Goal: Task Accomplishment & Management: Manage account settings

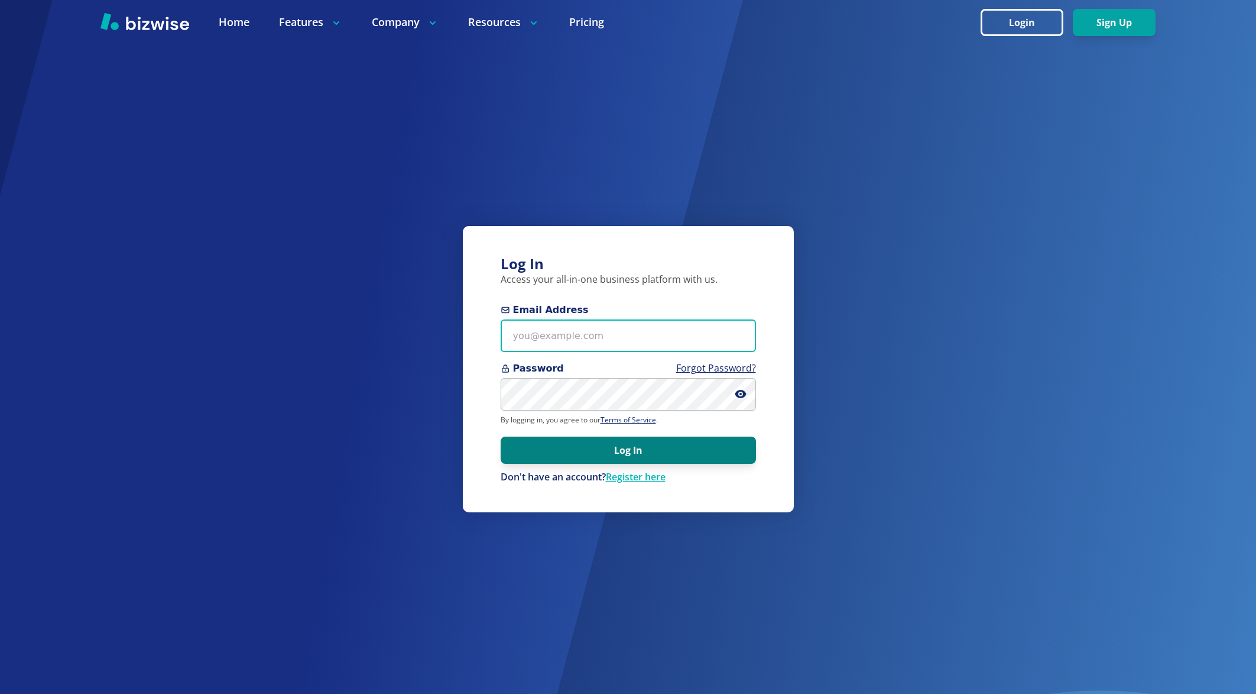
type input "[EMAIL_ADDRESS][DOMAIN_NAME]"
click at [603, 449] on button "Log In" at bounding box center [628, 449] width 255 height 27
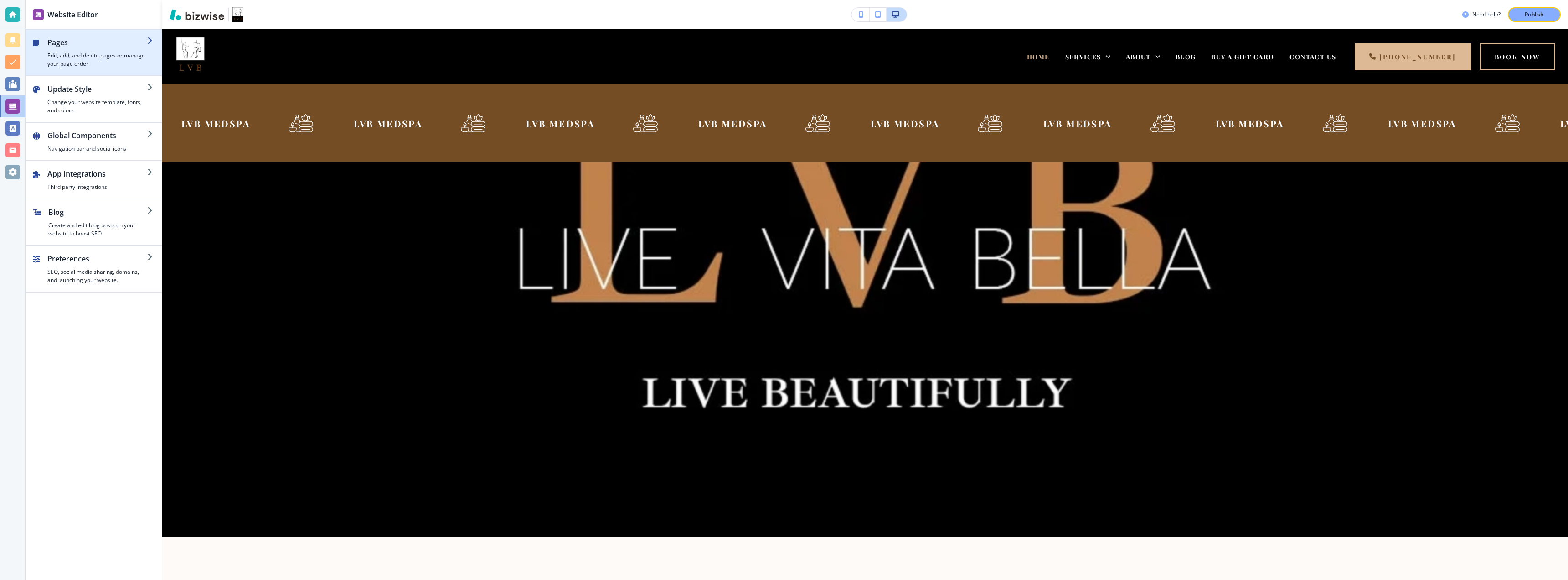
click at [87, 58] on h4 "Edit, add, and delete pages or manage your page order" at bounding box center [96, 59] width 99 height 16
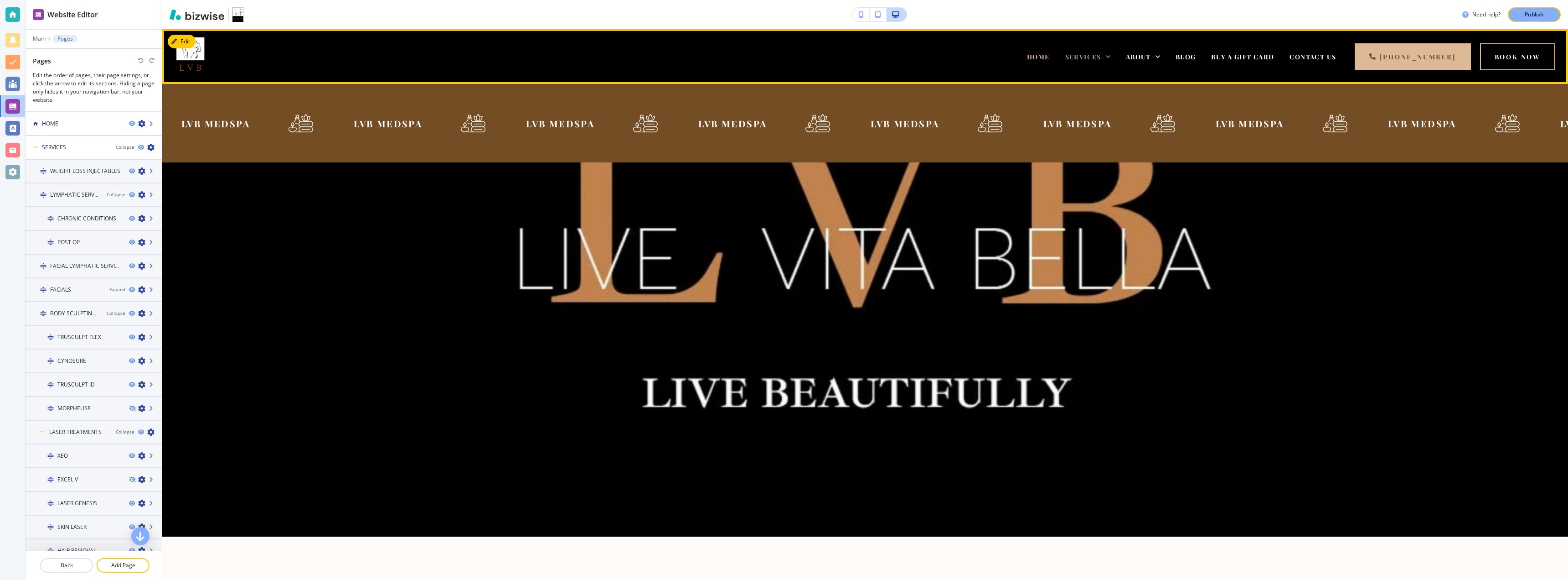
click at [975, 58] on span "SERVICES" at bounding box center [1083, 56] width 36 height 8
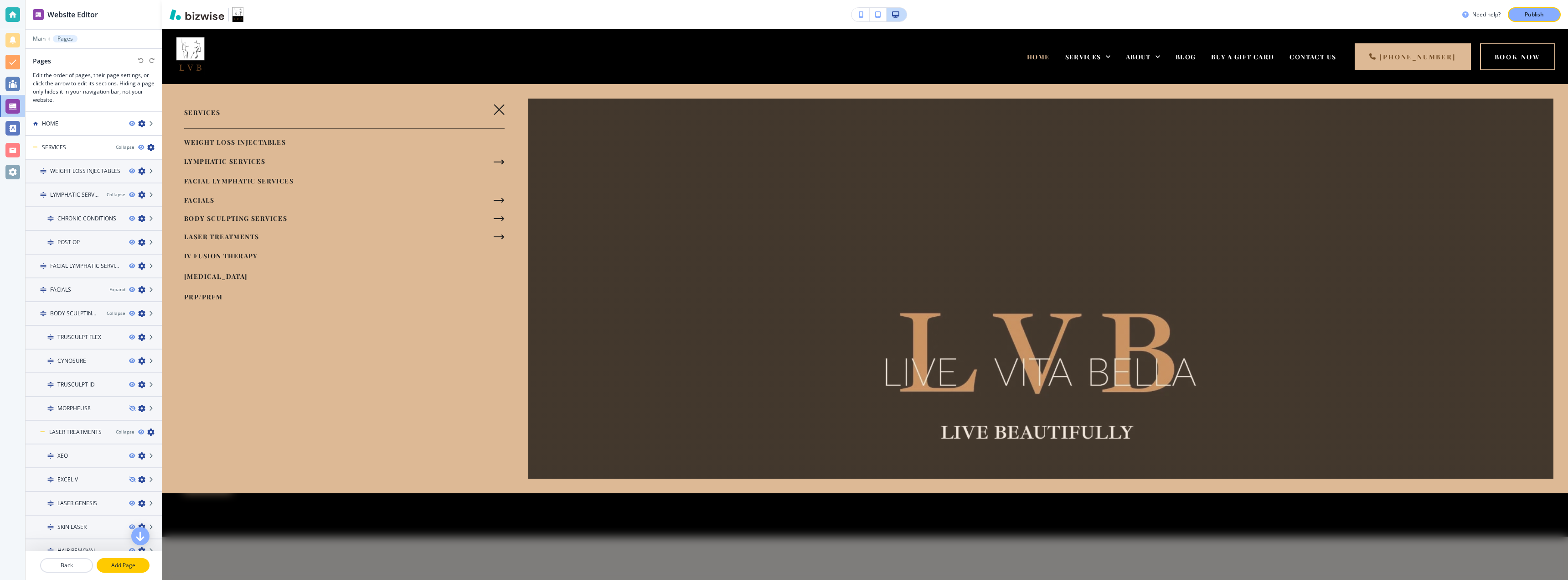
click at [129, 534] on p "Add Page" at bounding box center [123, 565] width 51 height 8
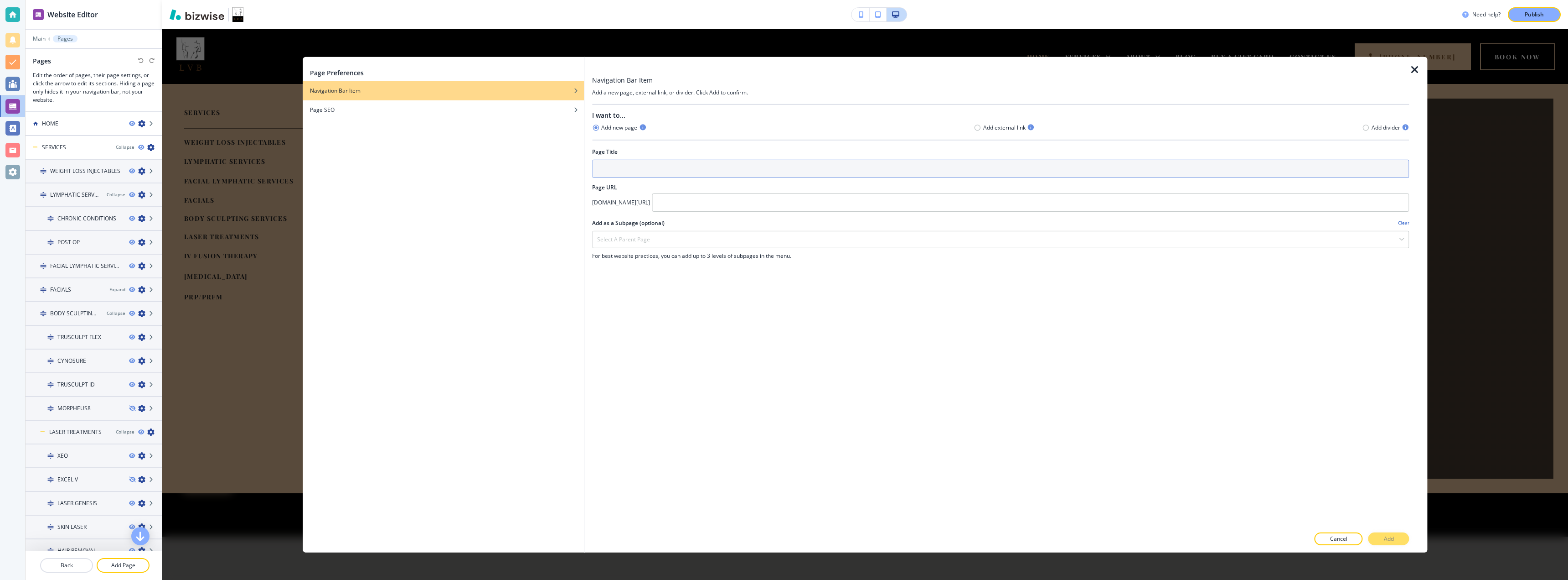
click at [610, 169] on input "text" at bounding box center [1001, 168] width 817 height 19
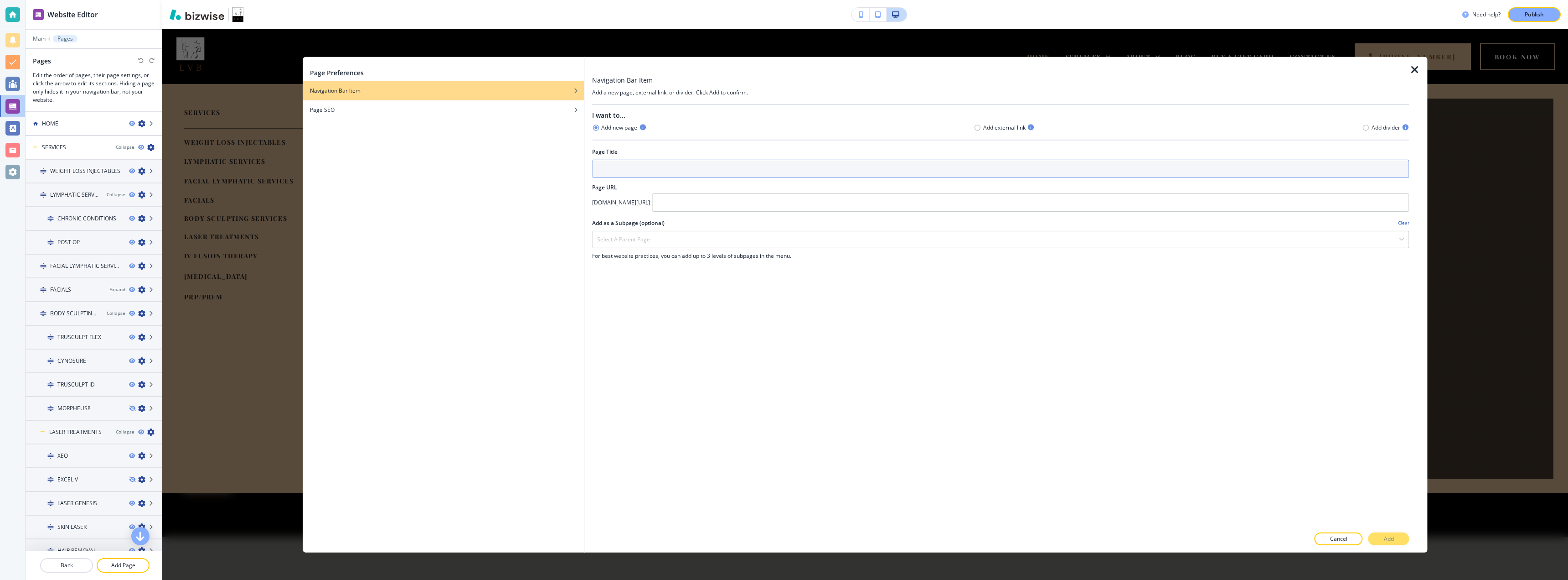
click at [610, 169] on input "text" at bounding box center [1001, 168] width 817 height 19
click at [683, 167] on input "text" at bounding box center [1001, 168] width 817 height 19
click at [676, 207] on input "text" at bounding box center [1031, 202] width 757 height 19
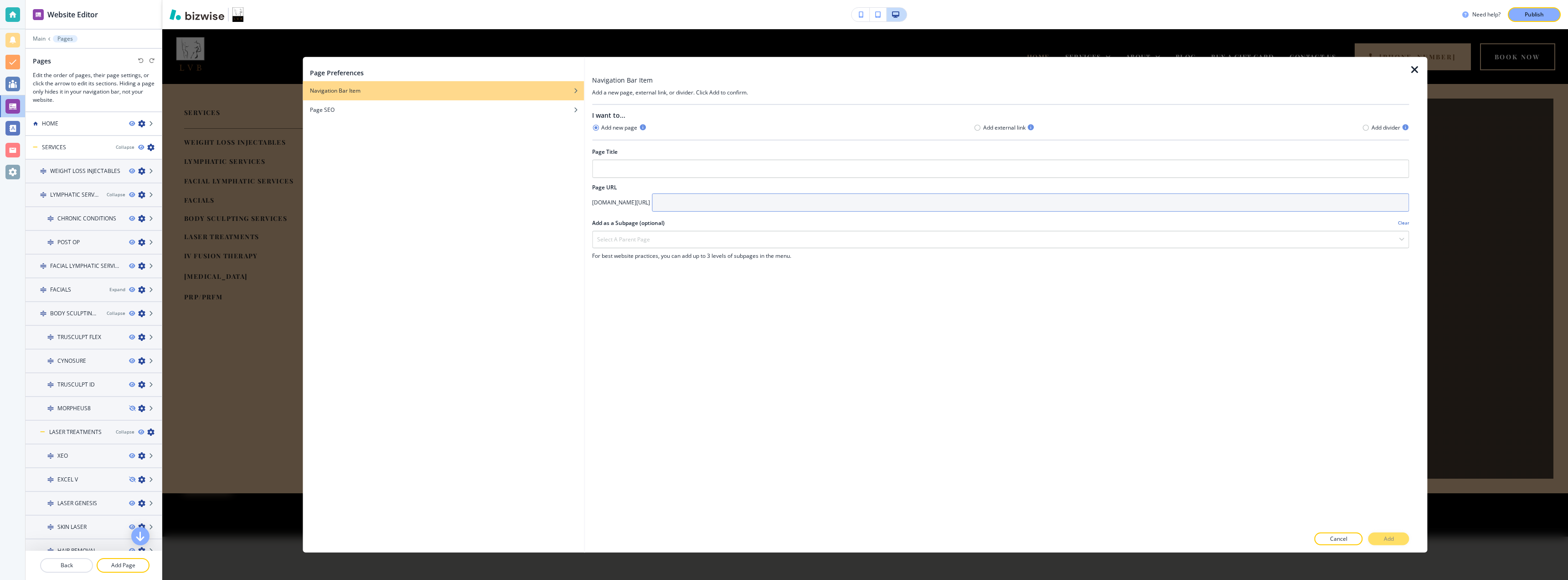
click at [676, 207] on input "text" at bounding box center [1031, 202] width 757 height 19
click at [673, 237] on div "Select a parent page" at bounding box center [1001, 238] width 816 height 16
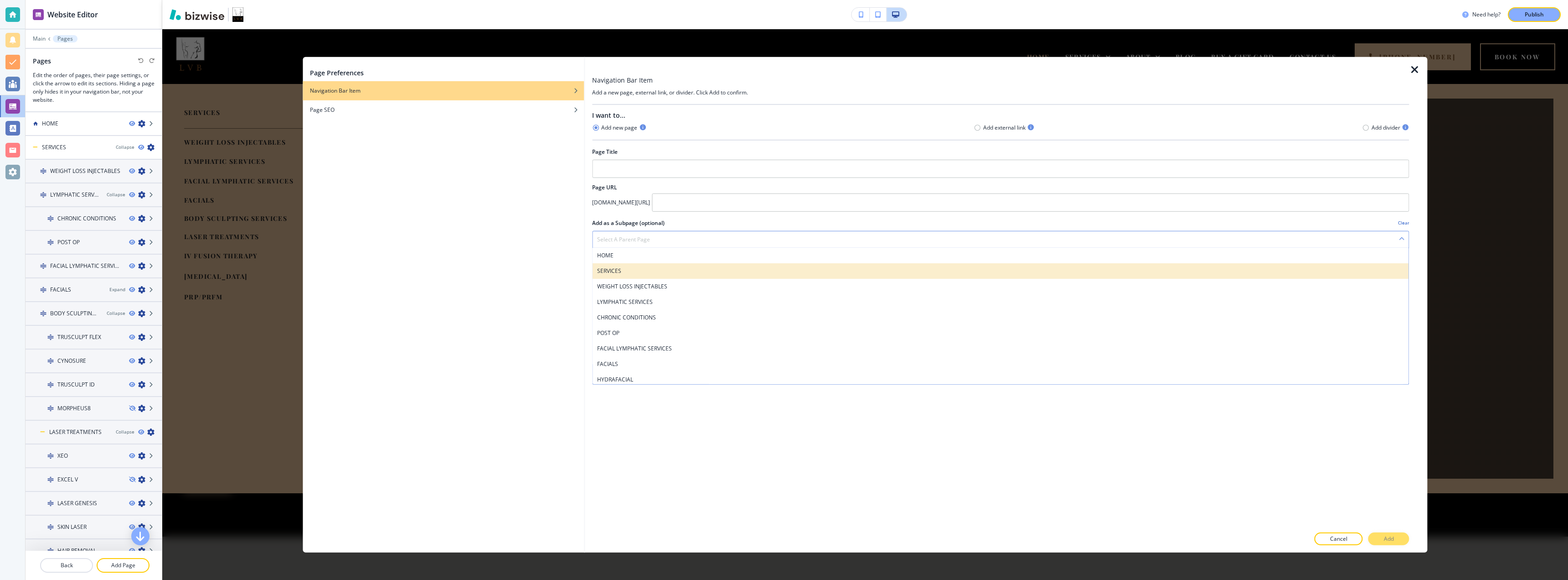
click at [671, 270] on h4 "SERVICES" at bounding box center [1001, 270] width 807 height 8
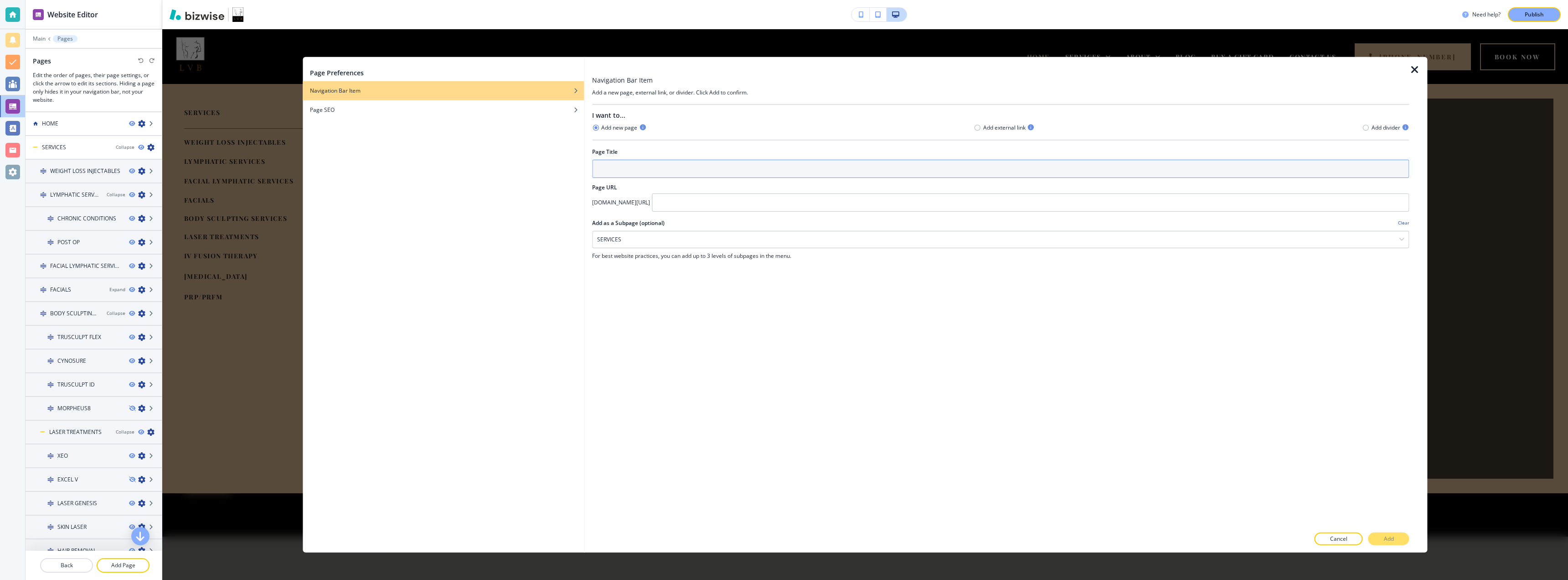
click at [645, 171] on input "text" at bounding box center [1001, 168] width 817 height 19
click at [660, 201] on input "text" at bounding box center [1031, 202] width 757 height 19
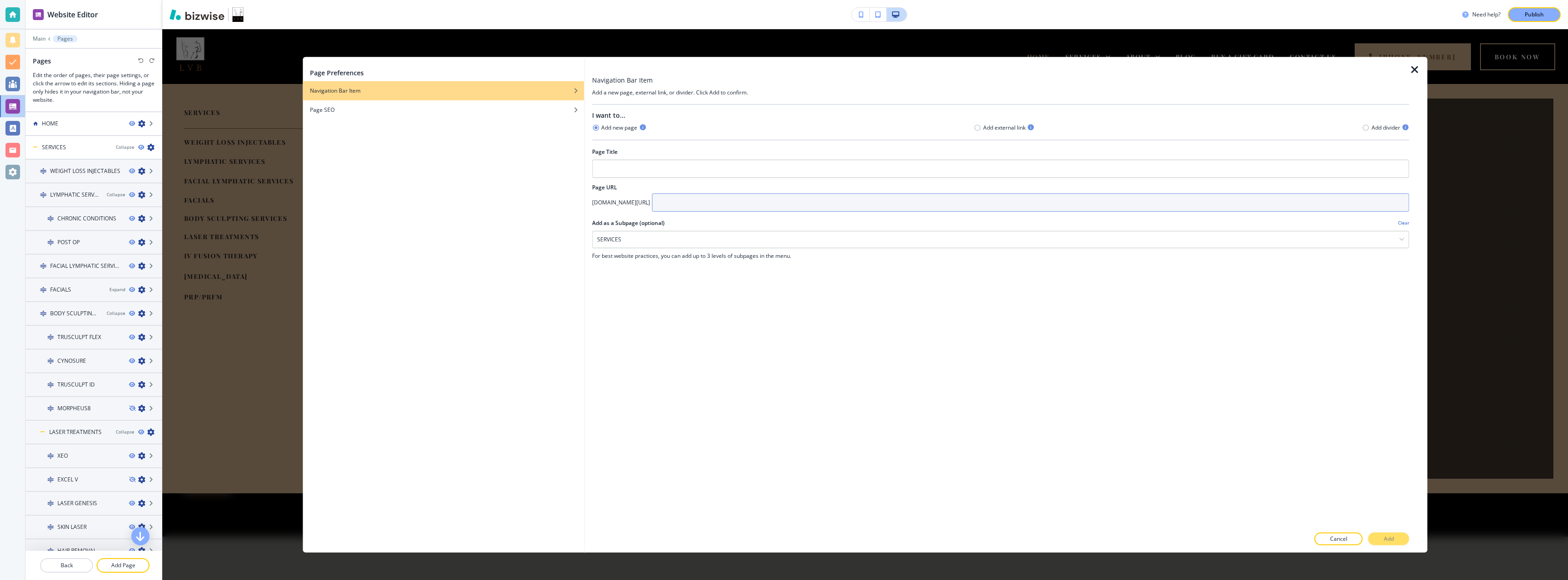
click at [660, 201] on input "text" at bounding box center [1031, 202] width 757 height 19
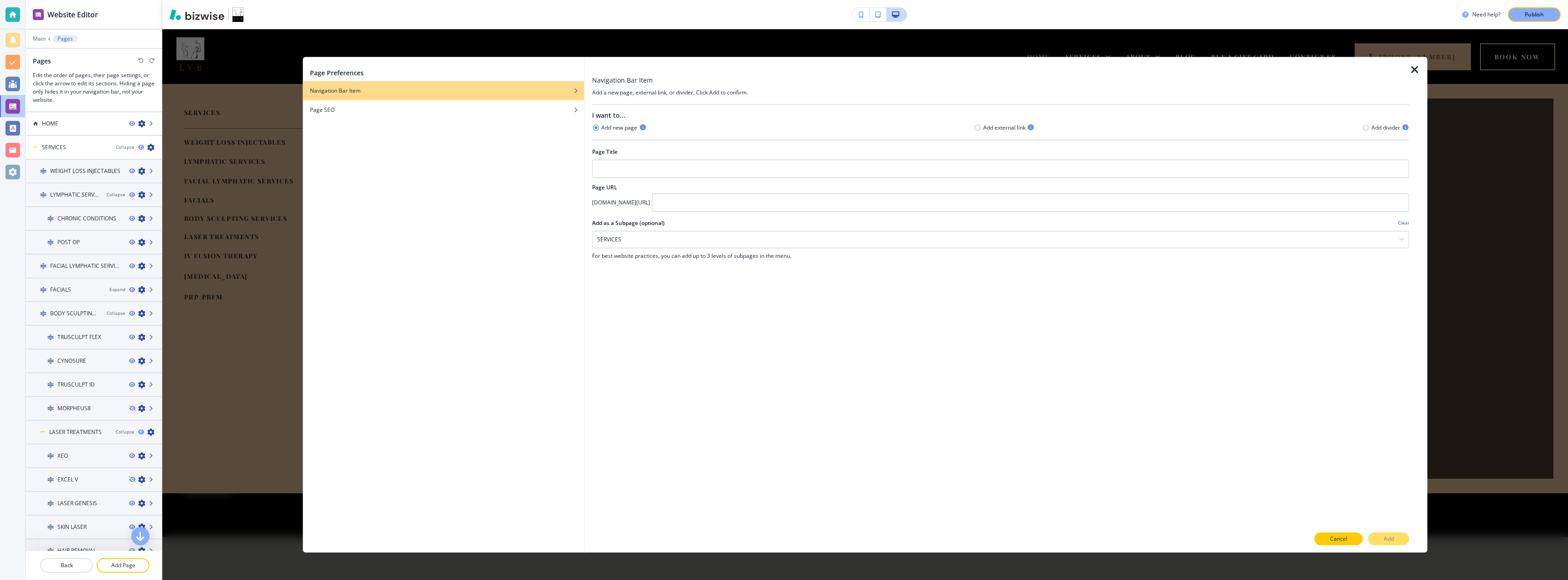
click at [975, 534] on p "Cancel" at bounding box center [1338, 538] width 17 height 8
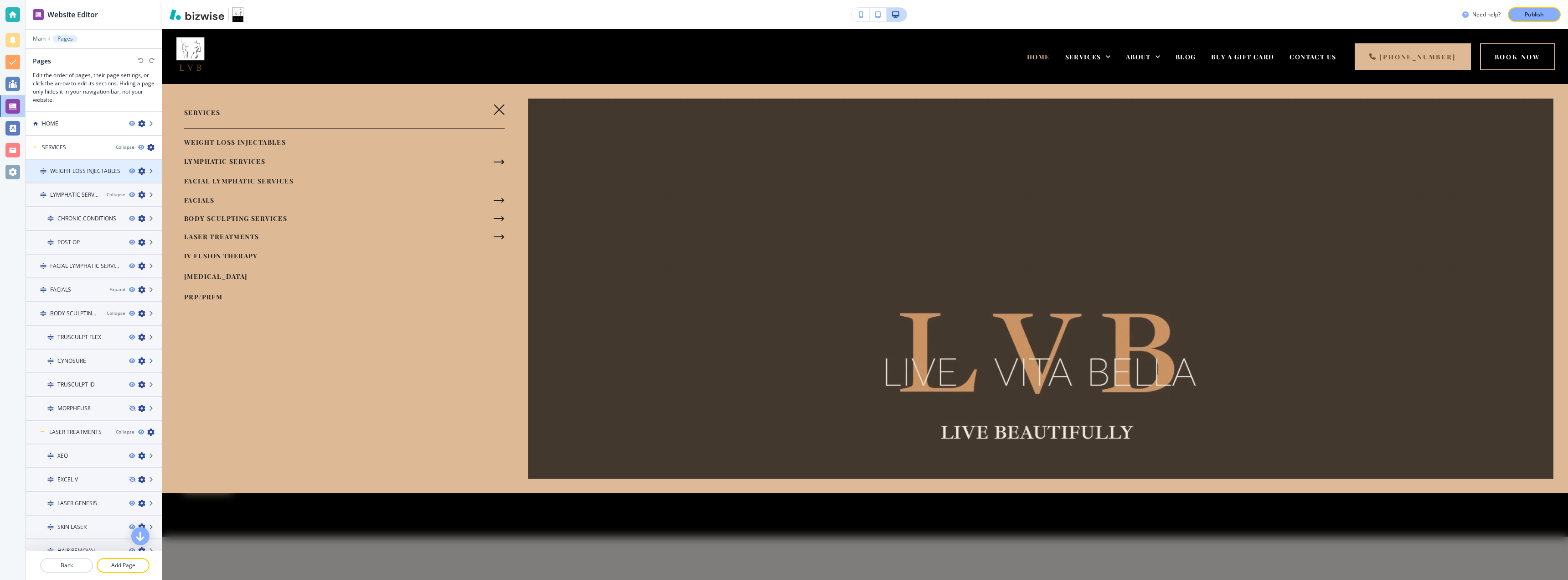
click at [71, 176] on div at bounding box center [93, 178] width 136 height 7
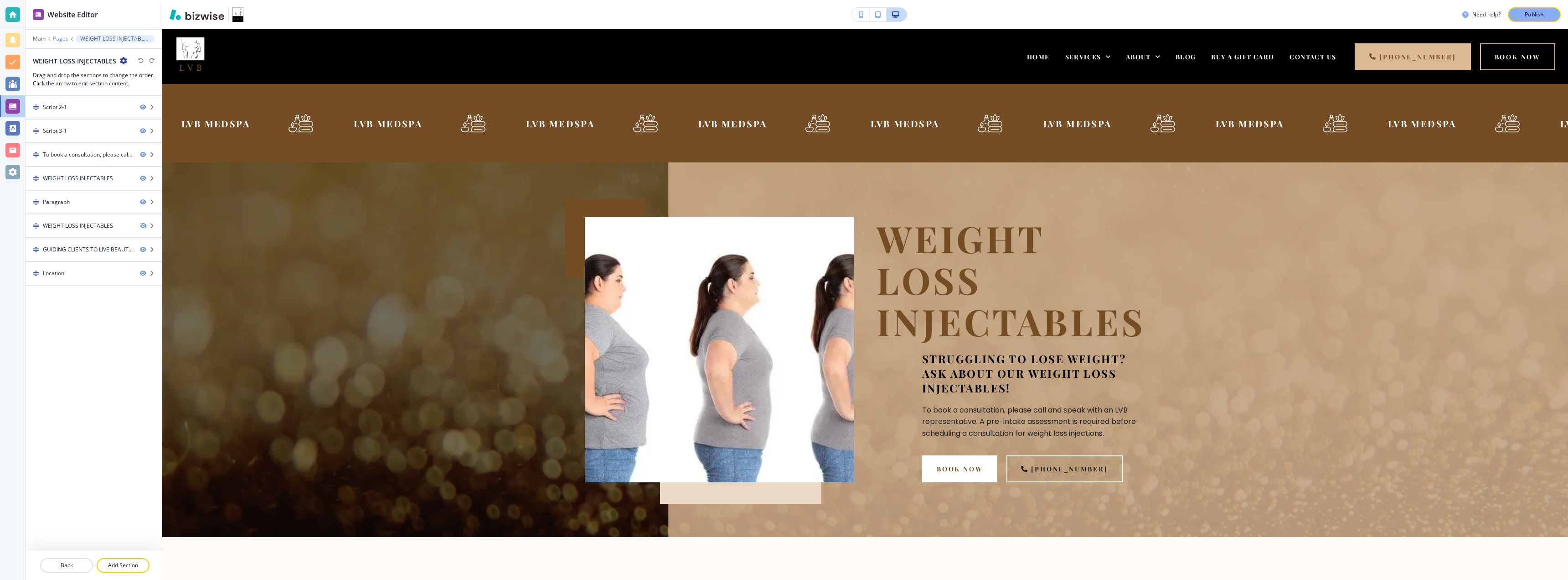
click at [59, 36] on p "Pages" at bounding box center [61, 39] width 15 height 6
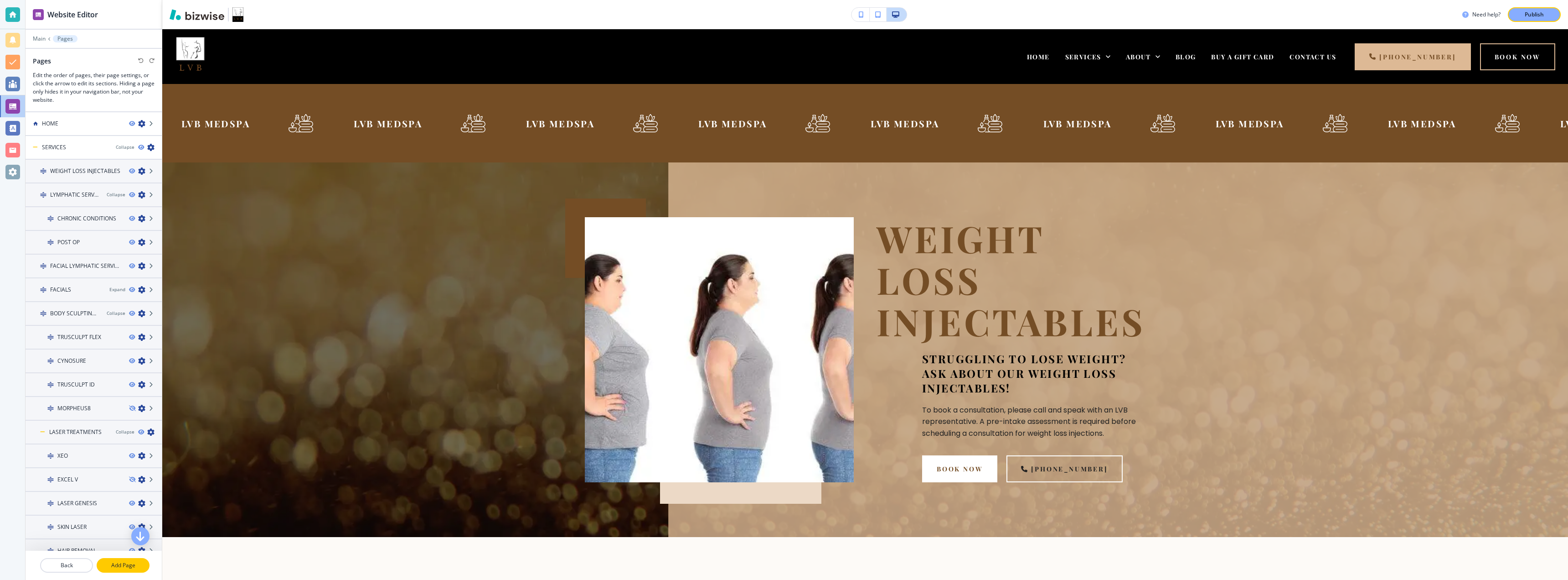
click at [111, 534] on p "Add Page" at bounding box center [123, 565] width 51 height 8
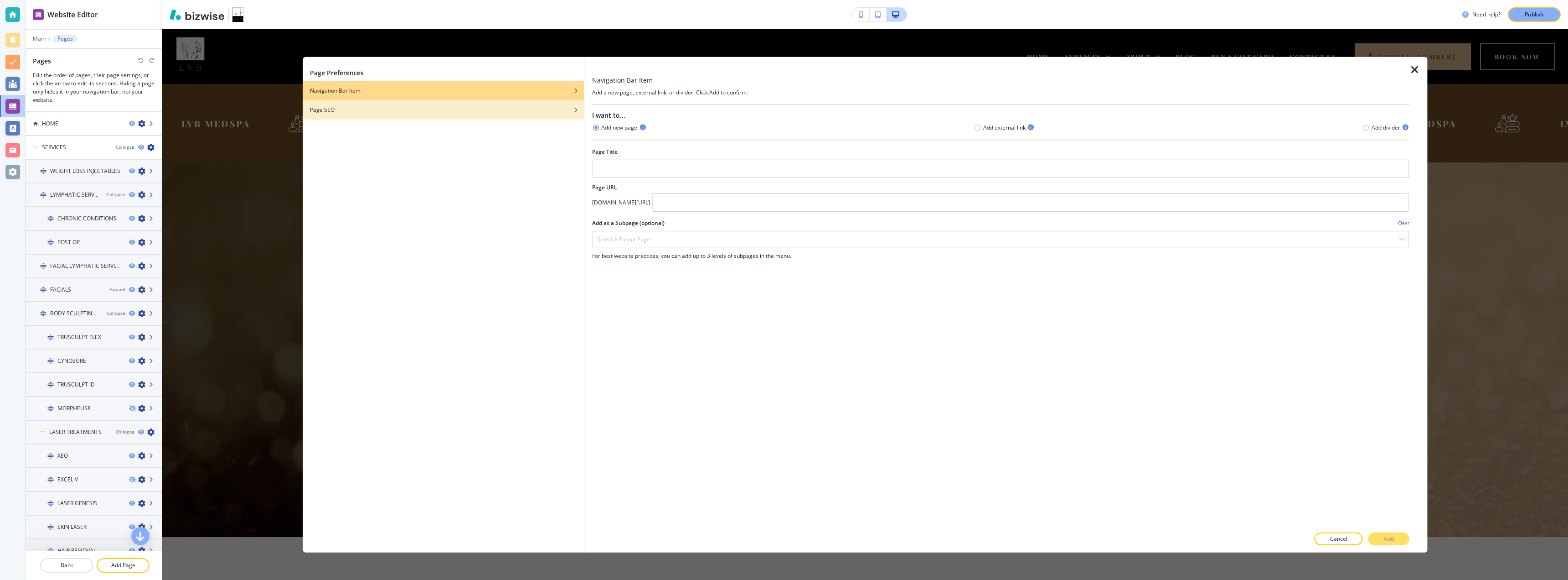
click at [351, 114] on div "button" at bounding box center [443, 116] width 281 height 5
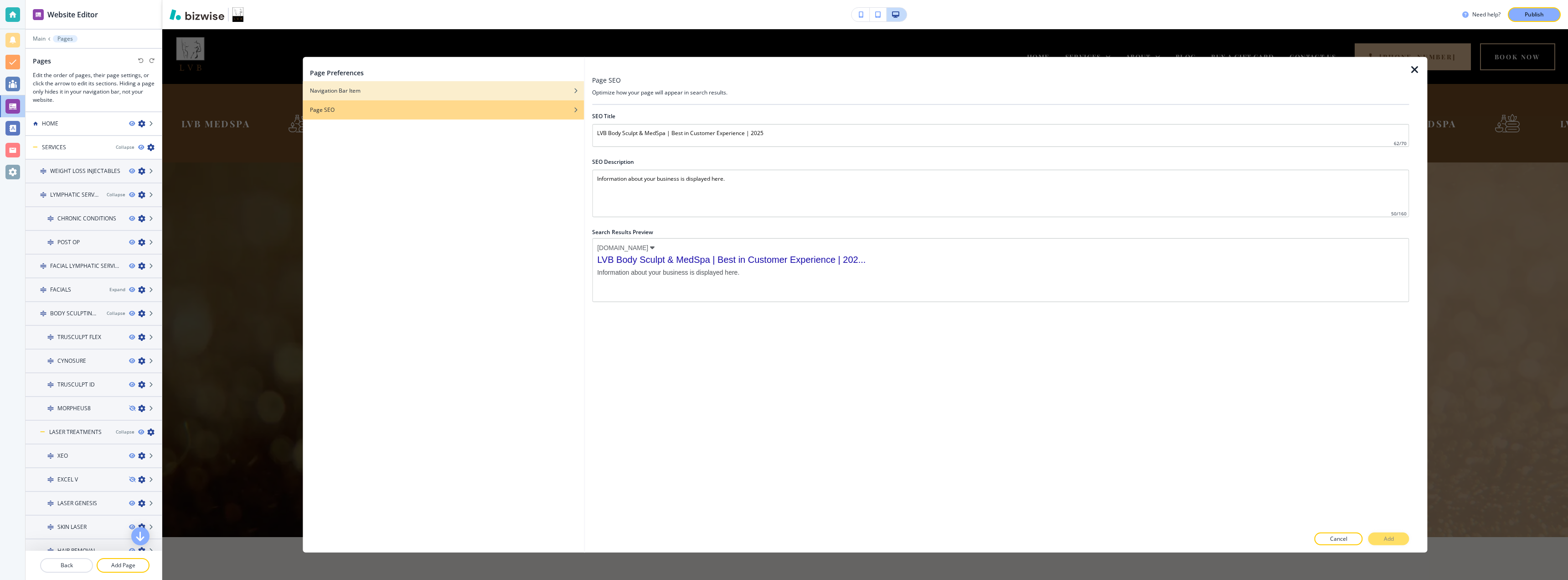
click at [352, 93] on h4 "Navigation Bar Item" at bounding box center [335, 90] width 51 height 8
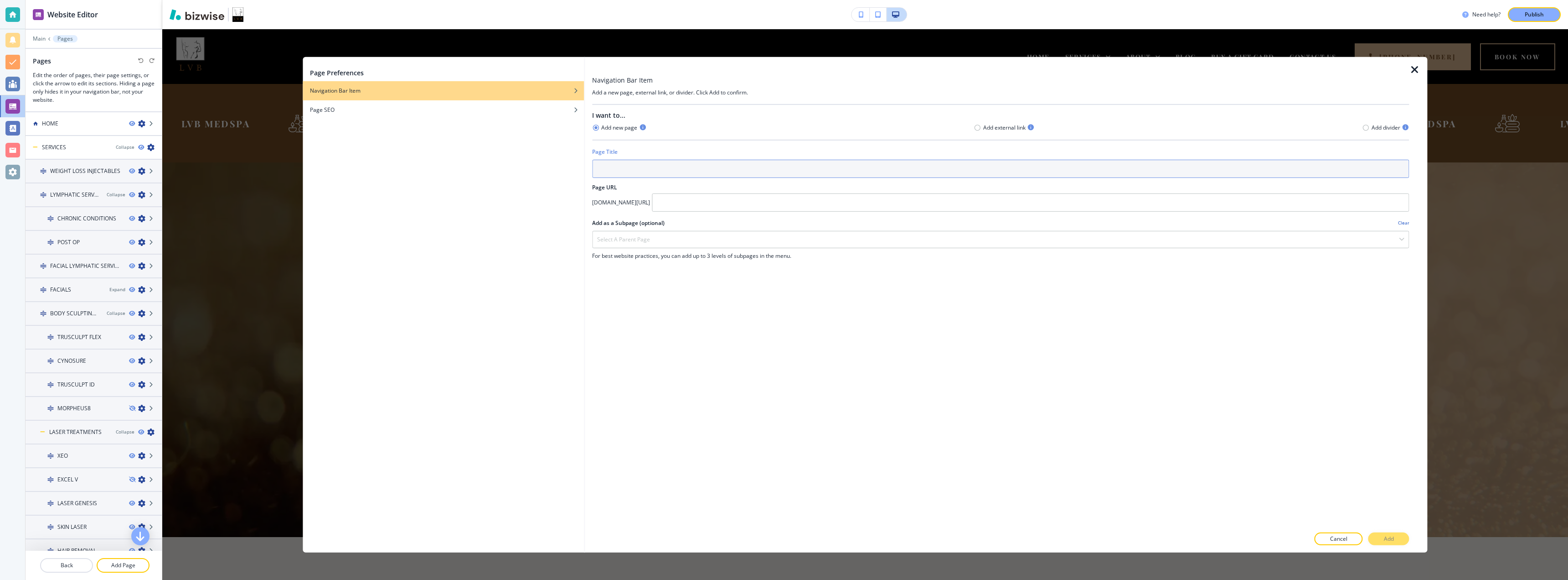
click at [628, 170] on input "text" at bounding box center [1001, 168] width 817 height 19
type input "g"
type input "Peptides"
click at [658, 195] on input "text" at bounding box center [1031, 202] width 757 height 19
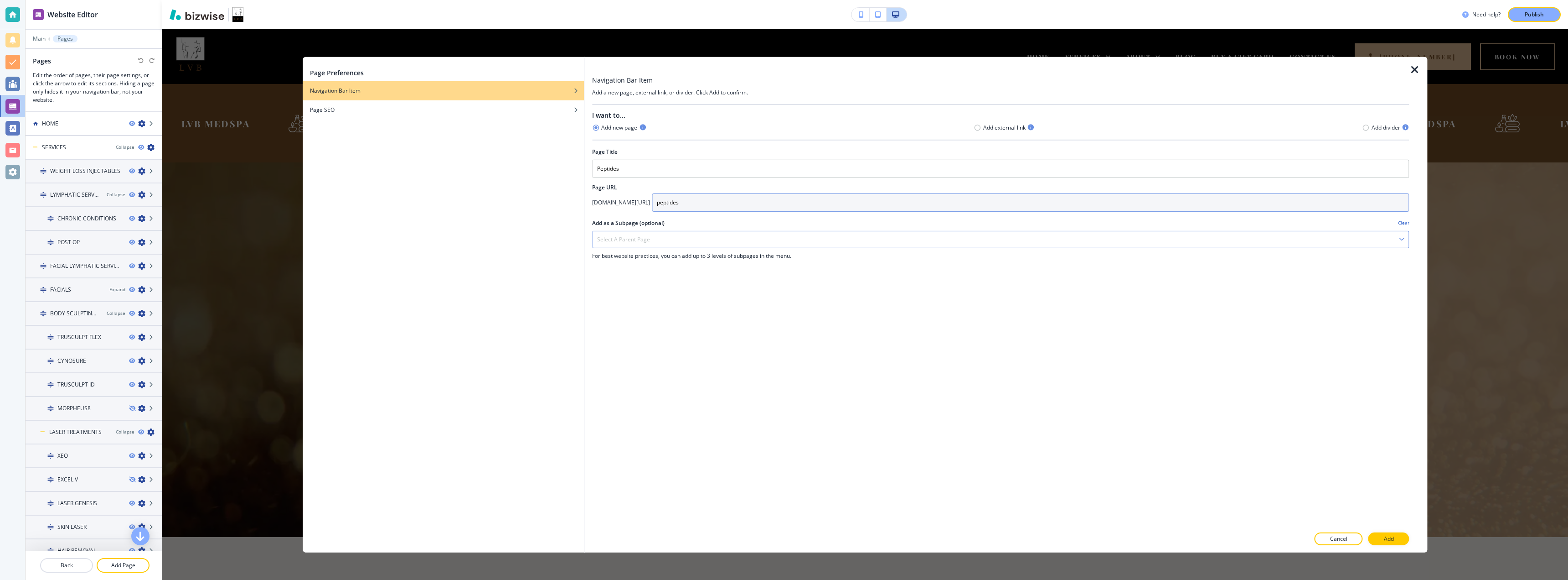
type input "peptides"
click at [661, 246] on div "Select a parent page" at bounding box center [1001, 238] width 816 height 16
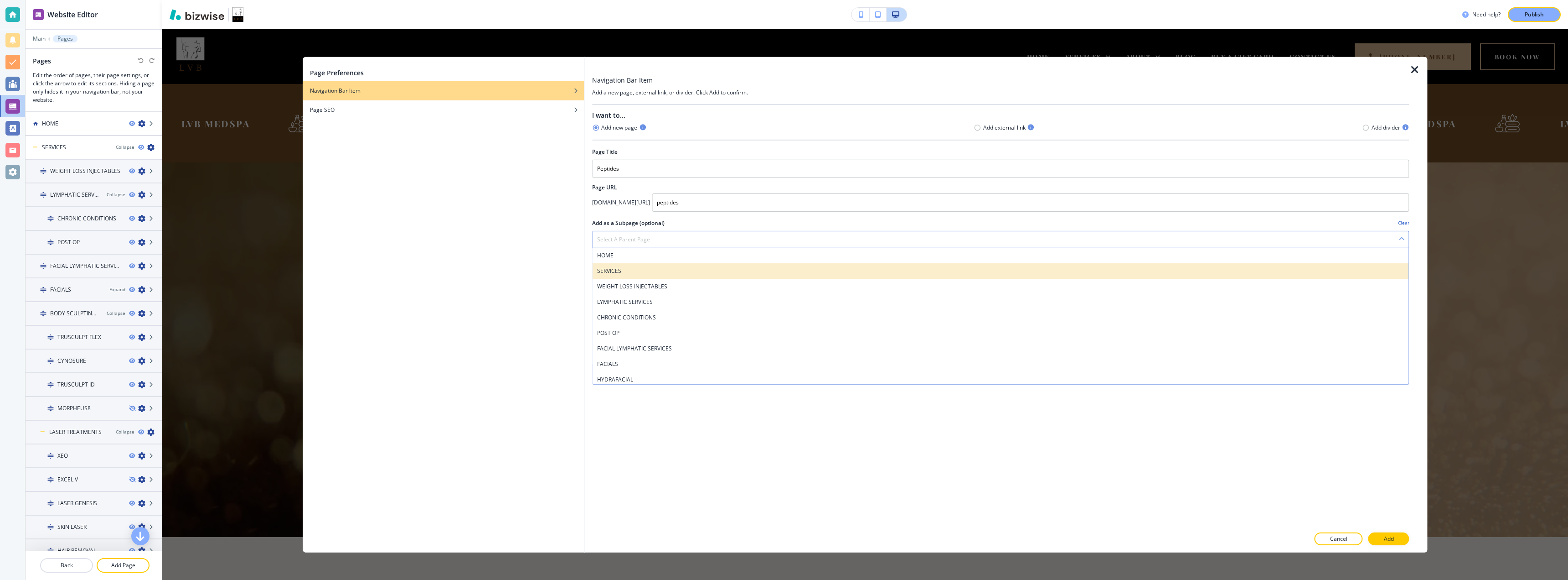
click at [658, 267] on h4 "SERVICES" at bounding box center [1001, 270] width 807 height 8
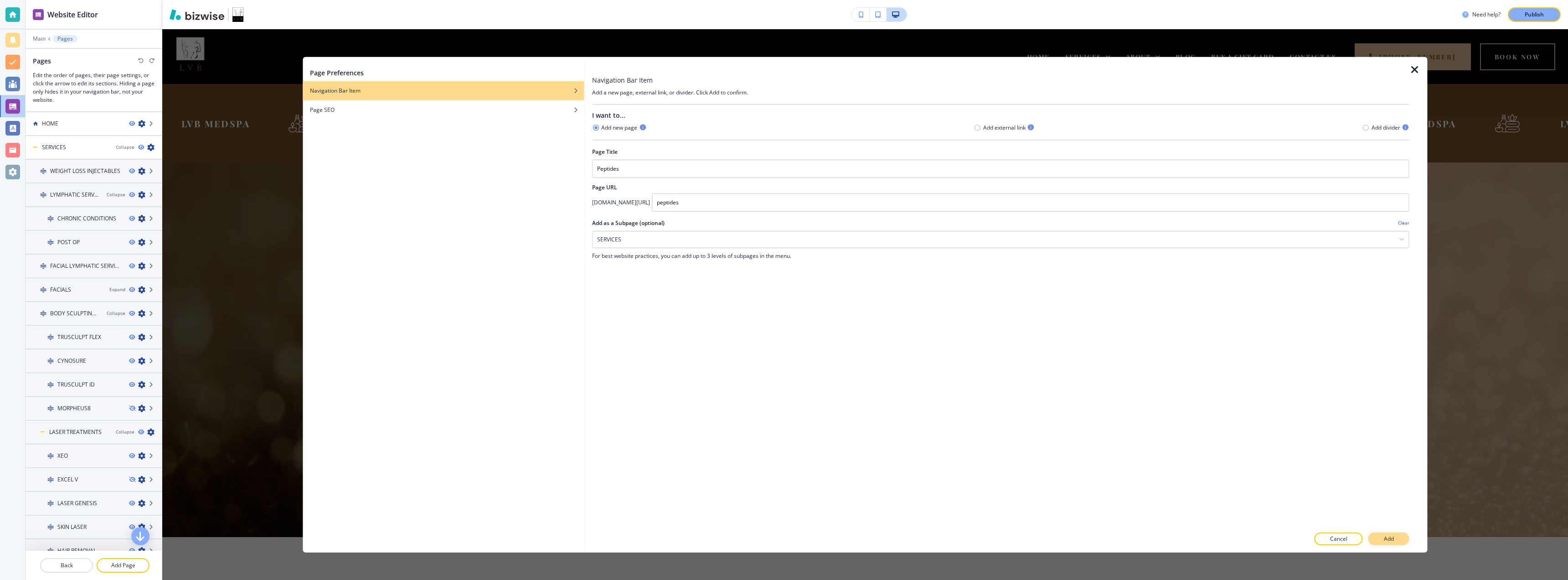
click at [975, 534] on p "Add" at bounding box center [1388, 538] width 10 height 8
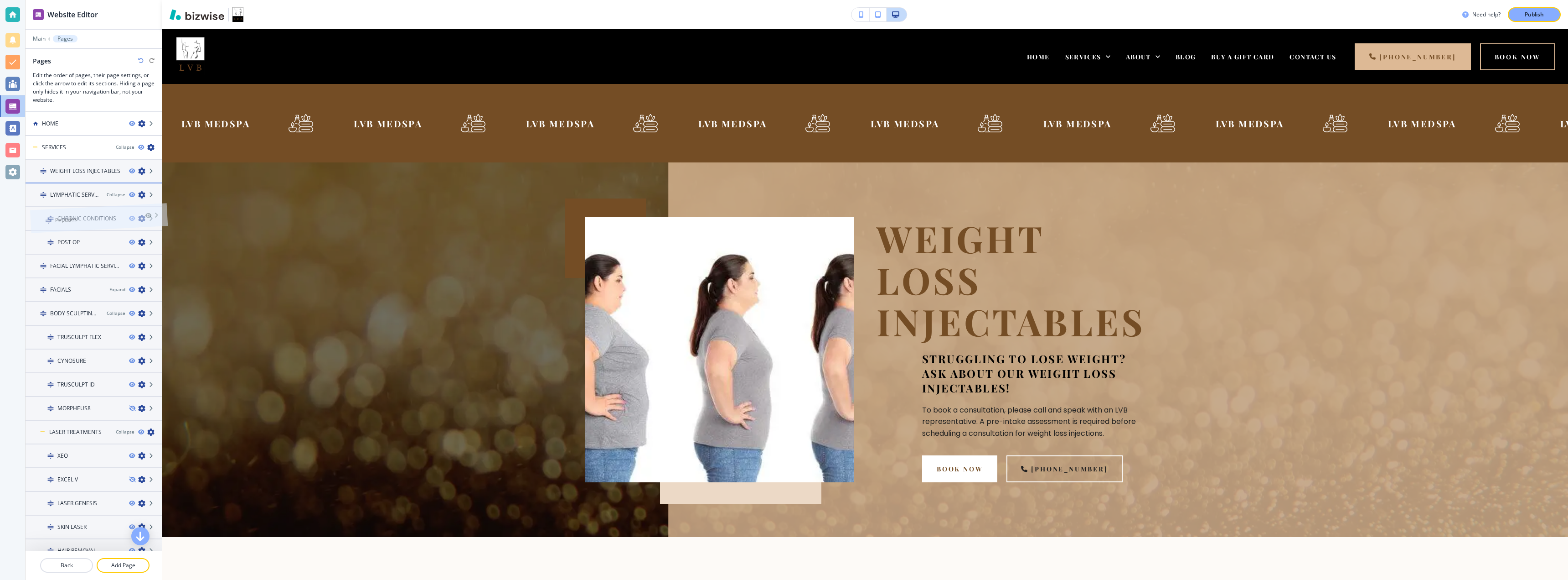
drag, startPoint x: 84, startPoint y: 449, endPoint x: 88, endPoint y: 180, distance: 269.0
click at [138, 196] on icon "button" at bounding box center [141, 194] width 7 height 7
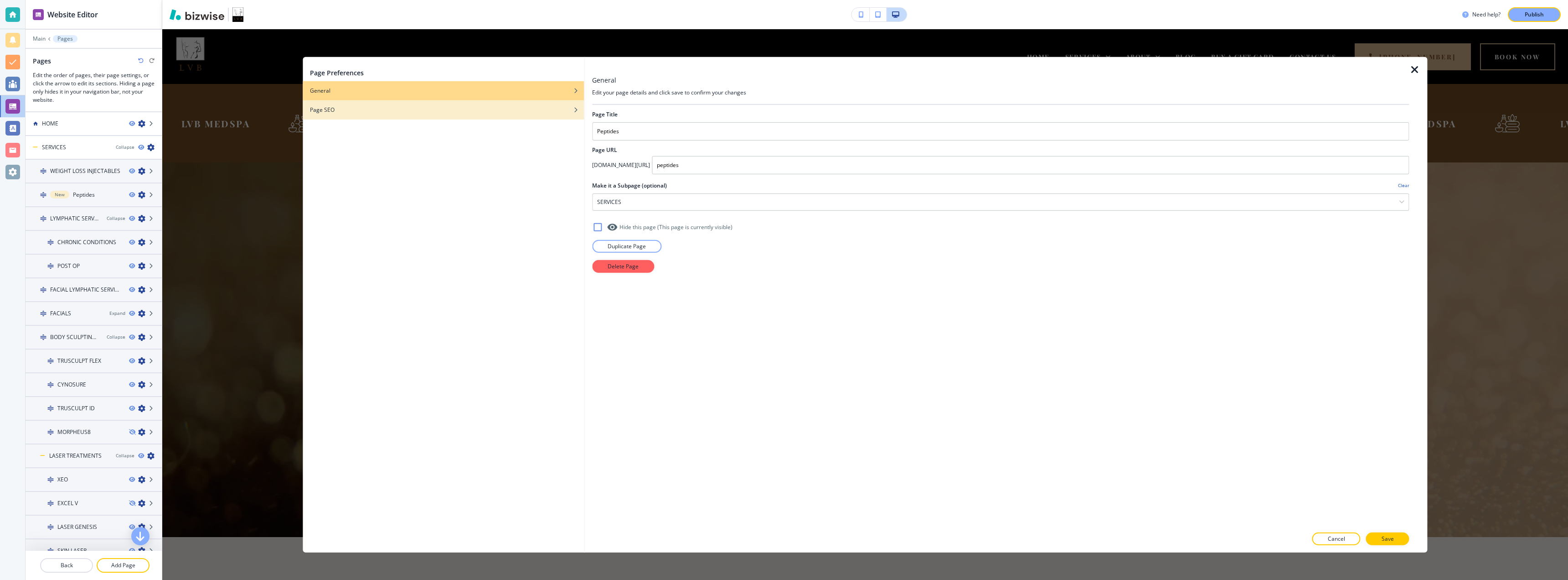
click at [325, 110] on h4 "Page SEO" at bounding box center [322, 110] width 25 height 8
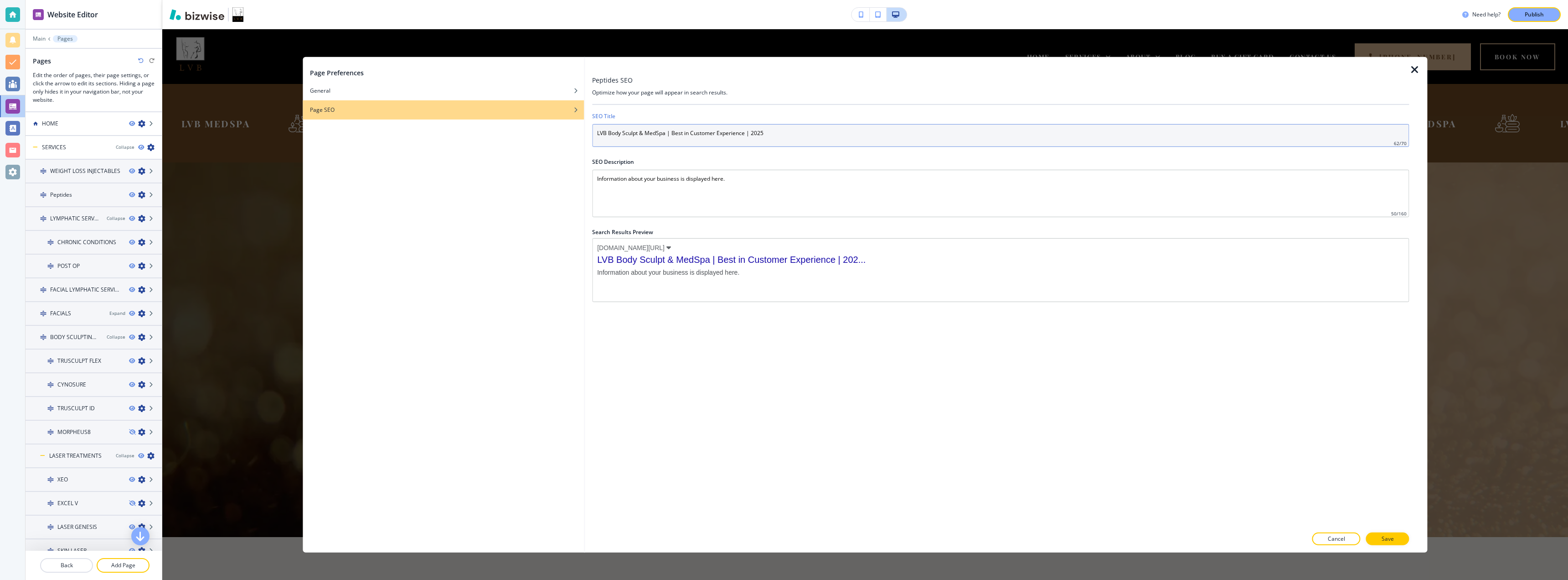
drag, startPoint x: 808, startPoint y: 130, endPoint x: 555, endPoint y: 146, distance: 253.5
click at [555, 146] on div "Page Preferences General Page SEO Peptides SEO Optimize how your page will appe…" at bounding box center [865, 304] width 1125 height 495
paste input "Peptide Therapy in Westchester County | LVB Body Sculpt MedSpa"
type input "Peptide Therapy in Westchester County | LVB Body Sculpt MedSpa"
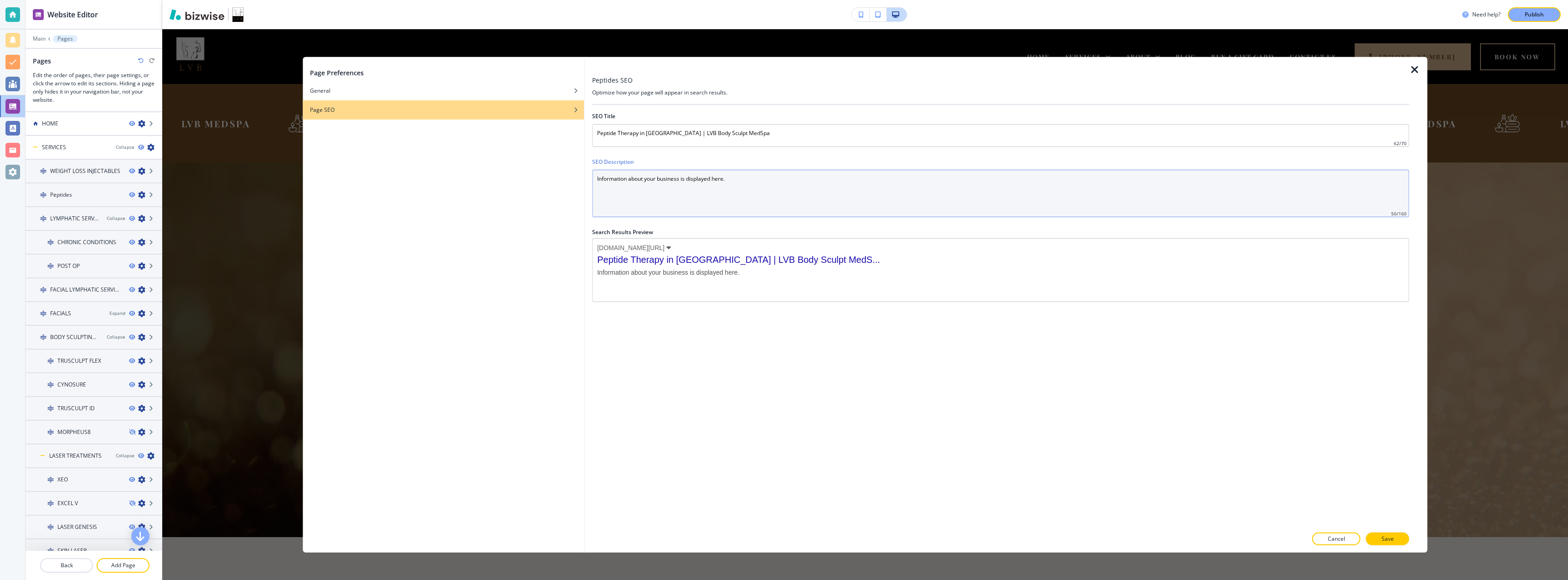
drag, startPoint x: 755, startPoint y: 179, endPoint x: 587, endPoint y: 180, distance: 168.0
click at [587, 180] on div "Peptides SEO Optimize how your page will appear in search results. SEO Title Pe…" at bounding box center [1006, 304] width 843 height 495
paste Description "Boost recovery, fat loss, and skin health naturally with peptide therapy at LVB…"
type Description "Boost recovery, fat loss, and skin health naturally with peptide therapy at LVB…"
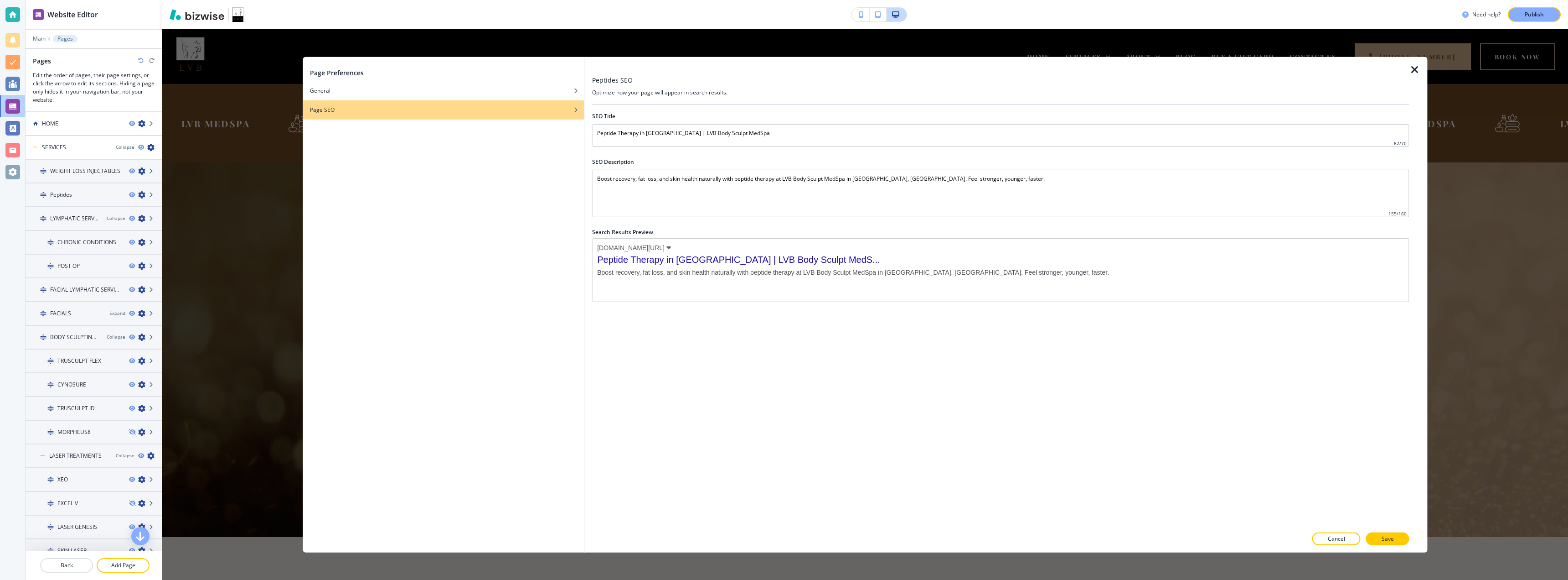
click at [802, 418] on div "SEO Title Peptide Therapy in Westchester County | LVB Body Sculpt MedSpa 62 / 7…" at bounding box center [1001, 315] width 817 height 422
click at [384, 84] on div "button" at bounding box center [443, 83] width 281 height 5
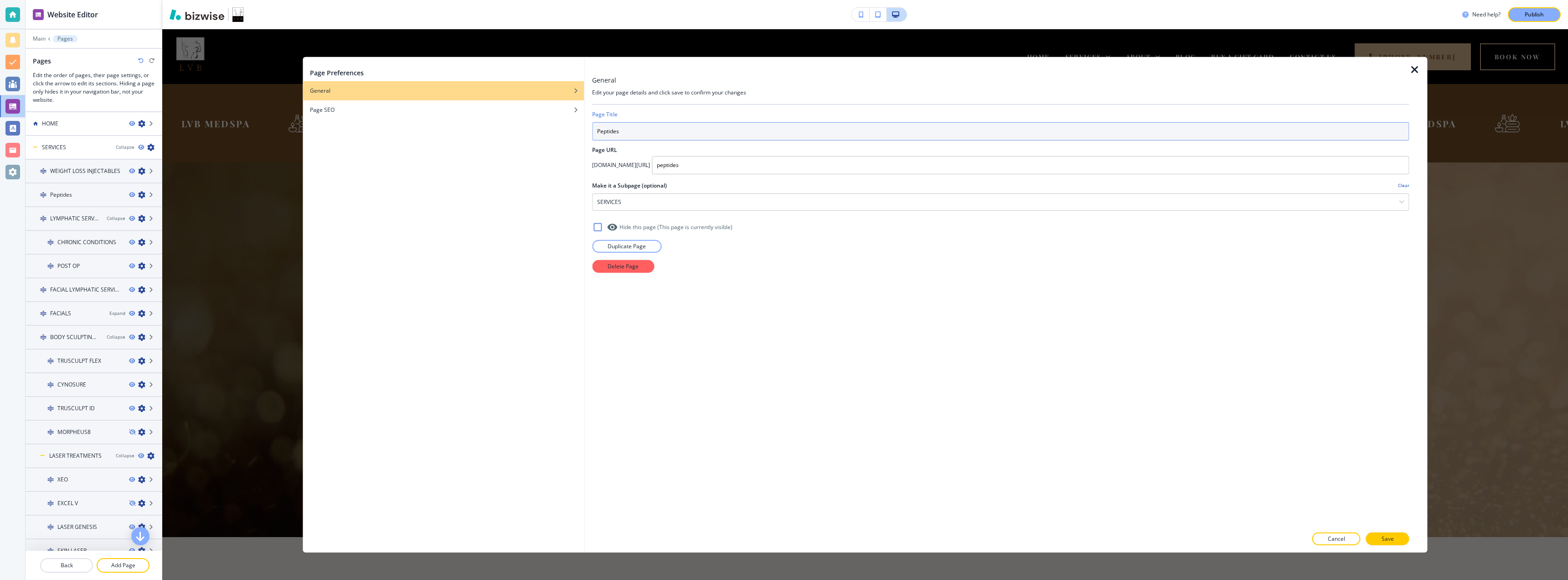
click at [641, 132] on input "Peptides" at bounding box center [1001, 131] width 817 height 19
drag, startPoint x: 656, startPoint y: 130, endPoint x: 666, endPoint y: 141, distance: 14.9
click at [619, 131] on input "Peptide Therapy" at bounding box center [1001, 131] width 817 height 19
type input "Peptide Therapy"
click at [684, 161] on input "peptides" at bounding box center [1031, 165] width 757 height 19
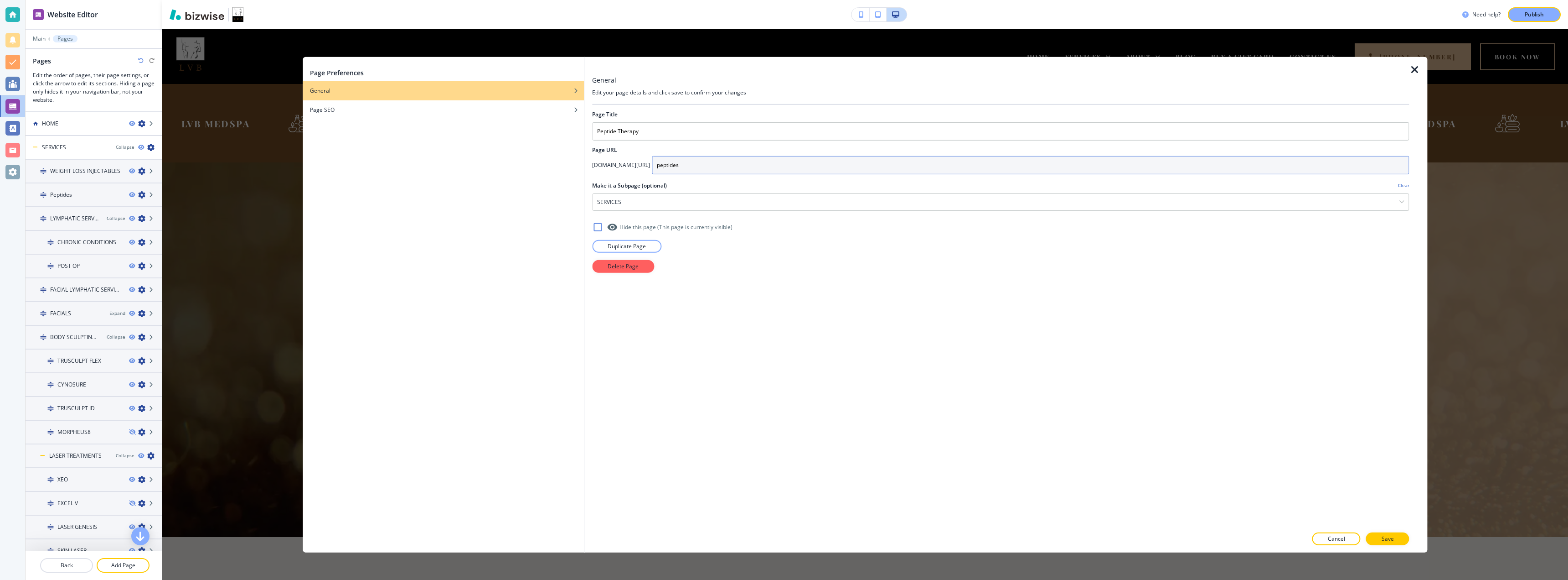
paste input "Therapy"
type input "peptides"
click at [975, 534] on button "Save" at bounding box center [1388, 538] width 43 height 13
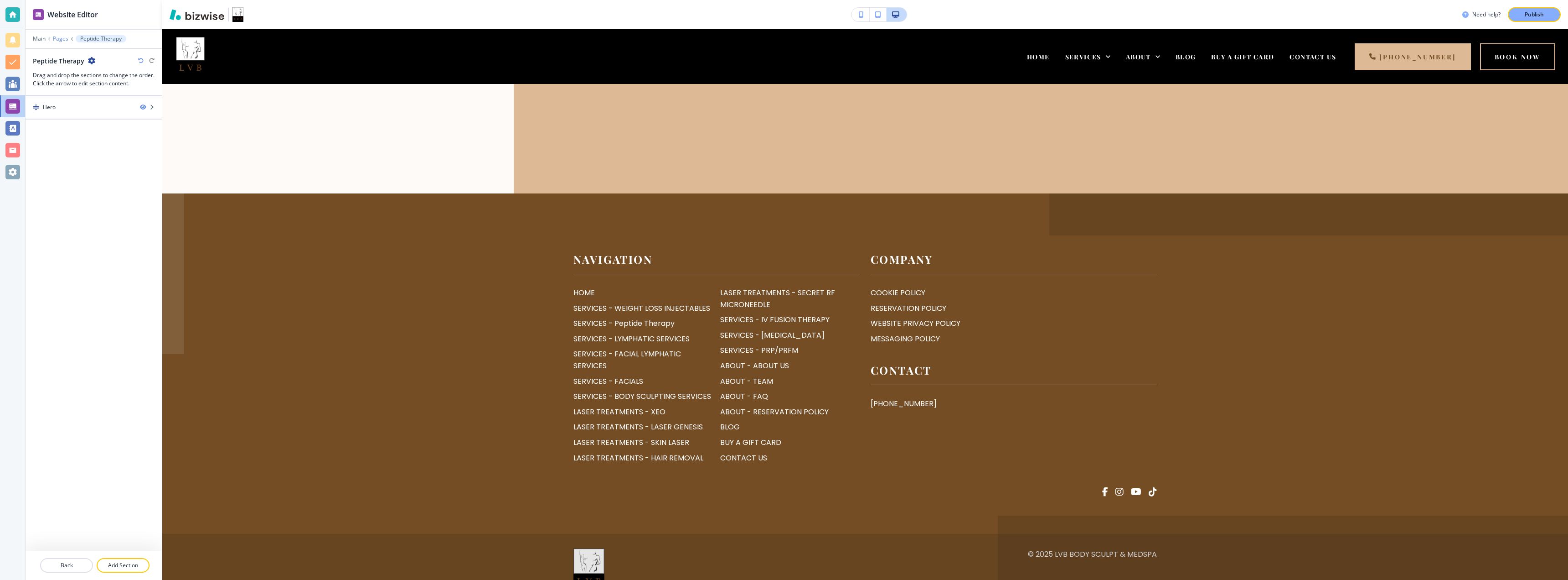
click at [59, 40] on p "Pages" at bounding box center [61, 39] width 15 height 6
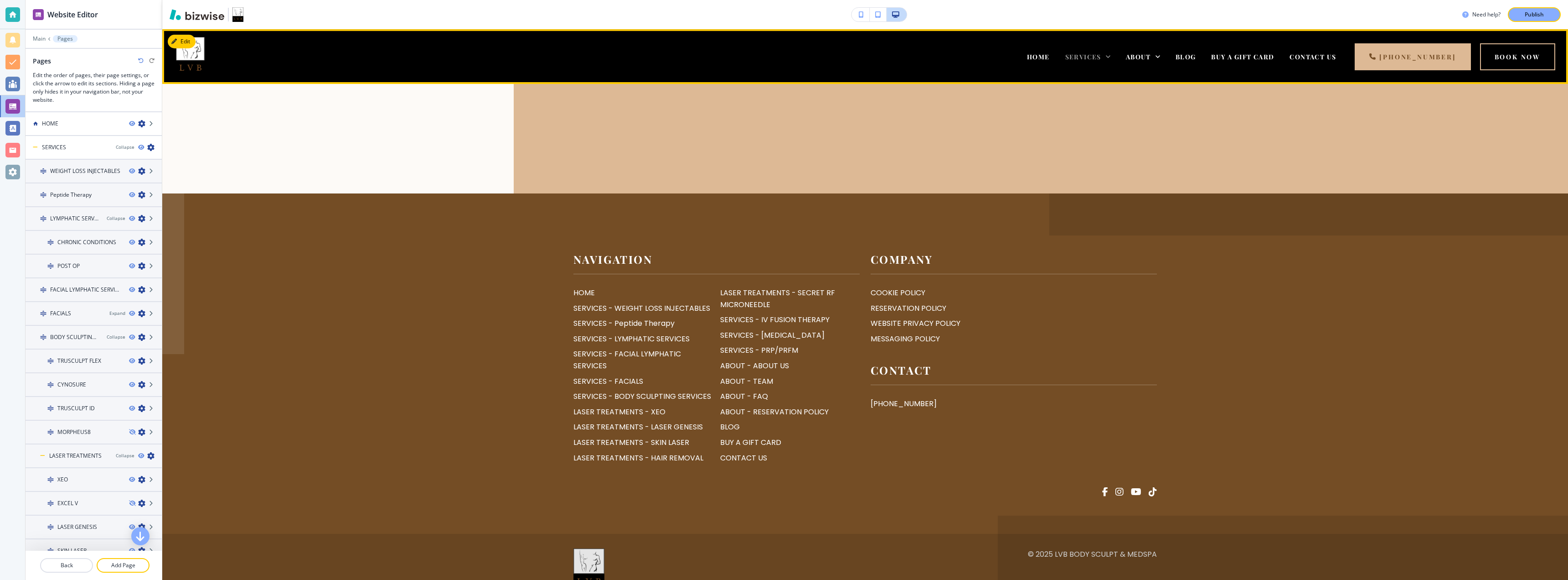
click at [975, 56] on span "SERVICES" at bounding box center [1083, 56] width 36 height 8
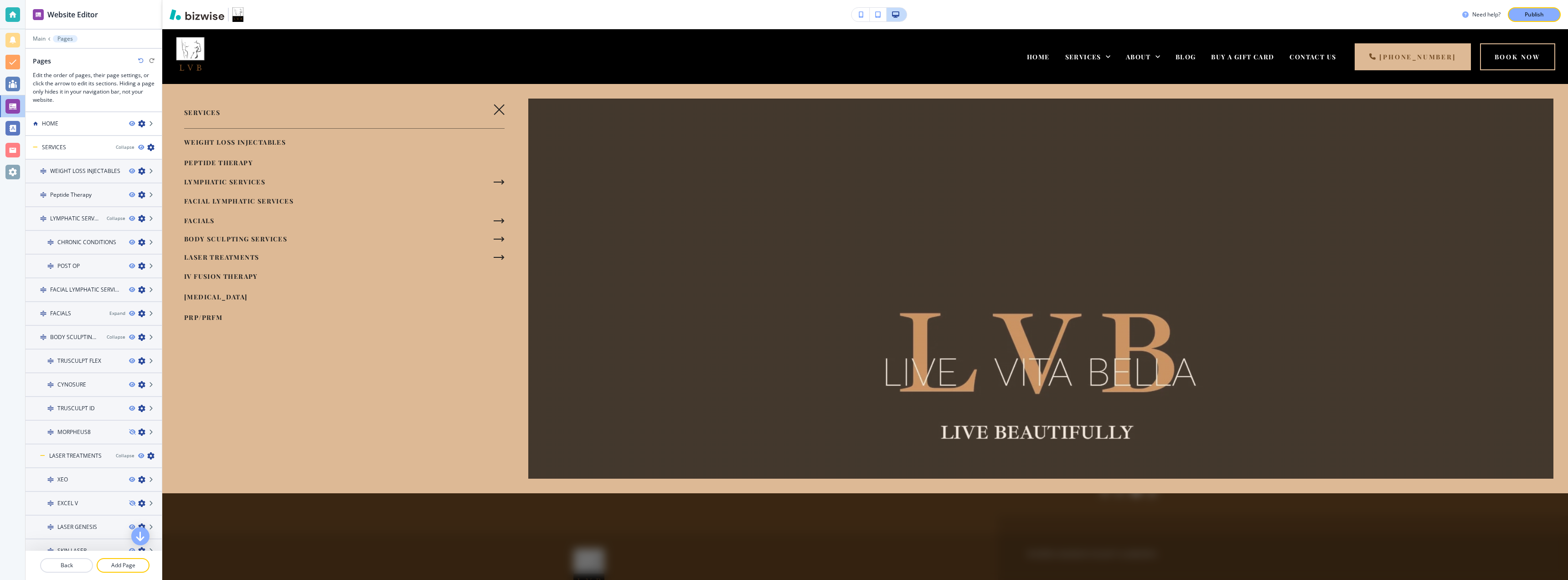
click at [234, 142] on span "WEIGHT LOSS INJECTABLES" at bounding box center [235, 142] width 102 height 8
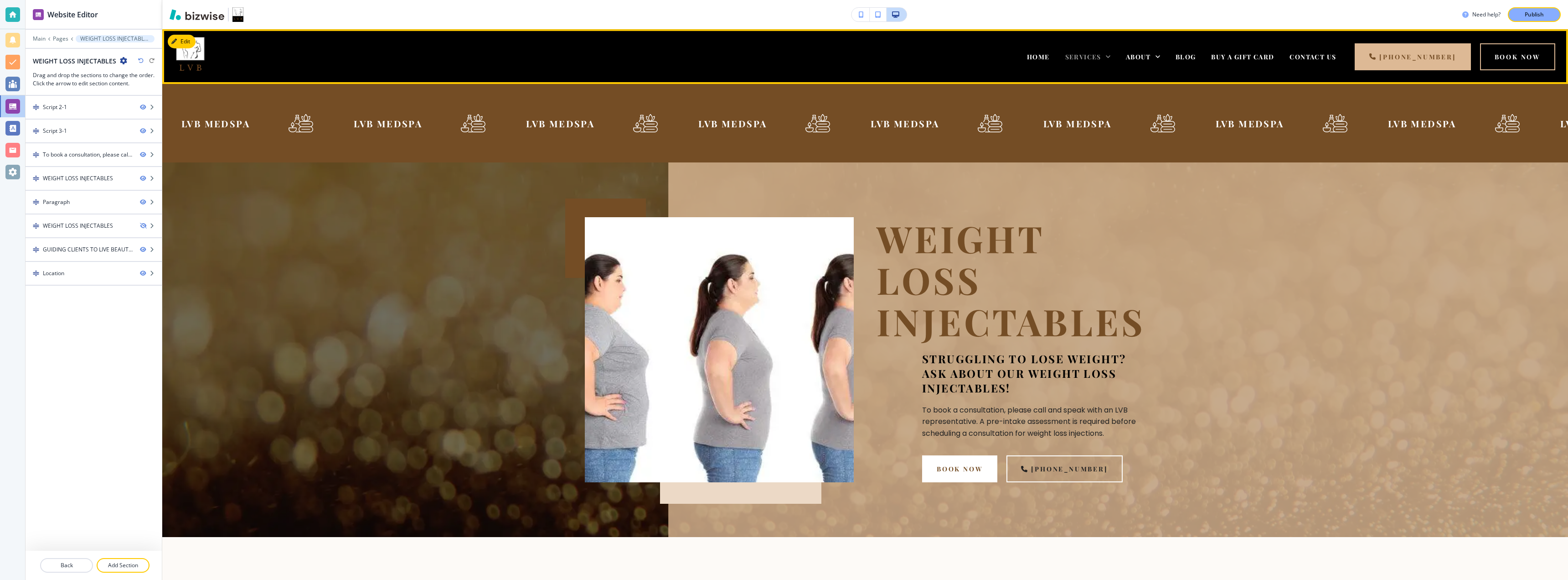
click at [975, 56] on span "SERVICES" at bounding box center [1083, 56] width 36 height 8
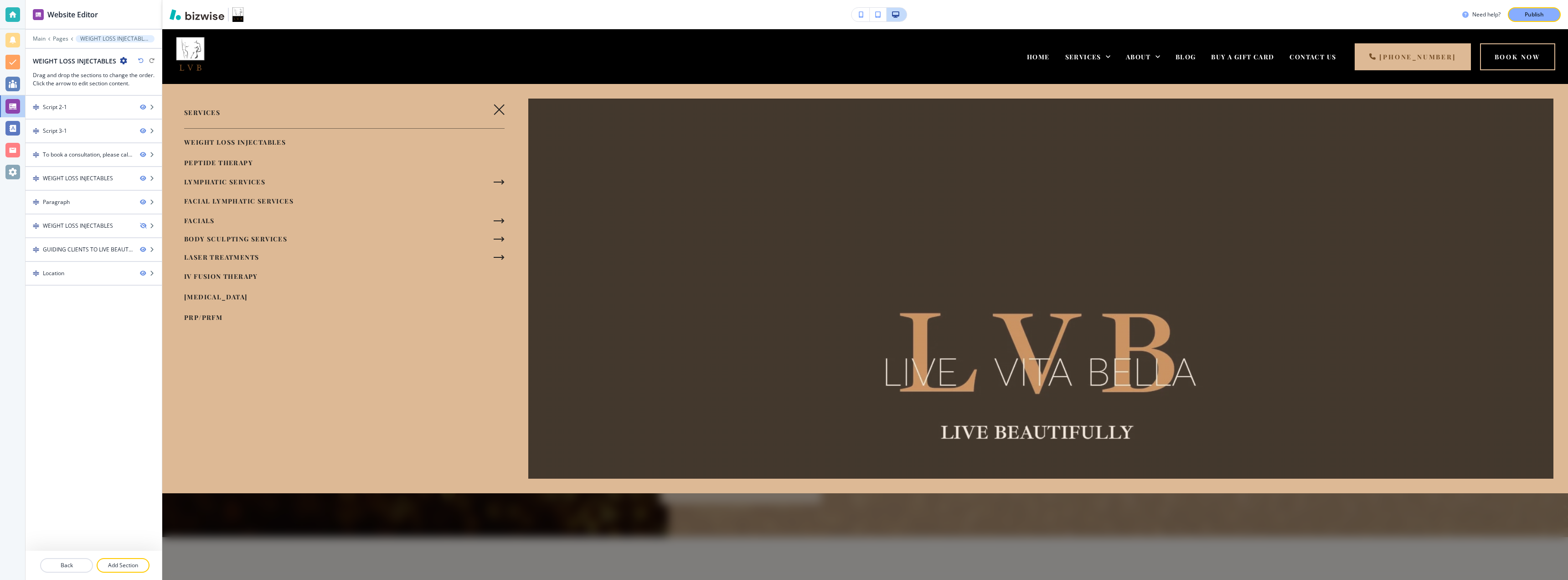
click at [235, 164] on span "Peptide Therapy" at bounding box center [218, 162] width 69 height 8
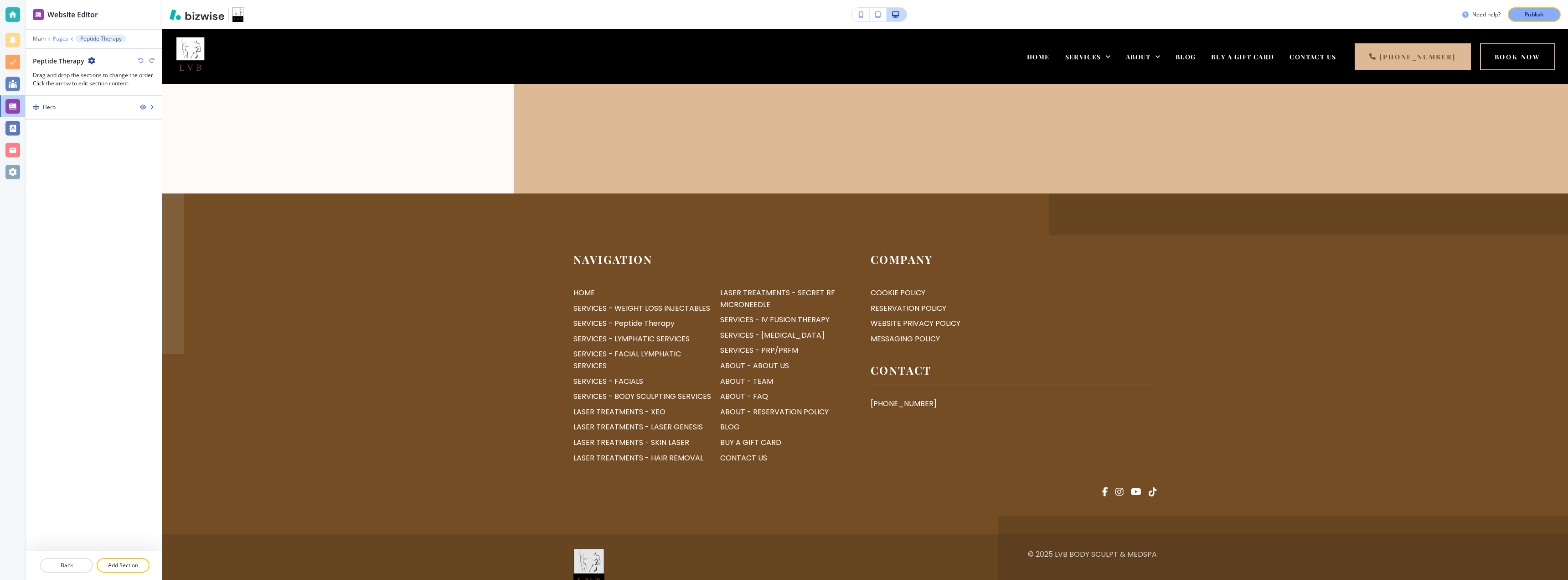
click at [59, 40] on p "Pages" at bounding box center [61, 39] width 15 height 6
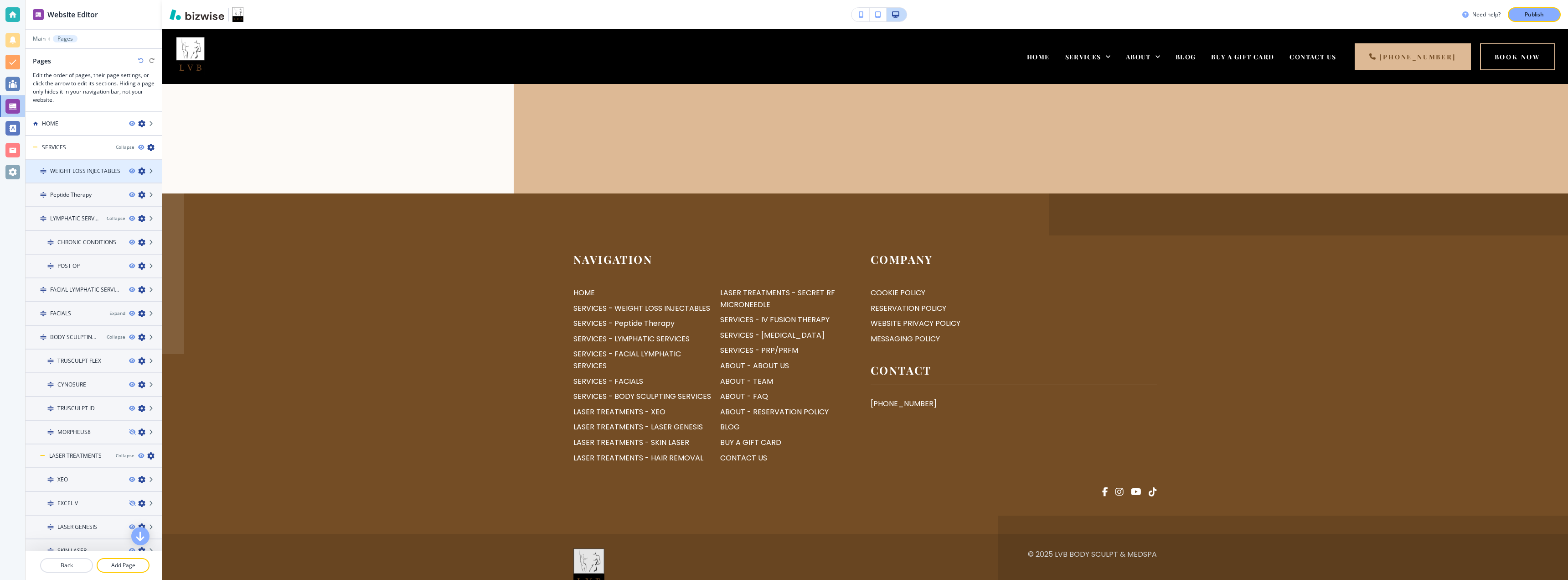
click at [76, 167] on h4 "WEIGHT LOSS INJECTABLES" at bounding box center [85, 170] width 70 height 8
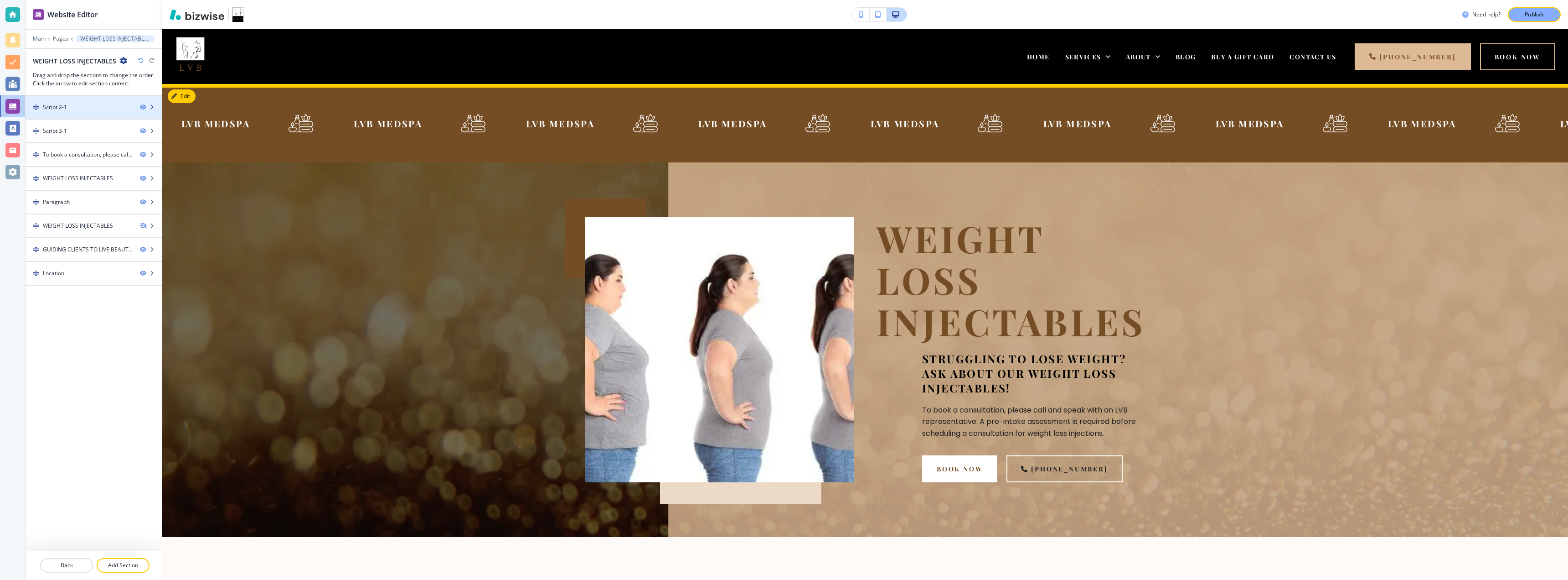
click at [84, 116] on div at bounding box center [93, 114] width 136 height 7
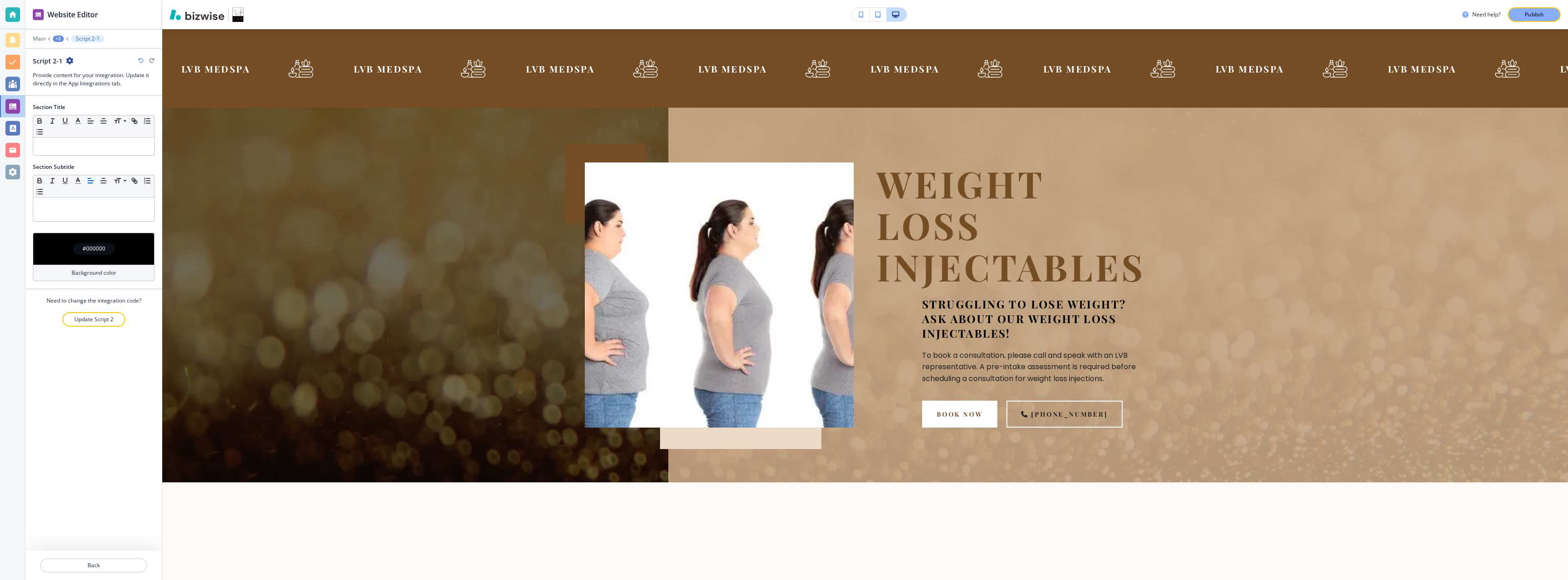
click at [36, 35] on div "Main +2 Script 2-1" at bounding box center [94, 39] width 122 height 7
click at [38, 36] on p "Main" at bounding box center [39, 39] width 13 height 6
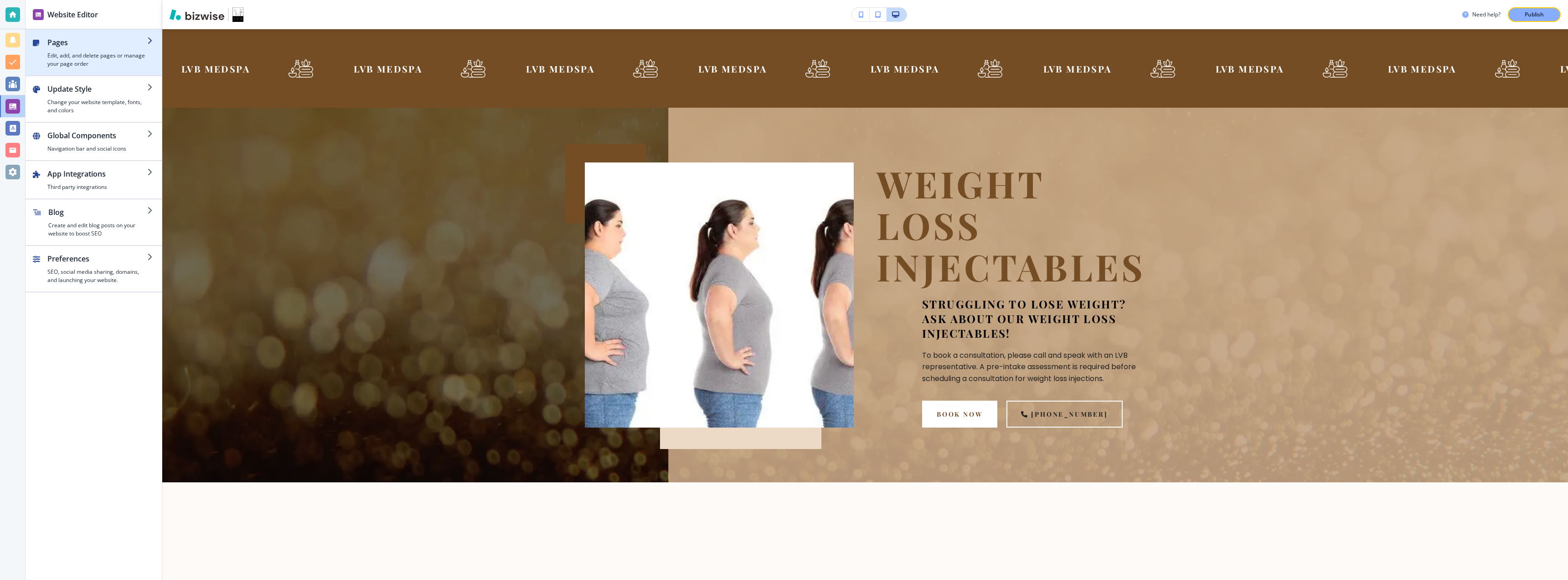
click at [53, 46] on h2 "Pages" at bounding box center [96, 42] width 99 height 11
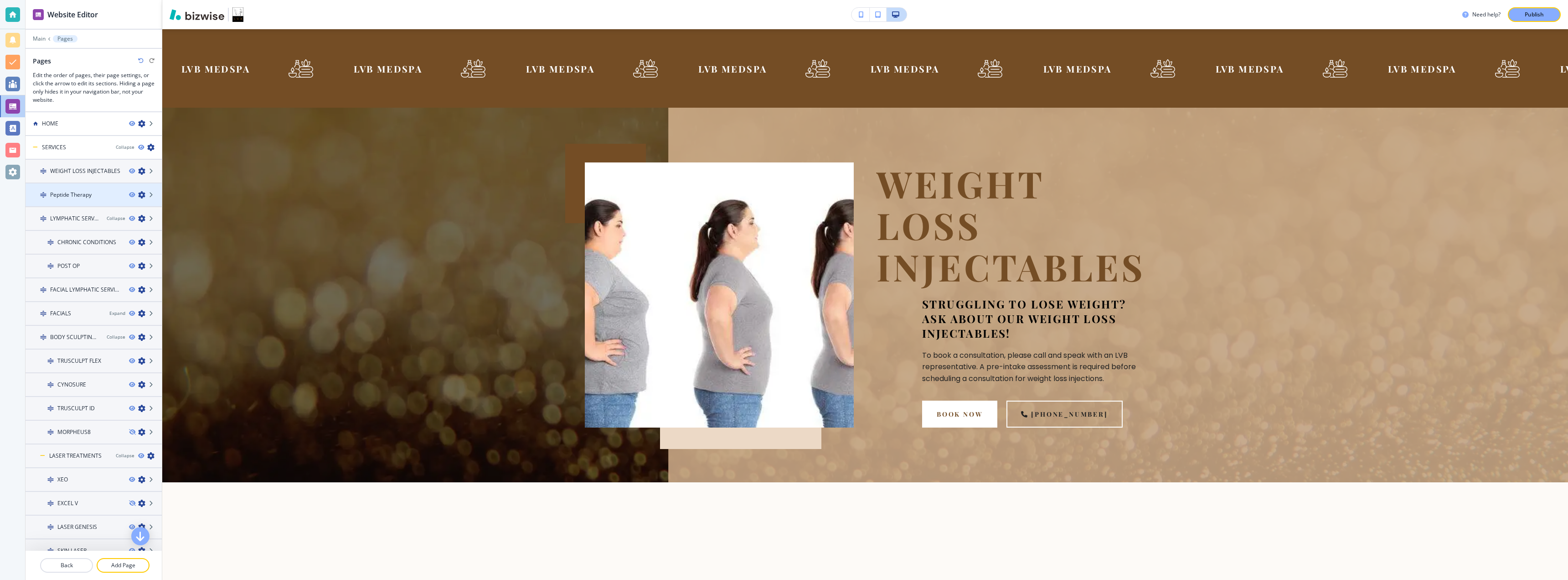
click at [84, 194] on h4 "Peptide Therapy" at bounding box center [71, 194] width 42 height 8
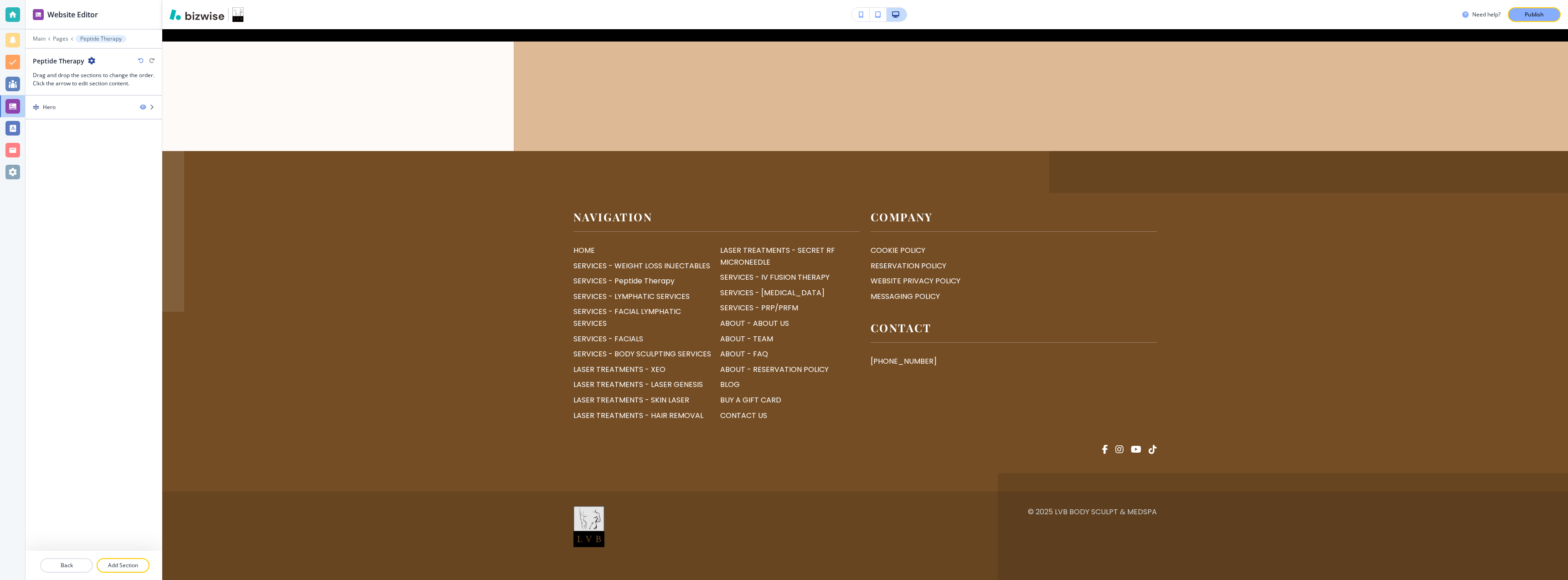
scroll to position [0, 0]
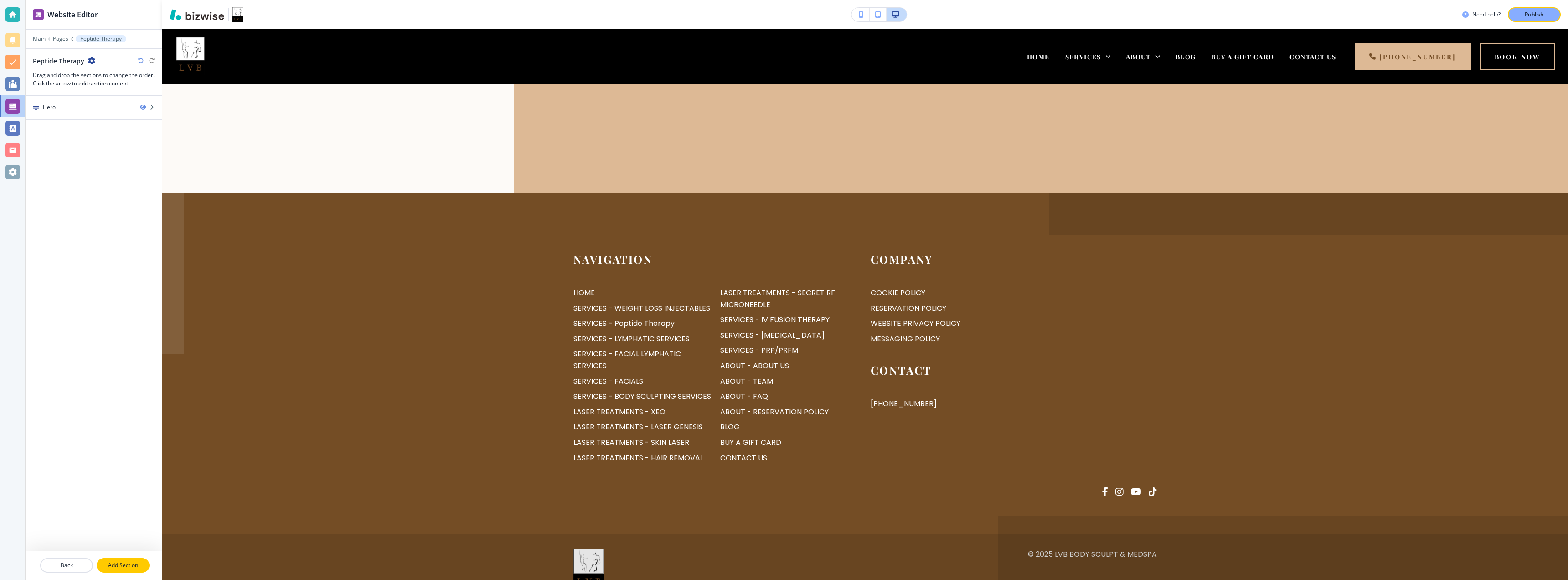
click at [130, 534] on p "Add Section" at bounding box center [123, 565] width 51 height 8
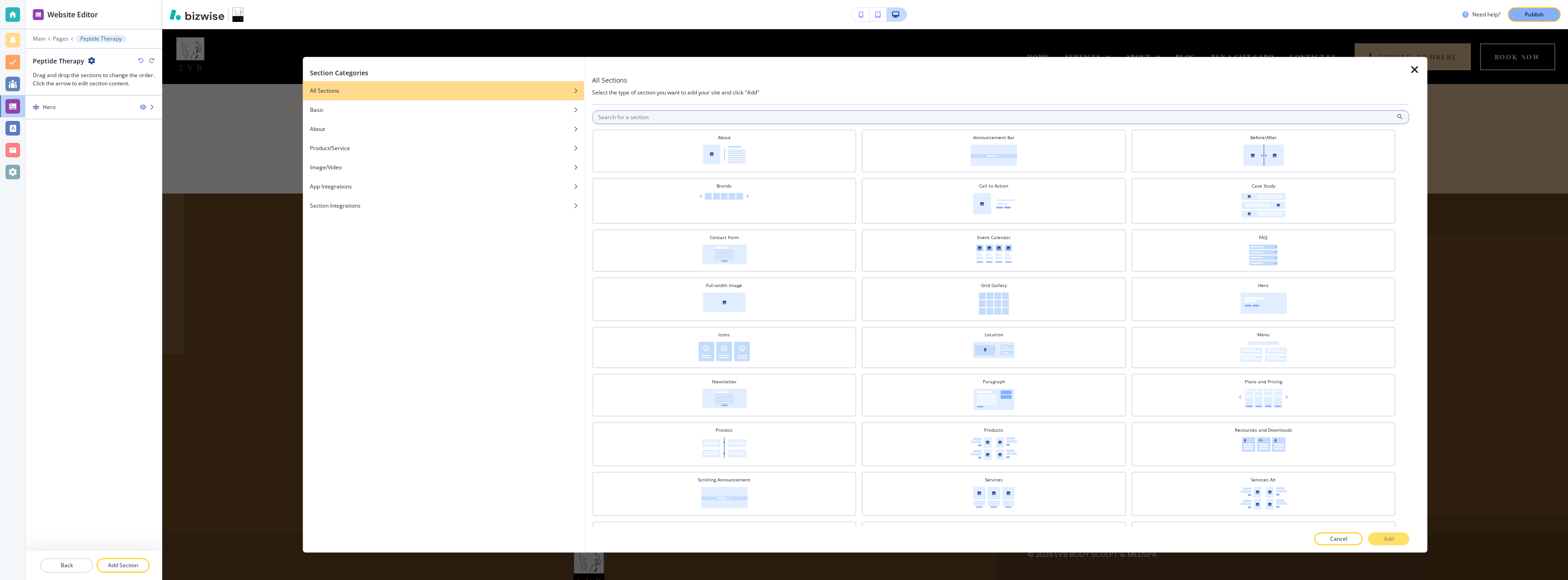
click at [623, 112] on input "text" at bounding box center [1001, 117] width 817 height 14
click at [975, 66] on icon "button" at bounding box center [1415, 69] width 11 height 11
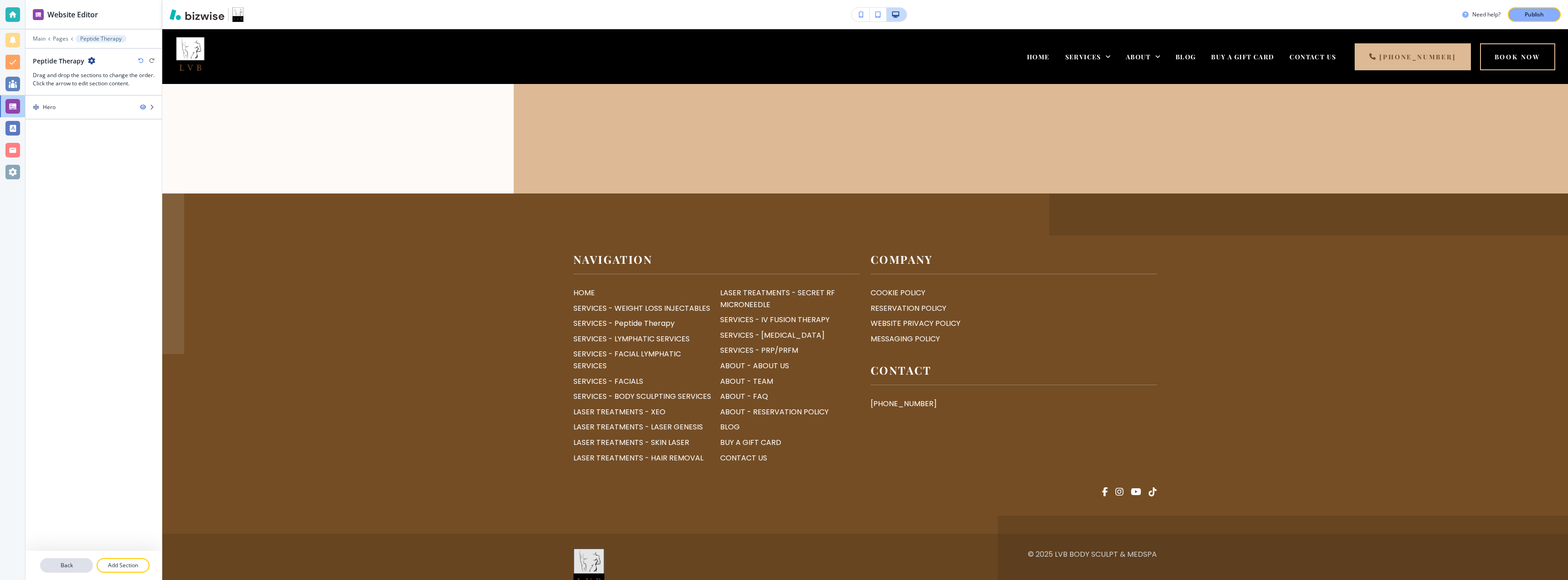
click at [66, 534] on p "Back" at bounding box center [66, 565] width 51 height 8
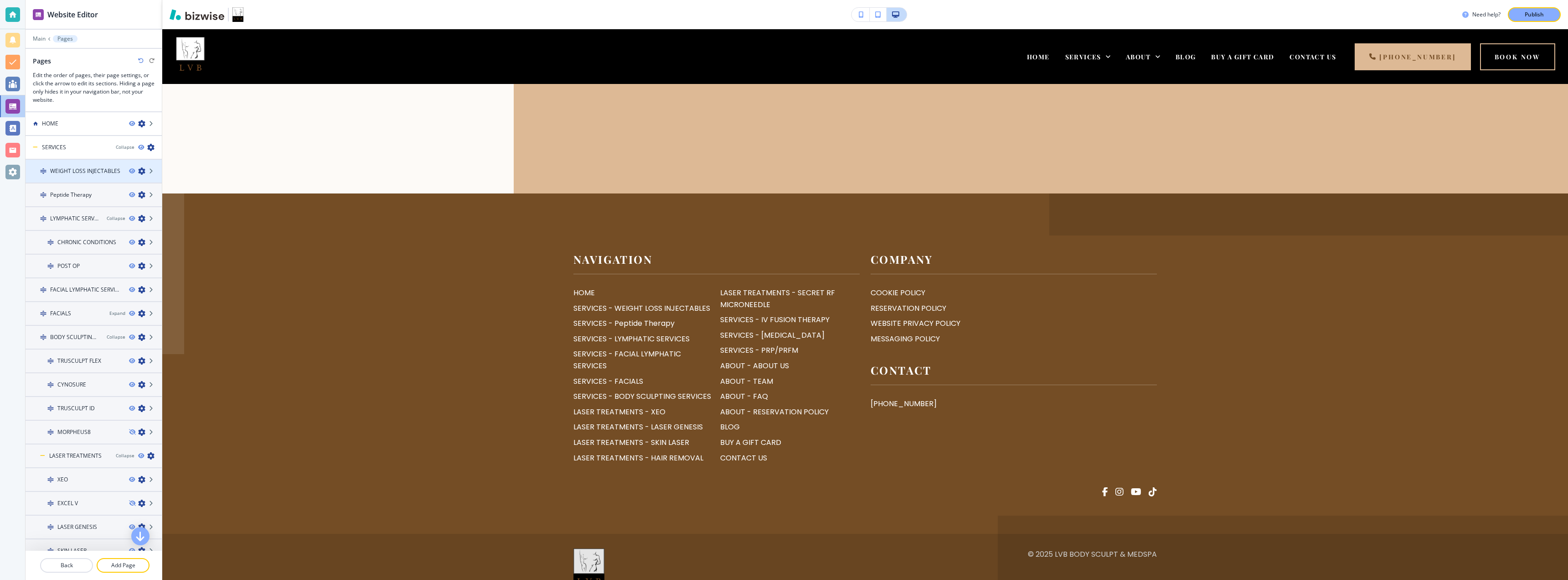
click at [138, 173] on icon "button" at bounding box center [141, 170] width 7 height 7
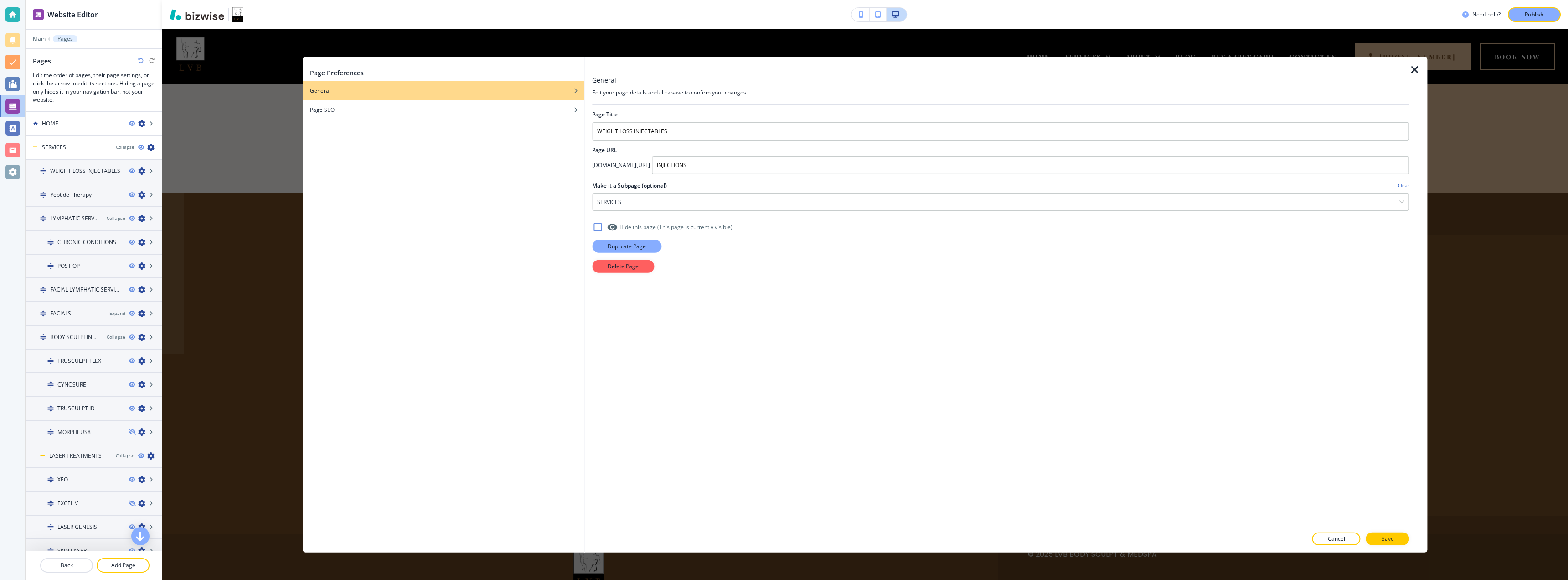
click at [642, 246] on p "Duplicate Page" at bounding box center [627, 245] width 39 height 8
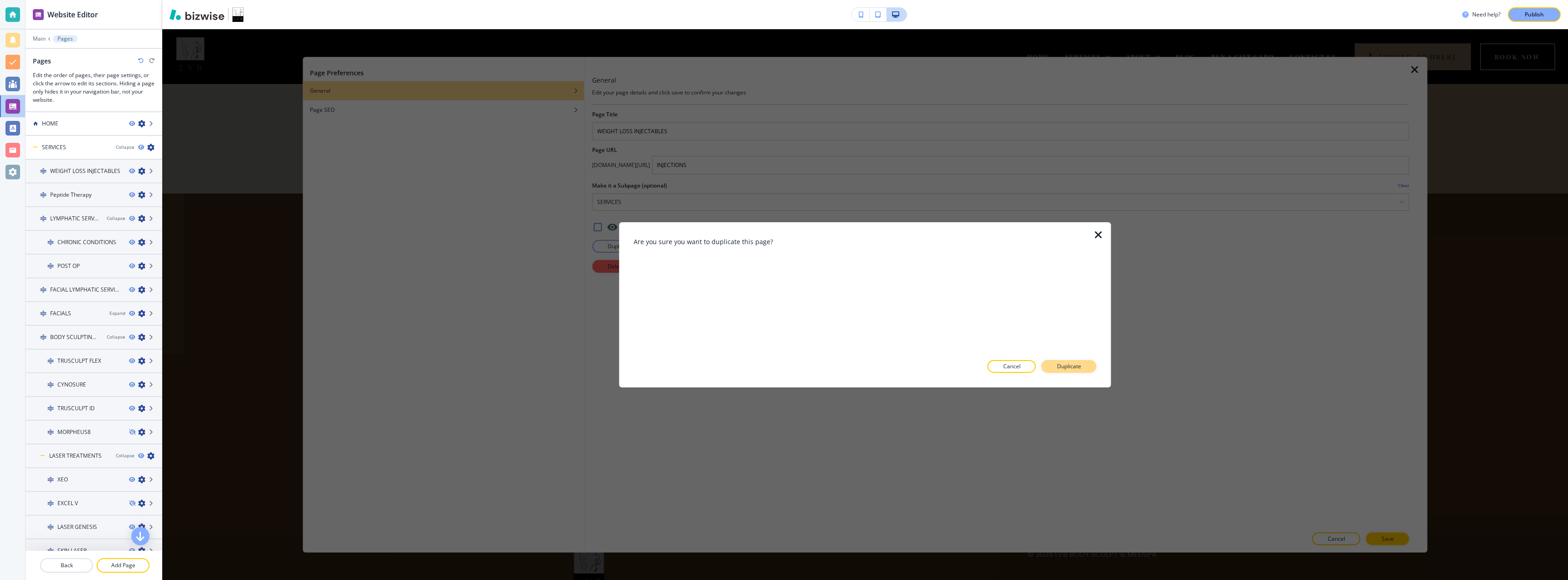
click at [975, 367] on p "Duplicate" at bounding box center [1068, 366] width 24 height 8
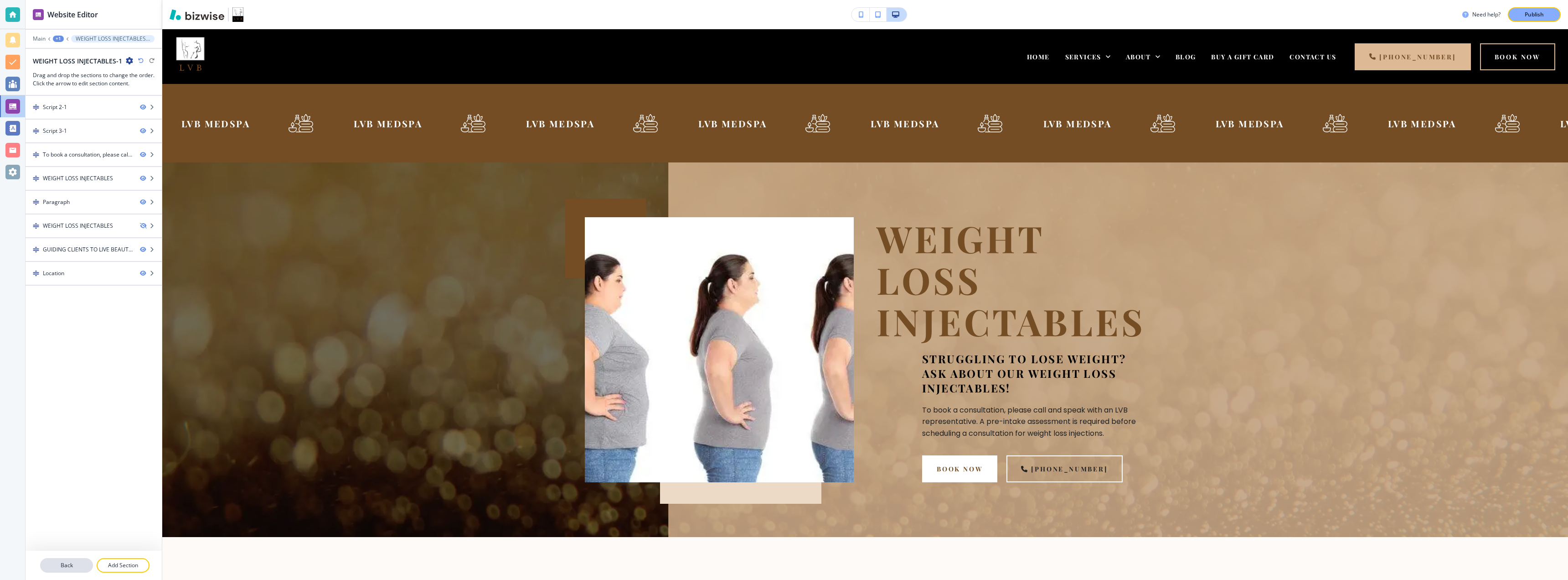
click at [69, 534] on p "Back" at bounding box center [66, 565] width 51 height 8
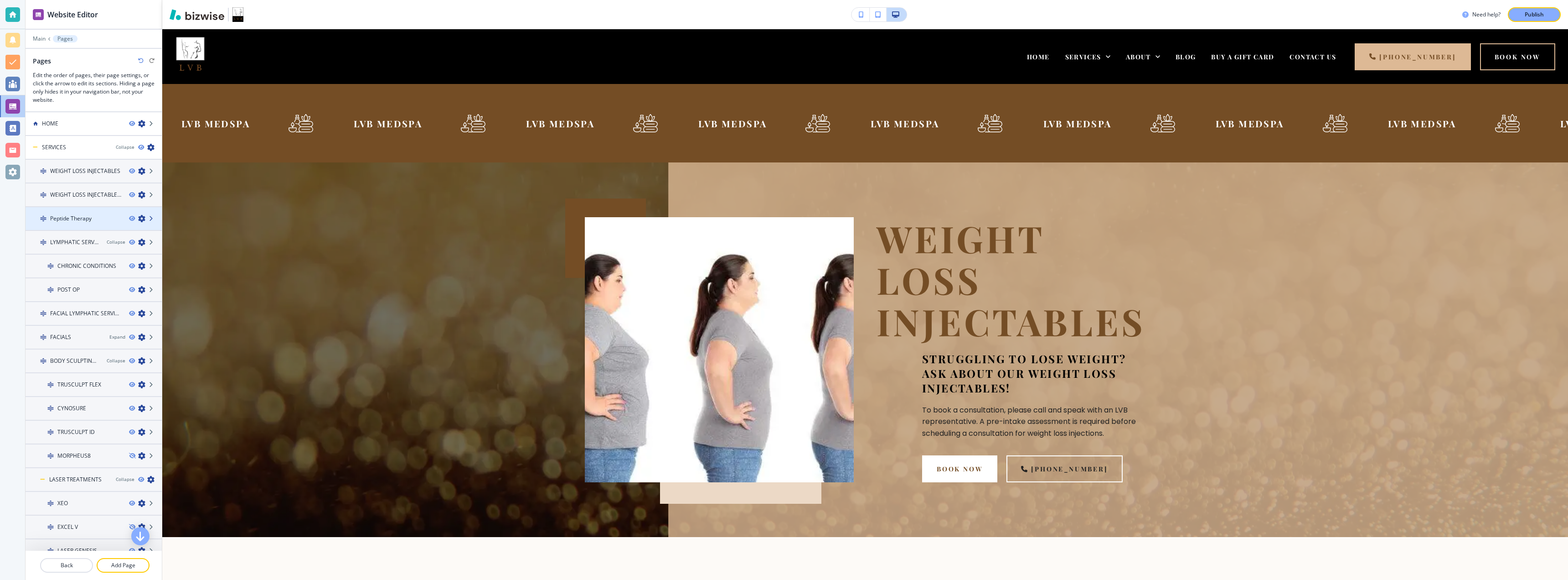
click at [149, 221] on icon at bounding box center [151, 218] width 5 height 5
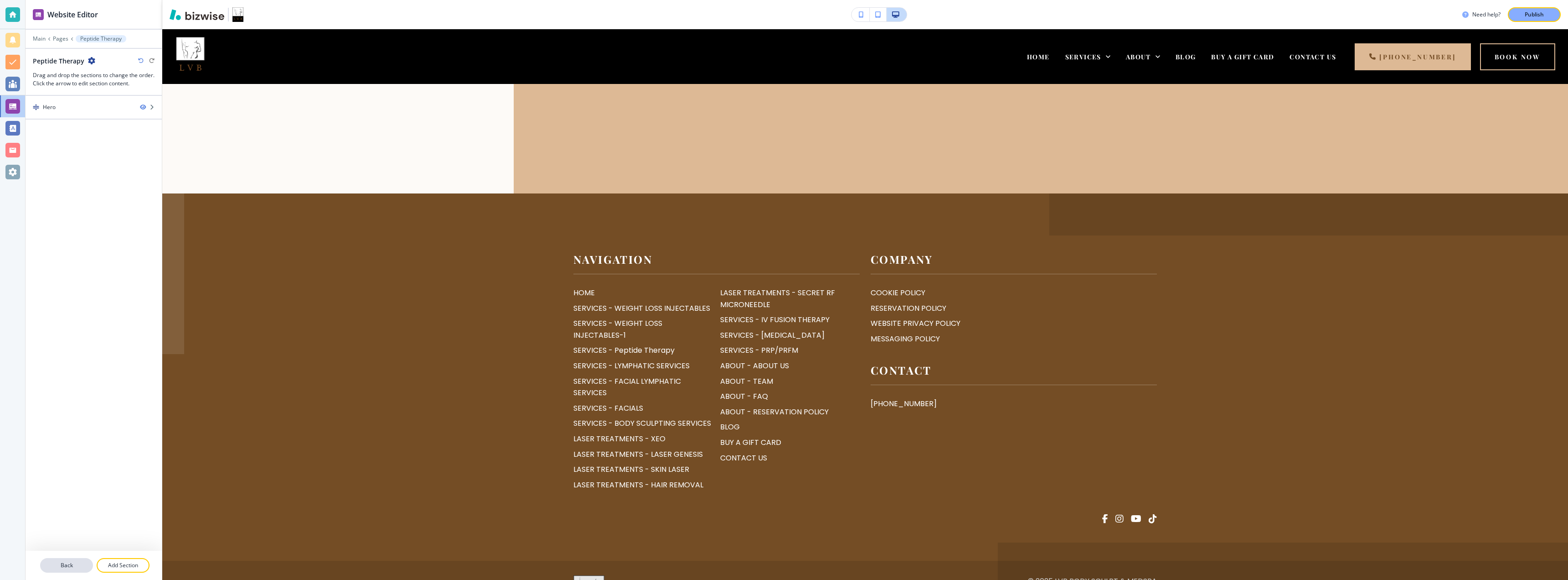
click at [68, 534] on p "Back" at bounding box center [66, 565] width 51 height 8
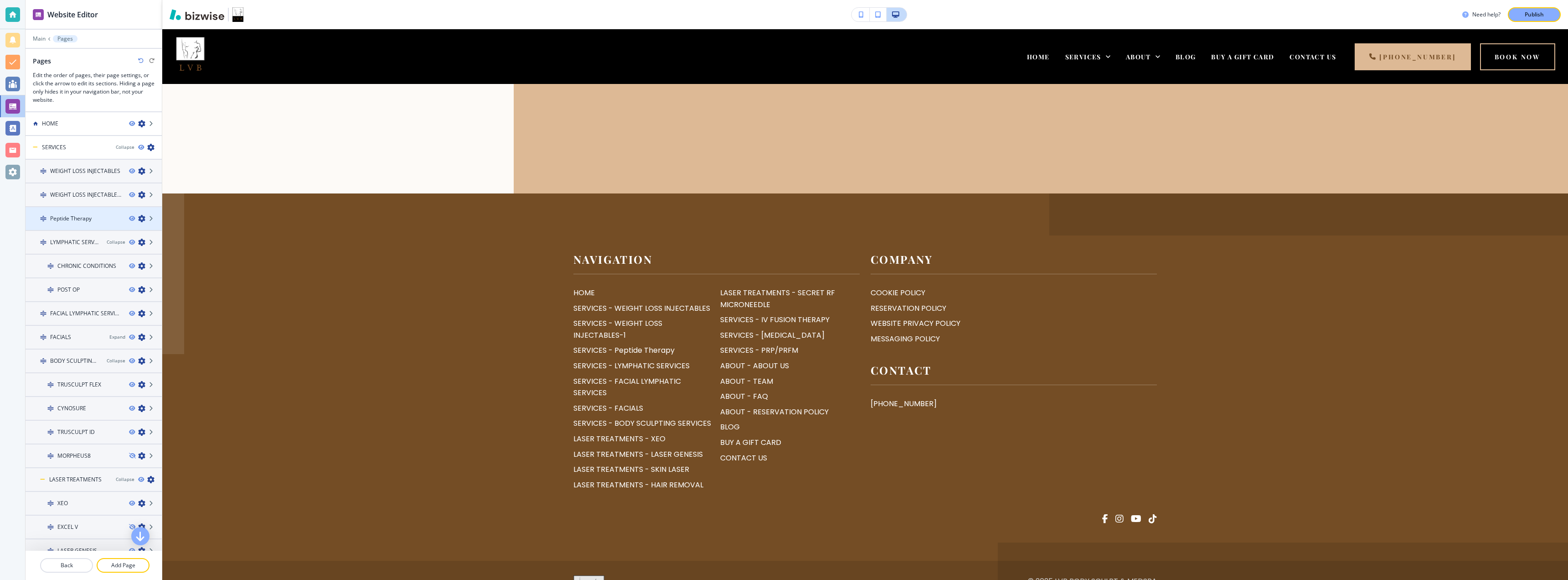
click at [138, 221] on icon "button" at bounding box center [141, 218] width 7 height 7
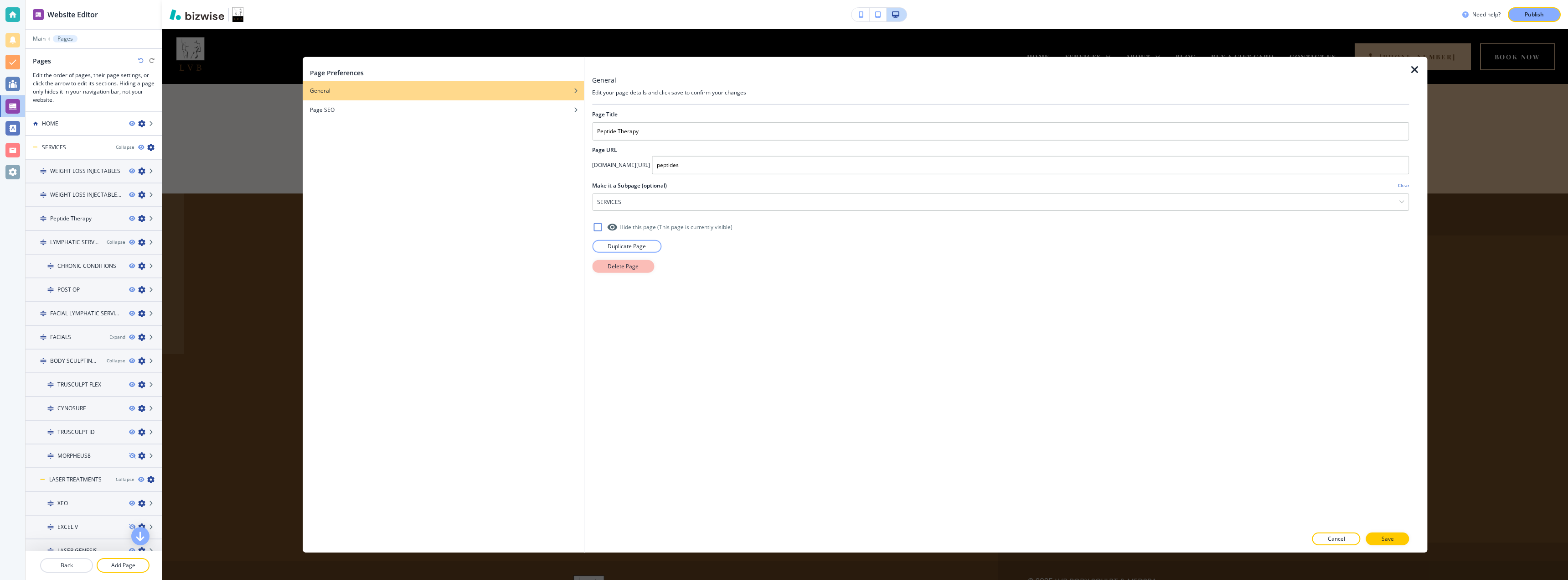
click at [615, 264] on p "Delete Page" at bounding box center [623, 265] width 31 height 8
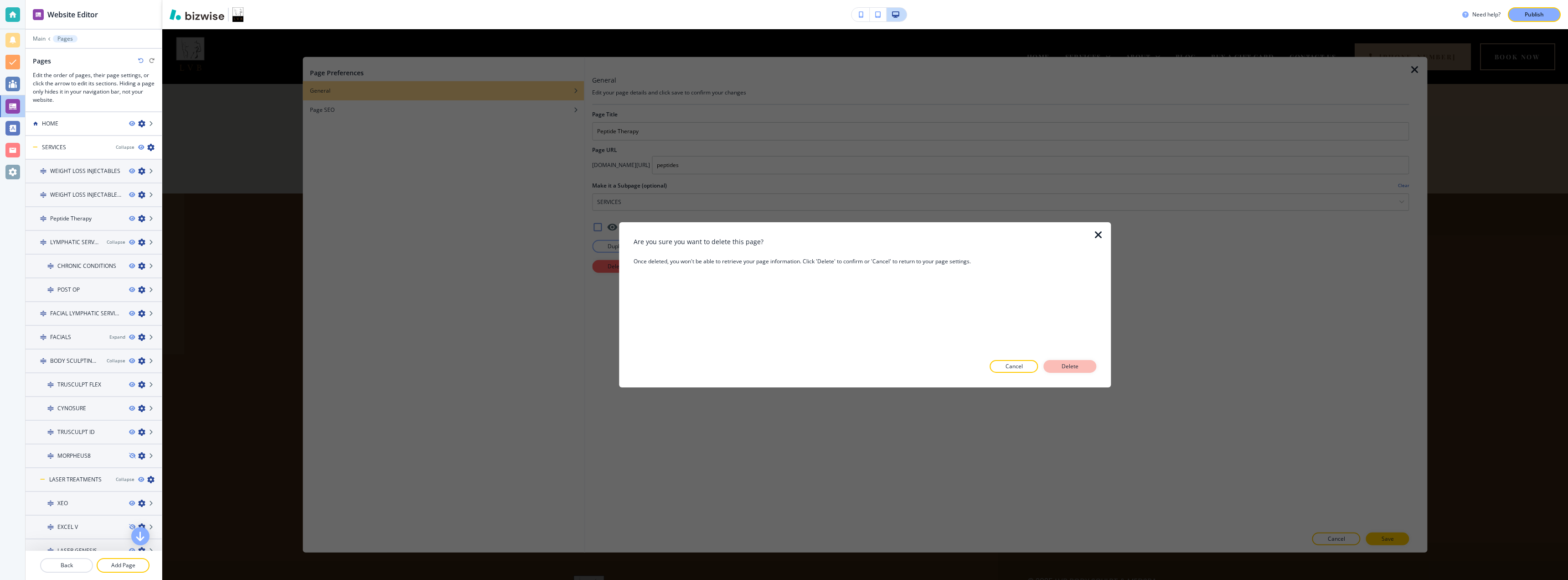
click at [975, 365] on p "Delete" at bounding box center [1070, 366] width 22 height 8
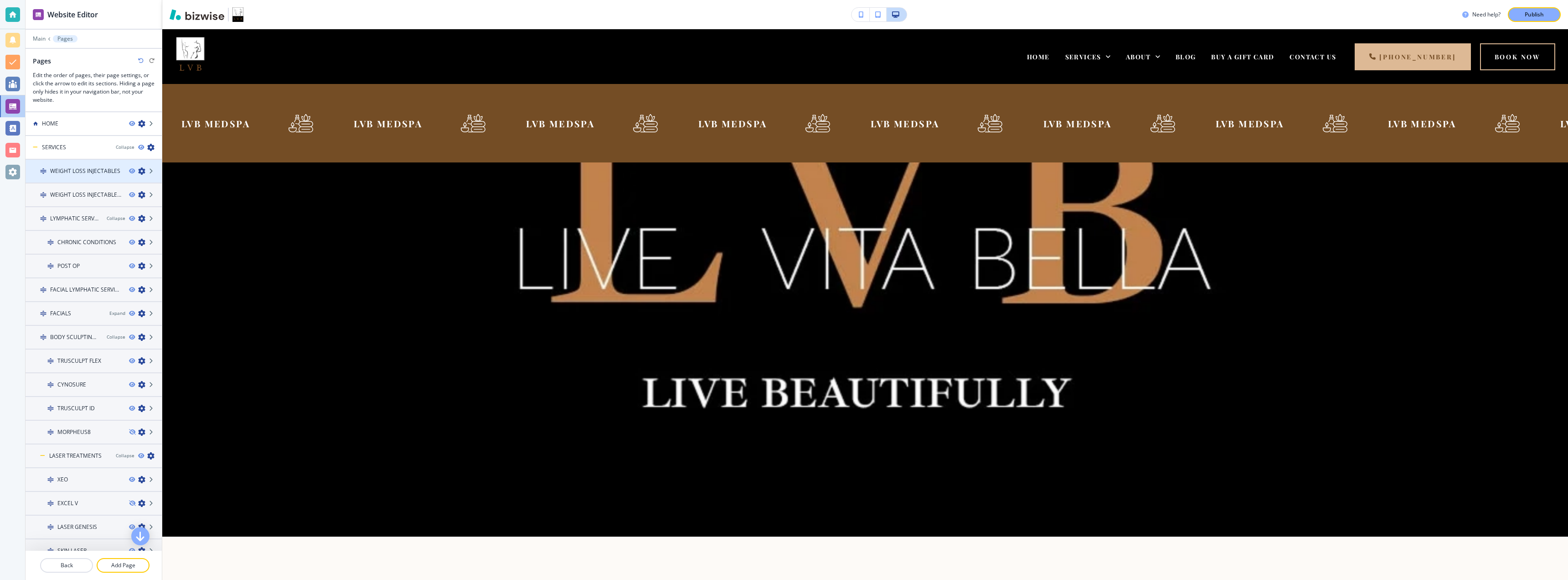
click at [74, 174] on h4 "WEIGHT LOSS INJECTABLES" at bounding box center [85, 170] width 70 height 8
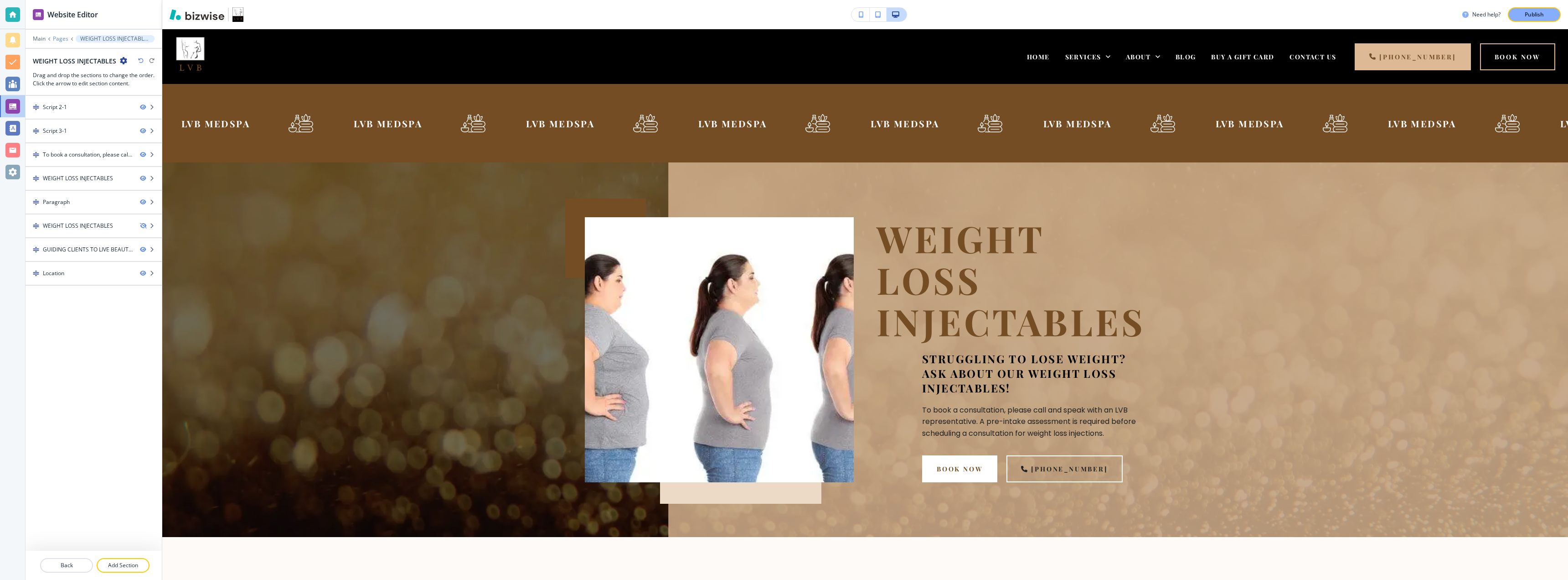
click at [58, 37] on p "Pages" at bounding box center [61, 39] width 15 height 6
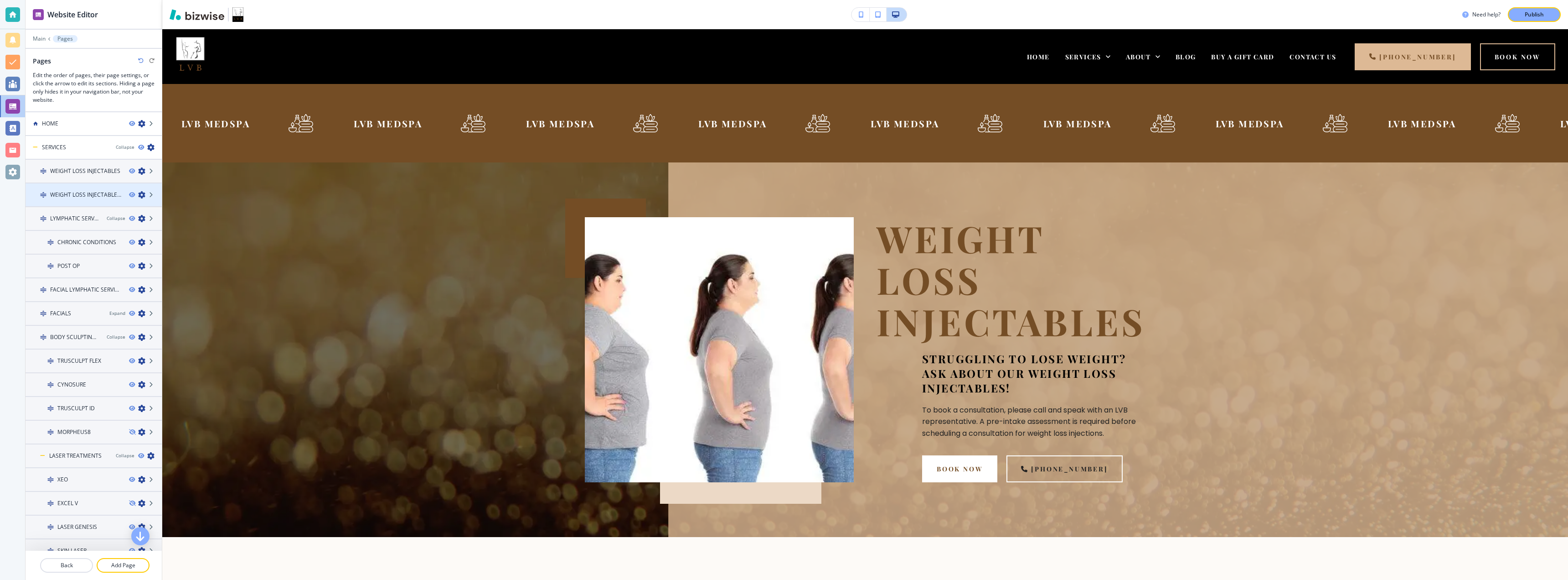
click at [77, 201] on div at bounding box center [93, 202] width 136 height 7
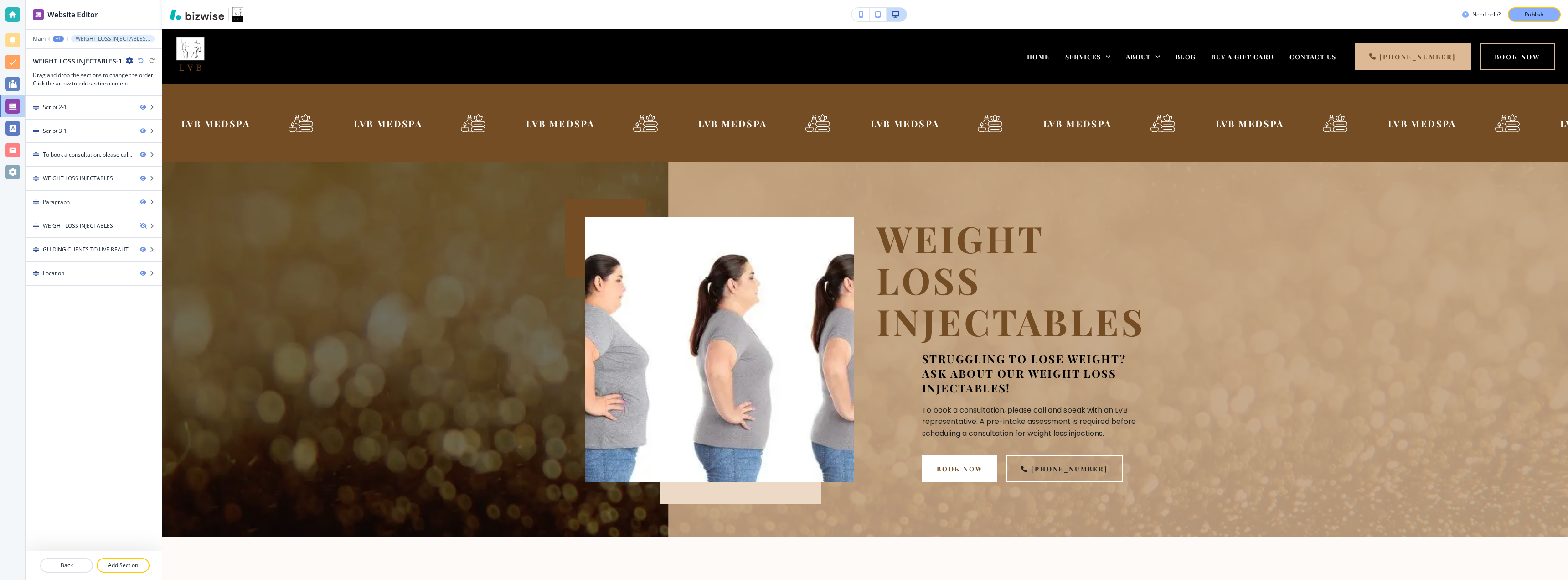
click at [127, 60] on icon "button" at bounding box center [129, 60] width 7 height 7
click at [139, 78] on p "Edit Page Settings" at bounding box center [153, 76] width 46 height 8
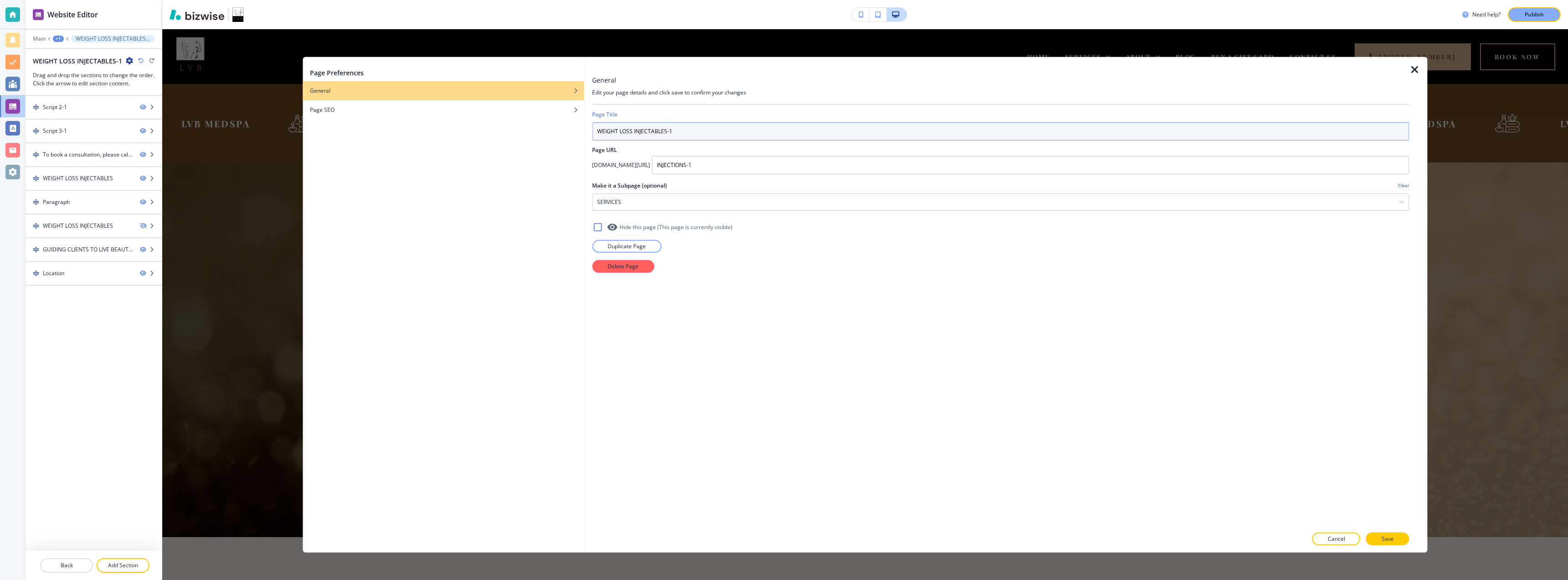
drag, startPoint x: 690, startPoint y: 133, endPoint x: 555, endPoint y: 134, distance: 135.0
click at [555, 134] on div "Page Preferences General Page SEO General Edit your page details and click save…" at bounding box center [865, 304] width 1125 height 495
type input "Peptide Therapy"
type input "peptides"
click at [344, 113] on div "button" at bounding box center [443, 116] width 281 height 5
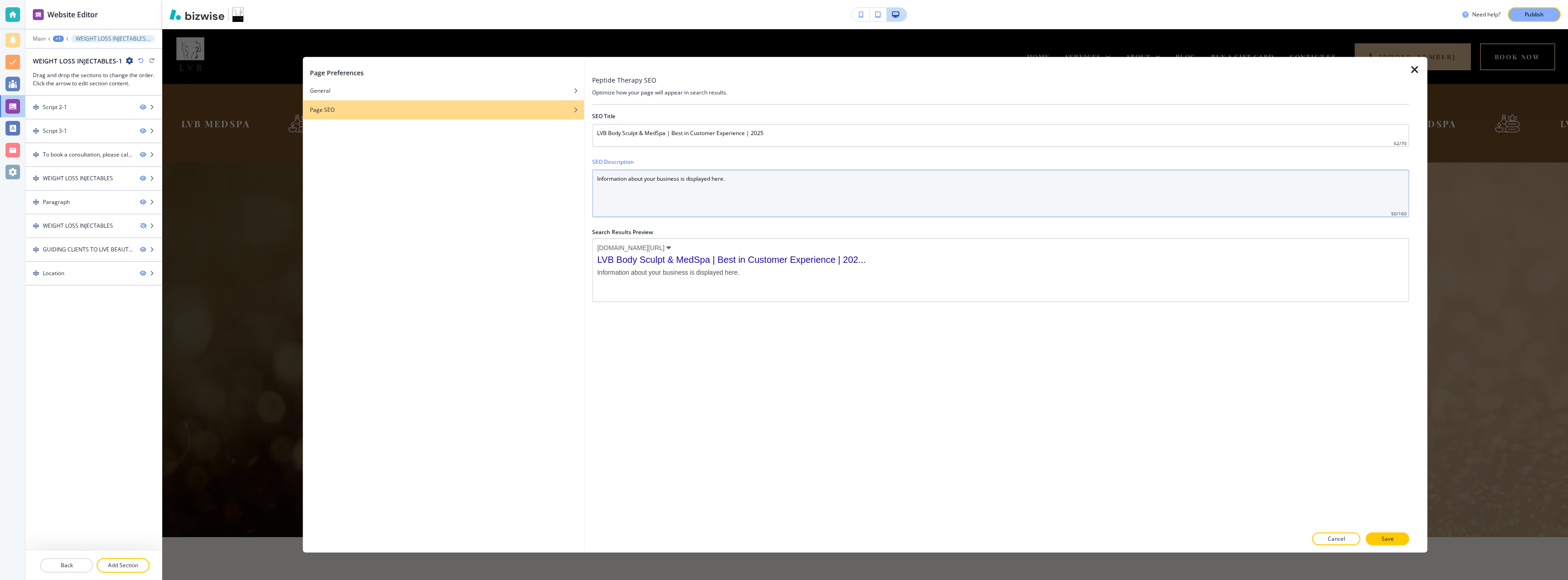
drag, startPoint x: 755, startPoint y: 182, endPoint x: 559, endPoint y: 180, distance: 196.0
click at [559, 180] on div "Page Preferences General Page SEO Peptide Therapy SEO Optimize how your page wi…" at bounding box center [865, 304] width 1125 height 495
paste Description "Boost recovery, fat loss, and skin health naturally with peptide therapy at LVB…"
type Description "Boost recovery, fat loss, and skin health naturally with peptide therapy at LVB…"
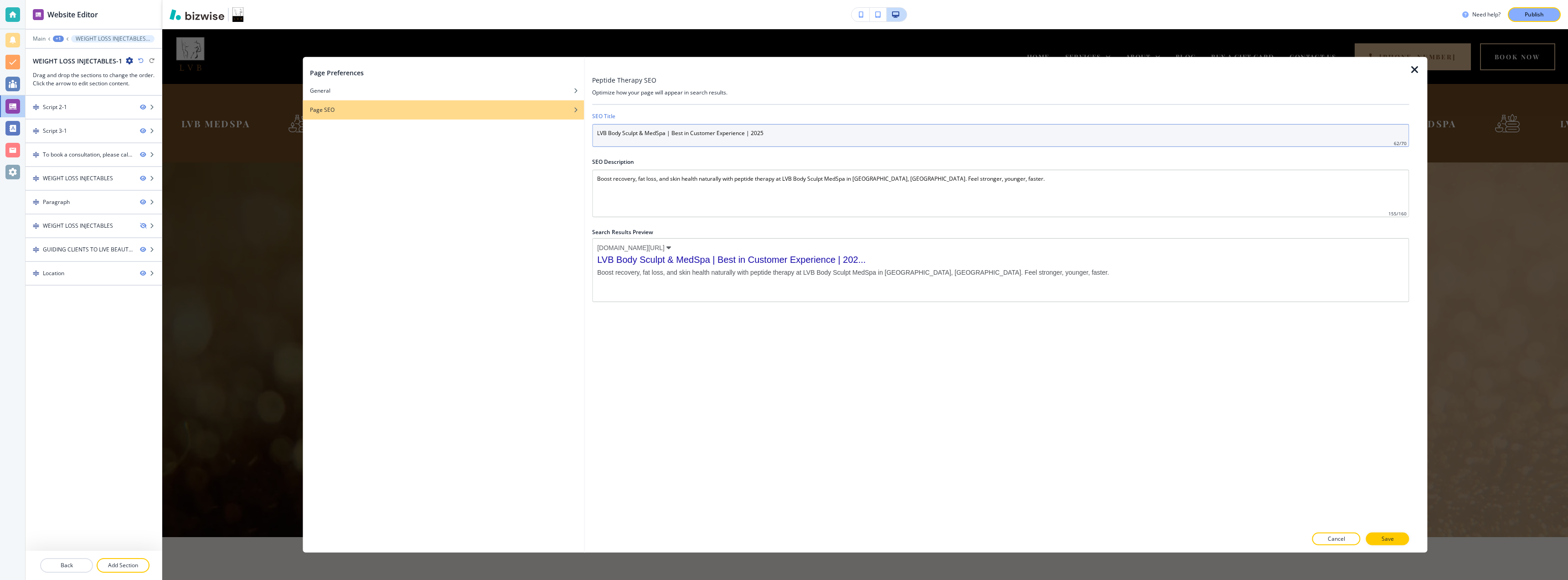
drag, startPoint x: 786, startPoint y: 136, endPoint x: 574, endPoint y: 136, distance: 212.0
click at [574, 136] on div "Page Preferences General Page SEO Peptide Therapy SEO Optimize how your page wi…" at bounding box center [865, 304] width 1125 height 495
paste input "Peptide Therapy in Westchester County | LVB Body Sculpt MedSpa"
type input "Peptide Therapy in Westchester County | LVB Body Sculpt MedSpa"
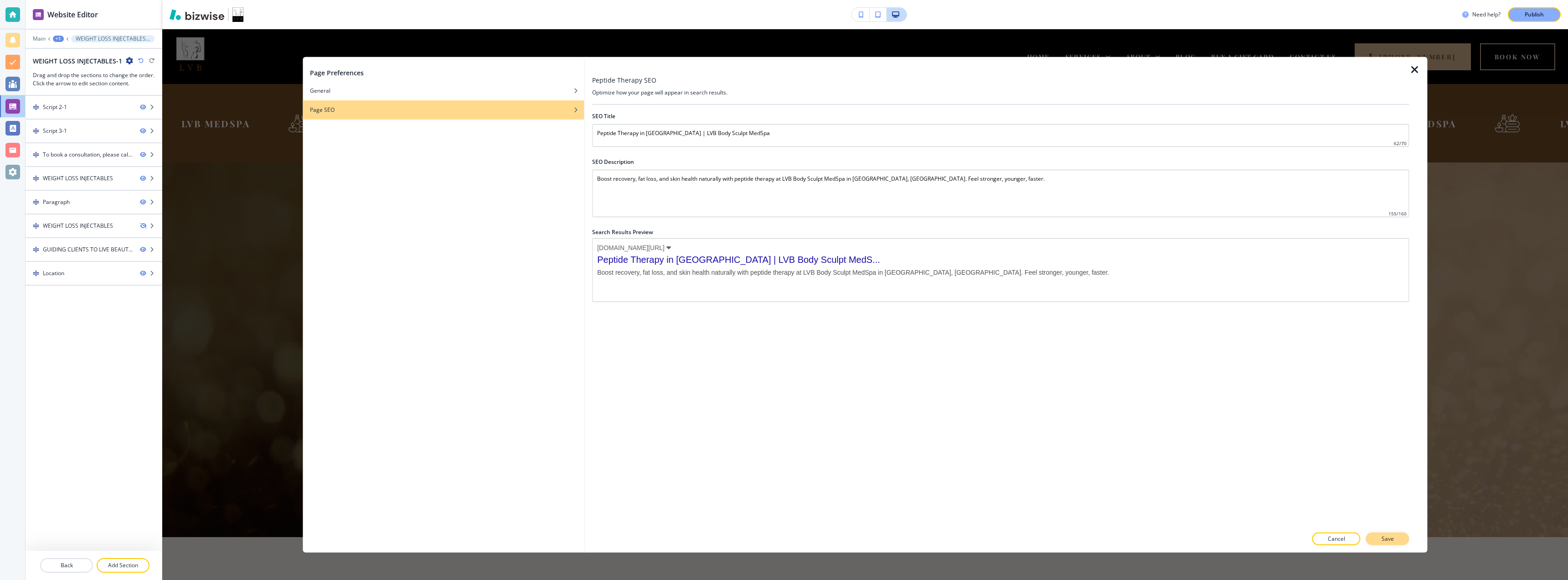
click at [975, 534] on p "Save" at bounding box center [1388, 538] width 12 height 8
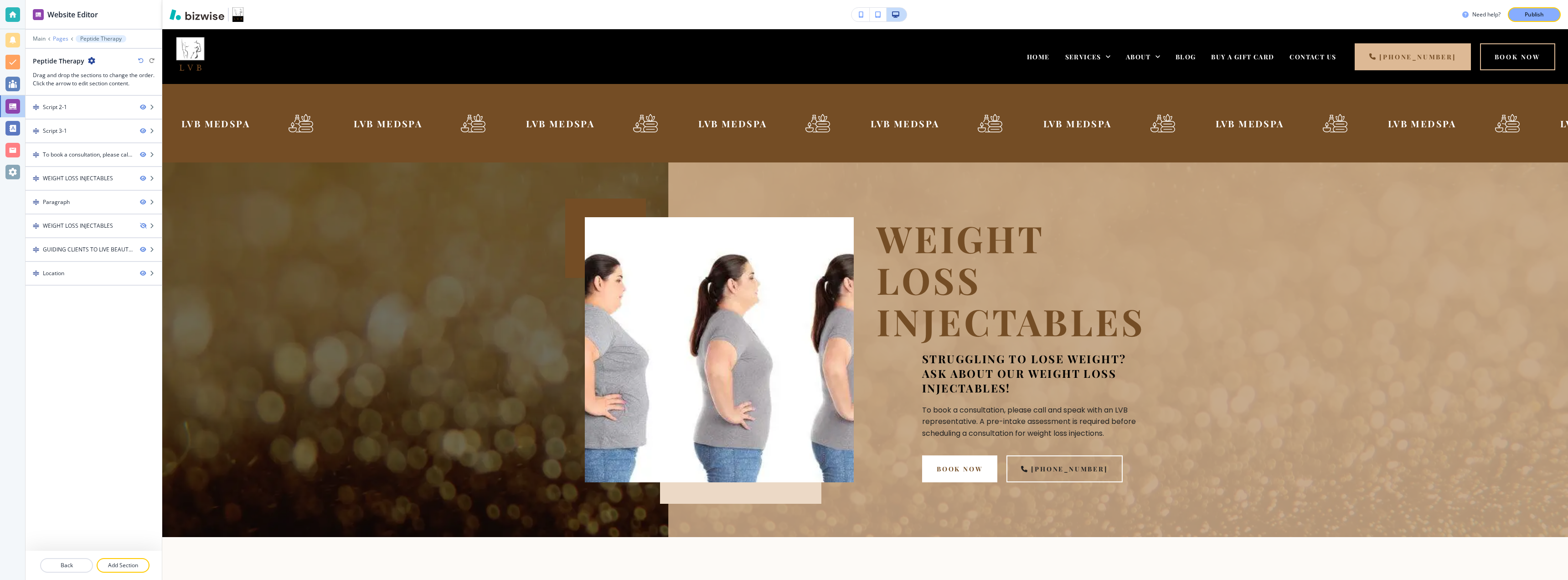
click at [56, 37] on p "Pages" at bounding box center [61, 39] width 15 height 6
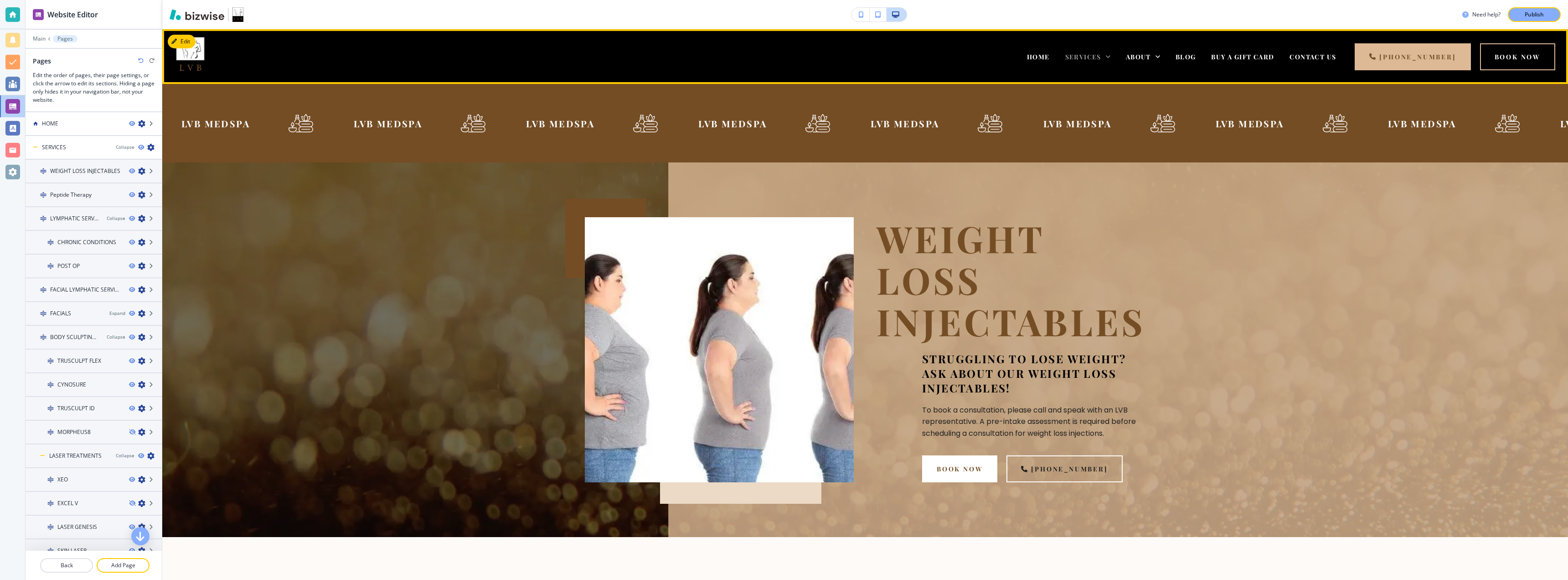
click at [975, 58] on span "SERVICES" at bounding box center [1083, 56] width 36 height 8
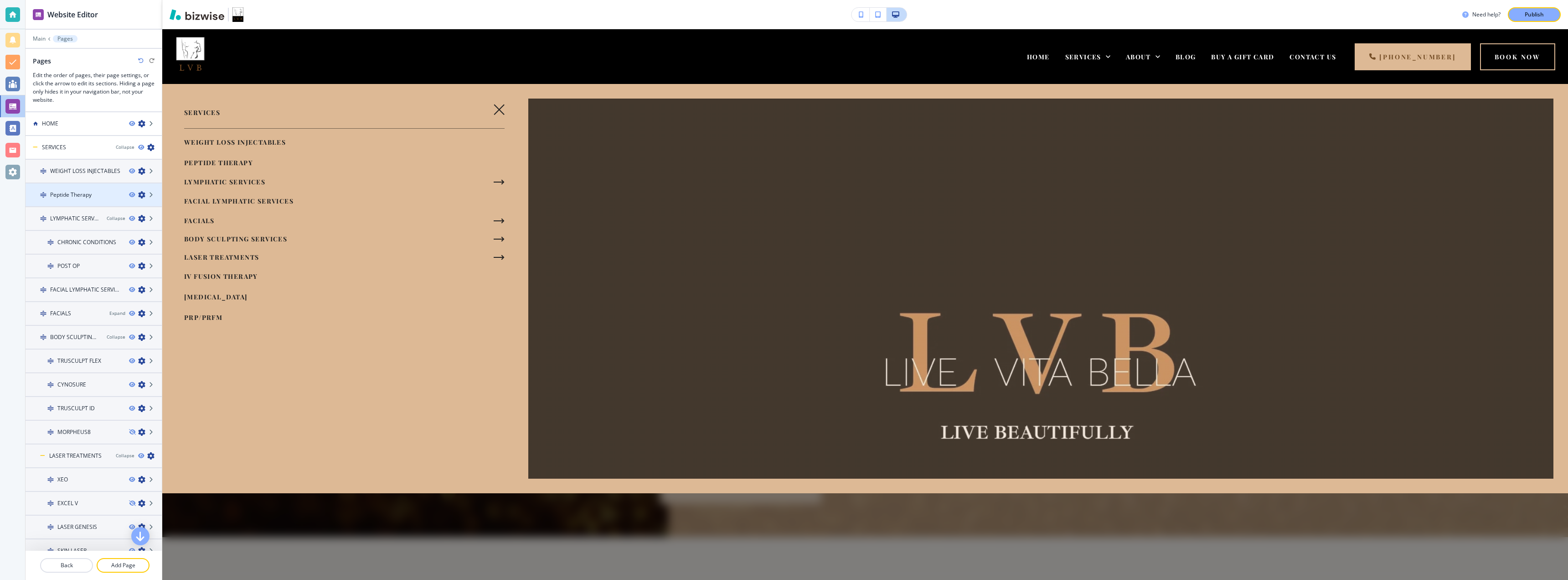
click at [83, 193] on h4 "Peptide Therapy" at bounding box center [71, 194] width 42 height 8
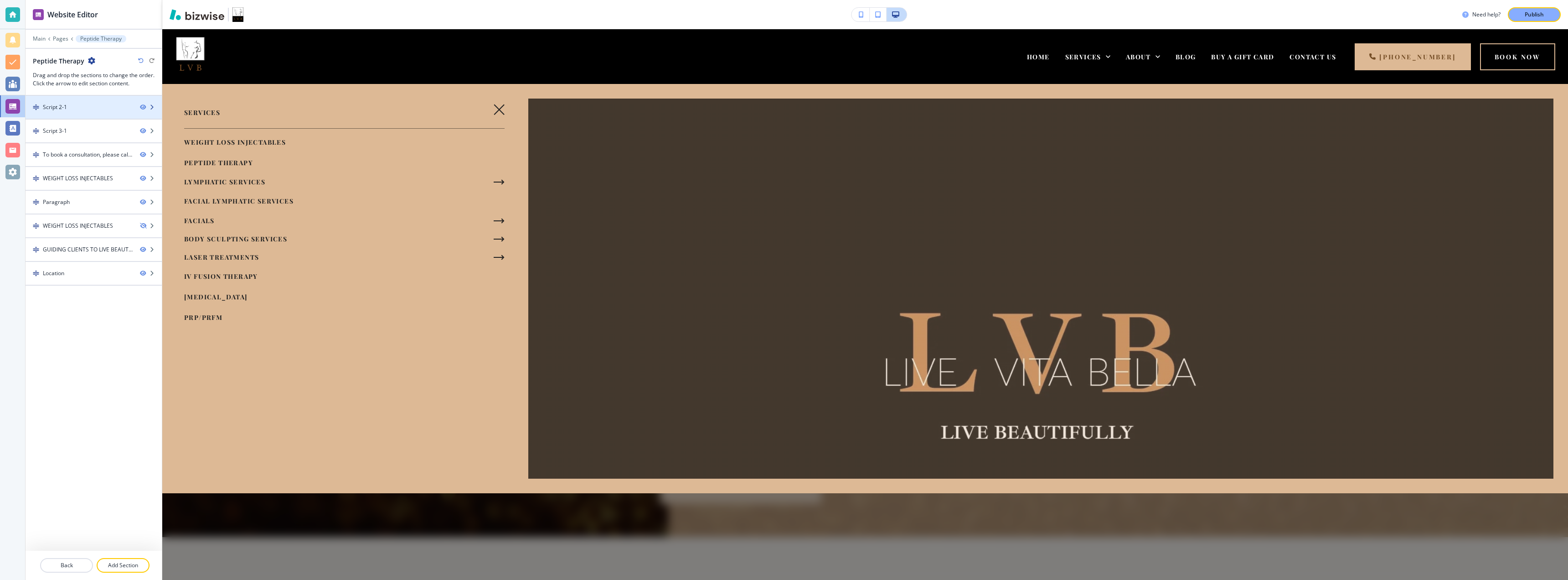
click at [69, 108] on div "Script 2-1" at bounding box center [79, 107] width 107 height 8
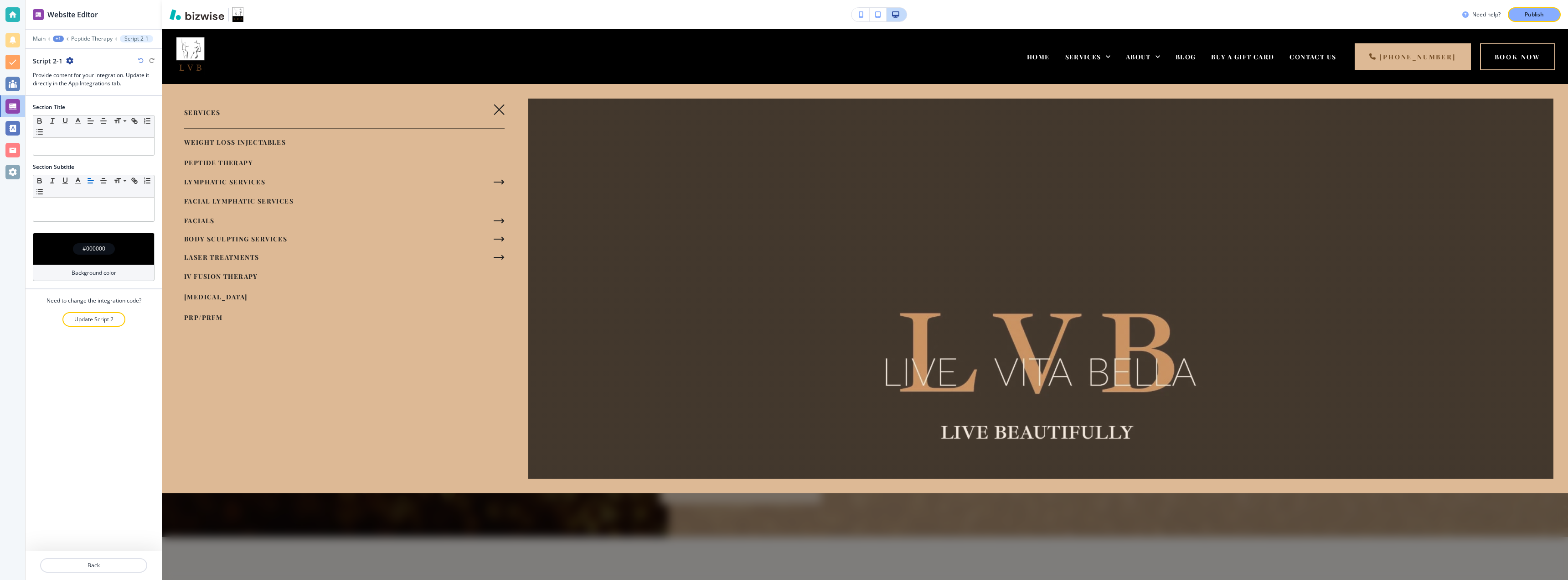
scroll to position [55, 0]
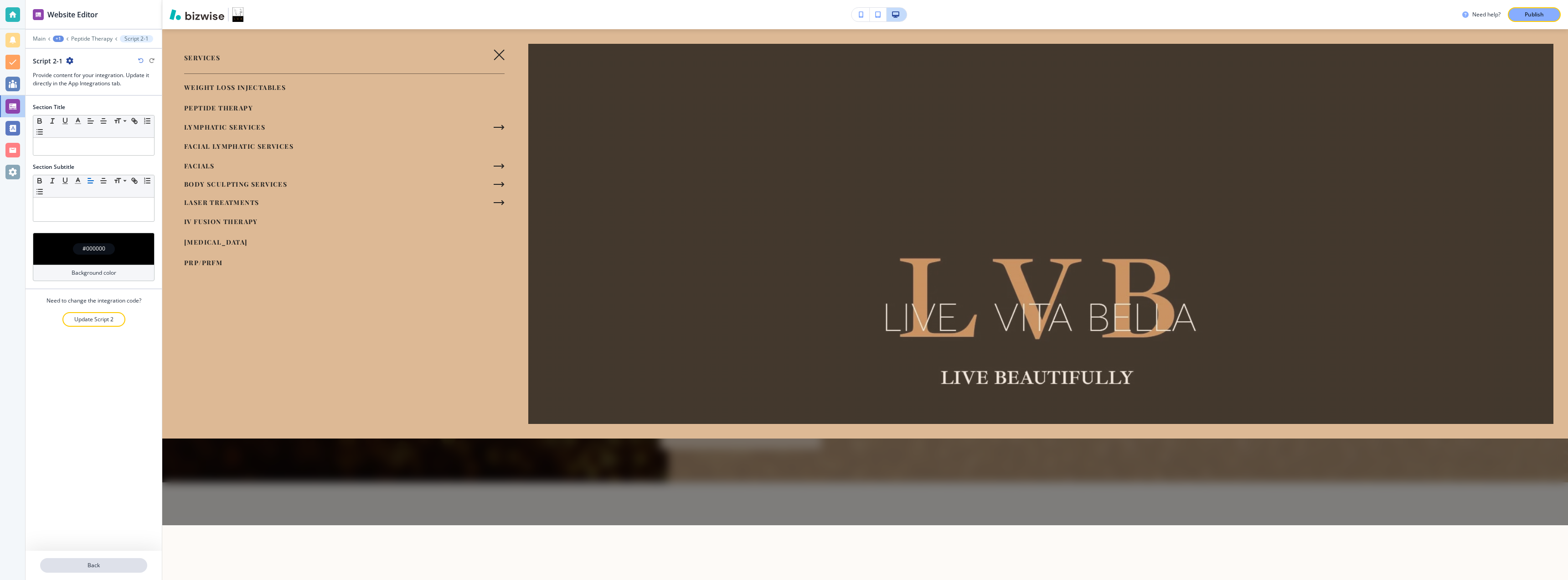
click at [99, 534] on p "Back" at bounding box center [93, 565] width 106 height 8
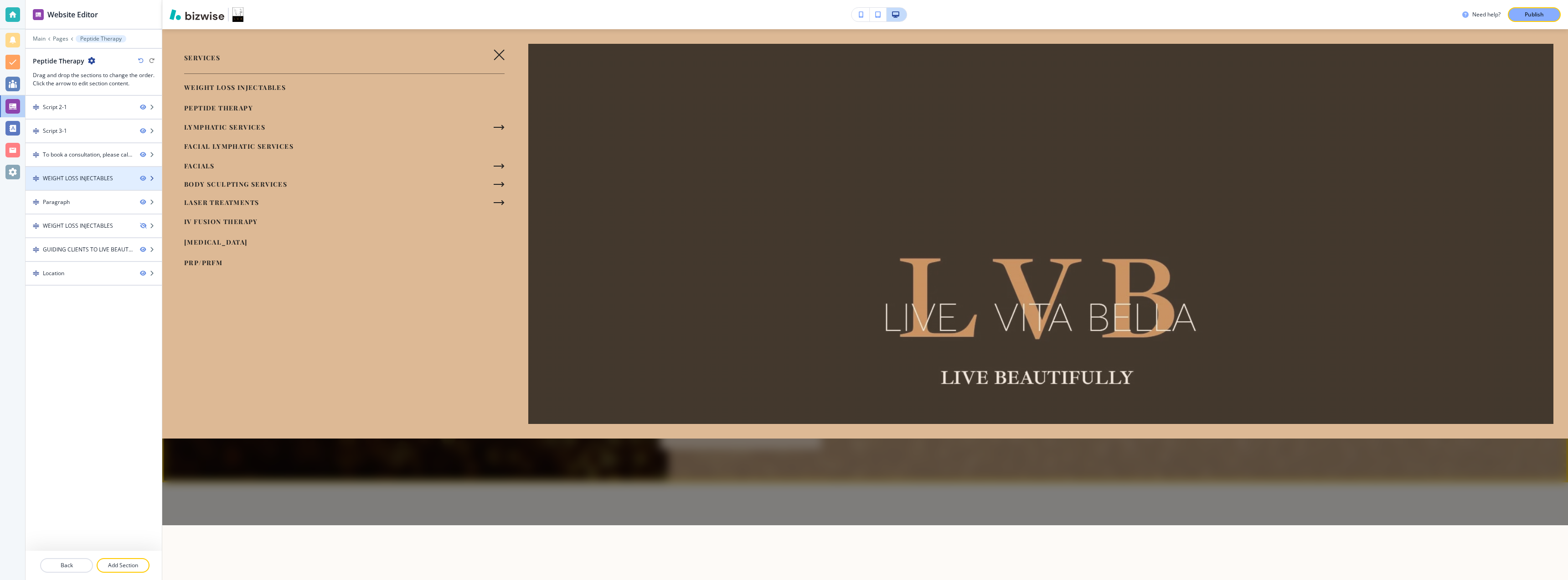
click at [88, 176] on div "WEIGHT LOSS INJECTABLES" at bounding box center [78, 178] width 70 height 8
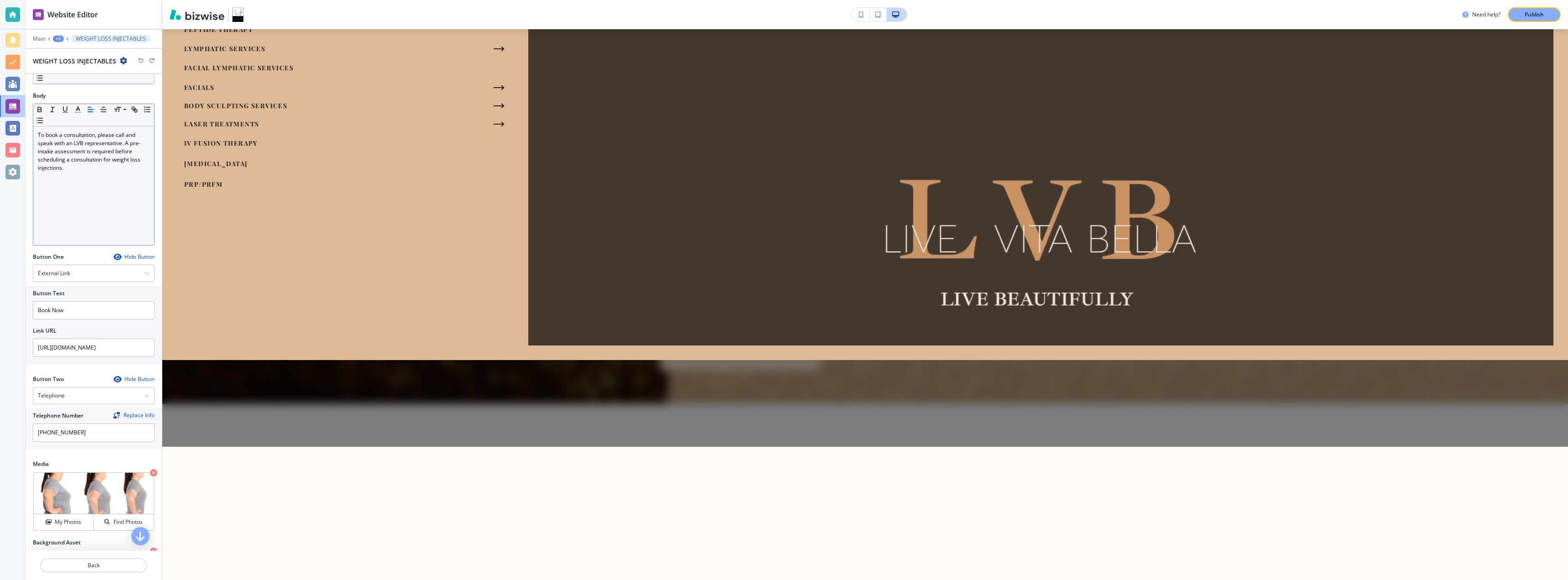
scroll to position [0, 0]
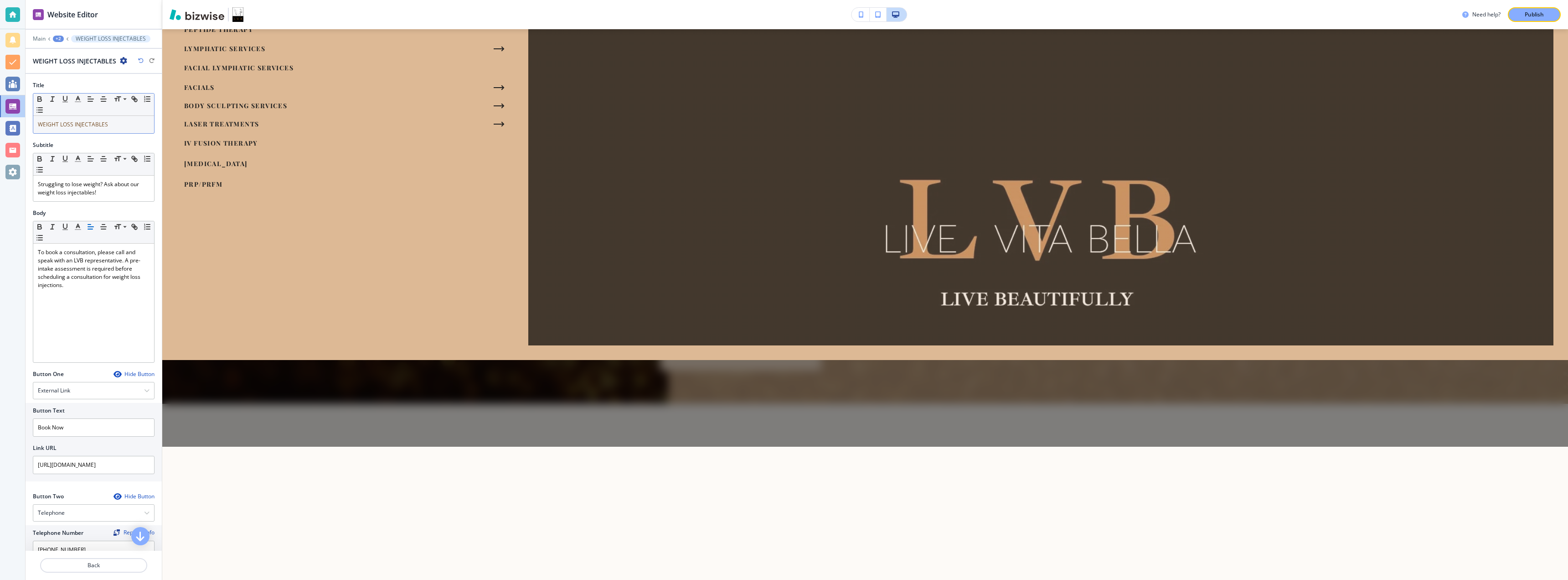
click at [76, 124] on span "WEIGHT LOSS INJECTABLES" at bounding box center [72, 124] width 70 height 8
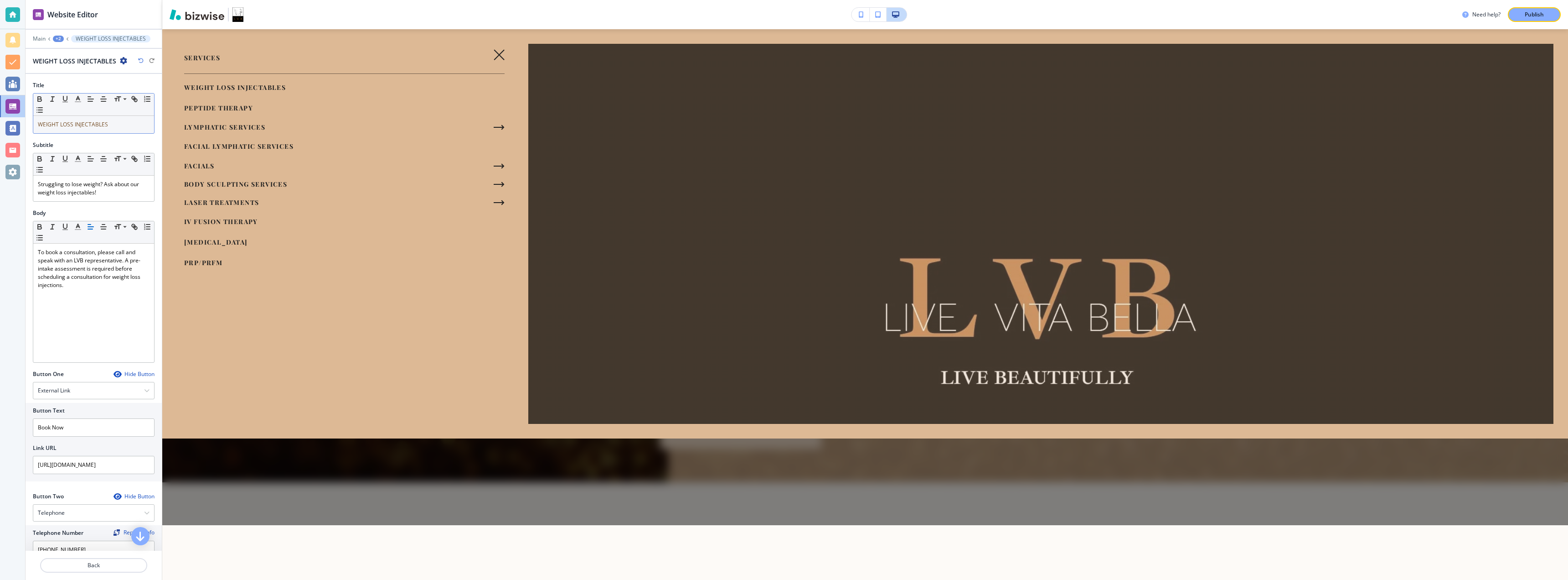
click at [76, 124] on span "WEIGHT LOSS INJECTABLES" at bounding box center [72, 124] width 70 height 8
drag, startPoint x: 110, startPoint y: 123, endPoint x: 33, endPoint y: 123, distance: 77.0
click at [33, 123] on div "WEIGHT LOSS INJECTABLES" at bounding box center [93, 124] width 121 height 17
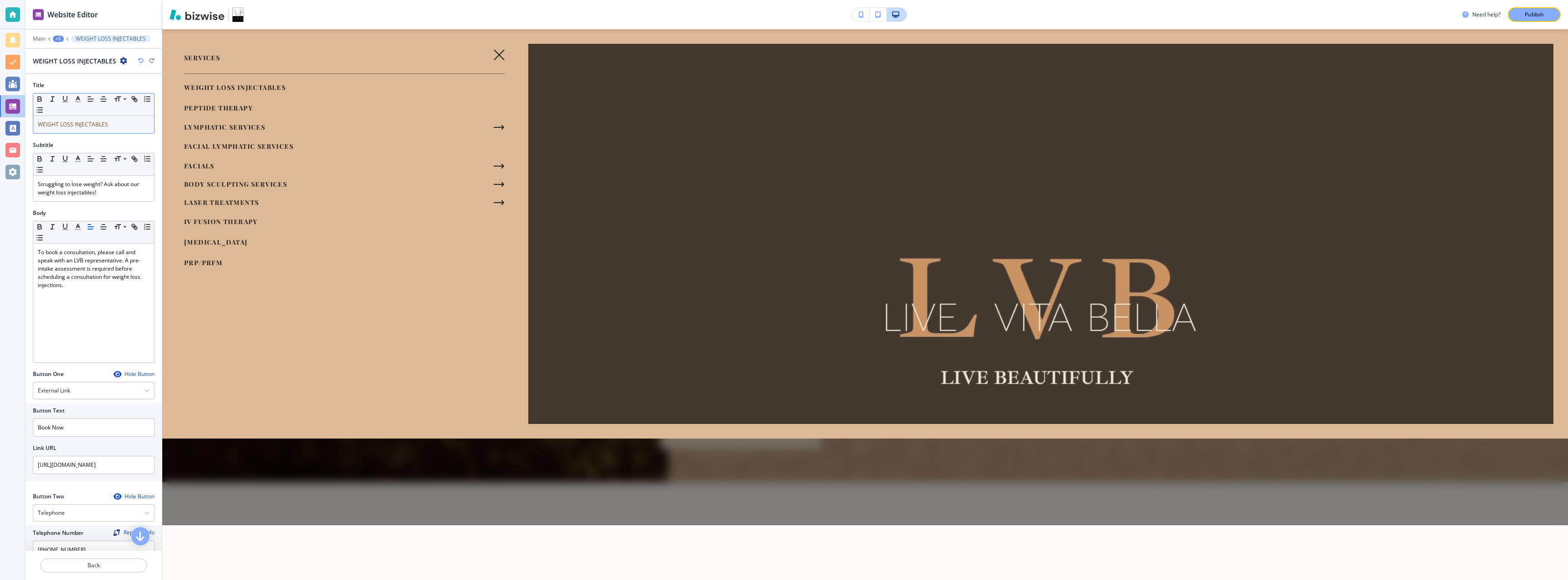
drag, startPoint x: 39, startPoint y: 126, endPoint x: 102, endPoint y: 126, distance: 63.0
click at [102, 126] on span "WEIGHT LOSS INJECTABLES" at bounding box center [72, 124] width 70 height 8
click at [103, 126] on span "WEIGHT LOSS INJECTABLES" at bounding box center [72, 124] width 70 height 8
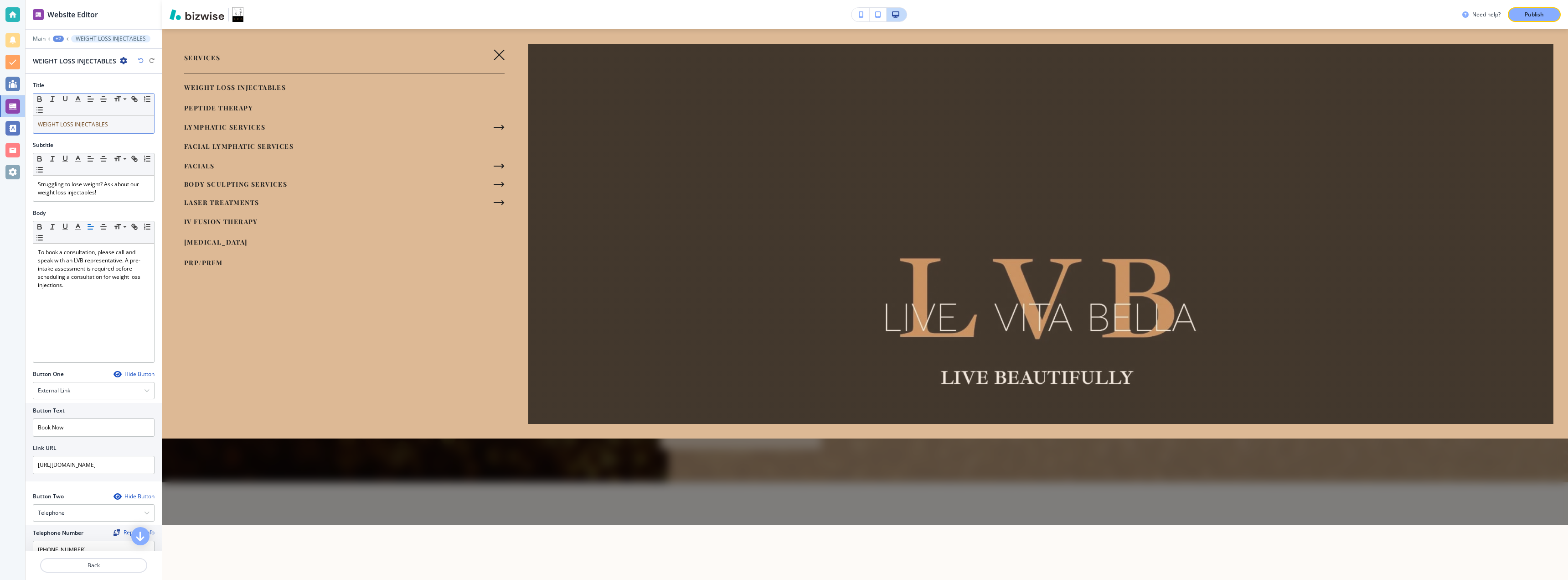
click at [119, 126] on p "WEIGHT LOSS INJECTABLES" at bounding box center [93, 124] width 112 height 8
click at [108, 196] on p "Struggling to lose weight? Ask about our weight loss injectables!" at bounding box center [93, 188] width 112 height 16
click at [101, 298] on div "To book a consultation, please call and speak with an LVB representative. A pre…" at bounding box center [93, 303] width 121 height 119
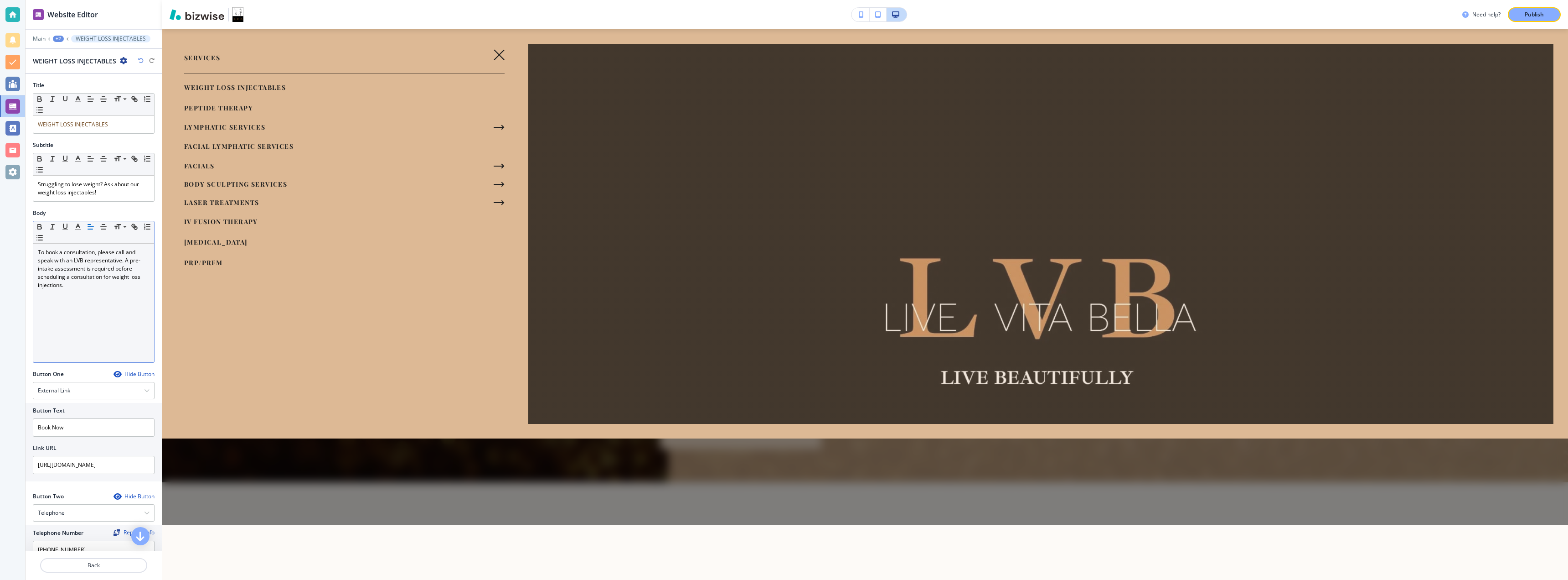
click at [101, 298] on div "To book a consultation, please call and speak with an LVB representative. A pre…" at bounding box center [93, 303] width 121 height 119
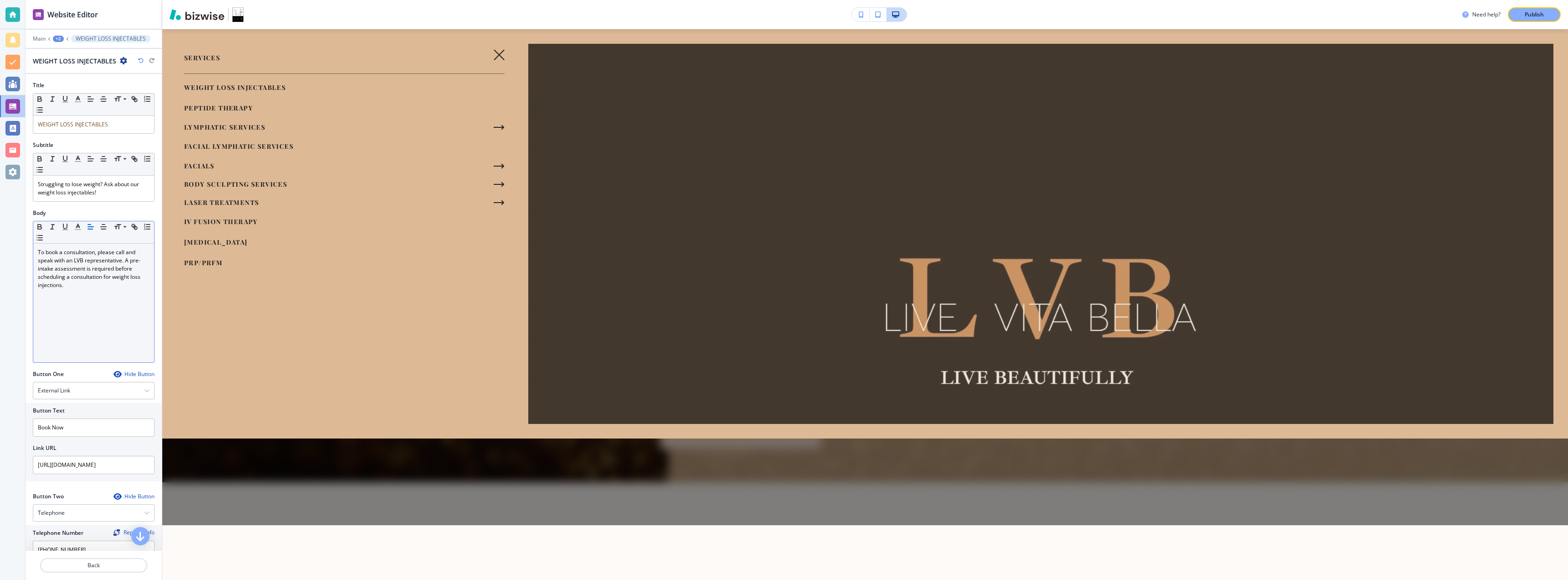
click at [101, 298] on div "To book a consultation, please call and speak with an LVB representative. A pre…" at bounding box center [93, 303] width 121 height 119
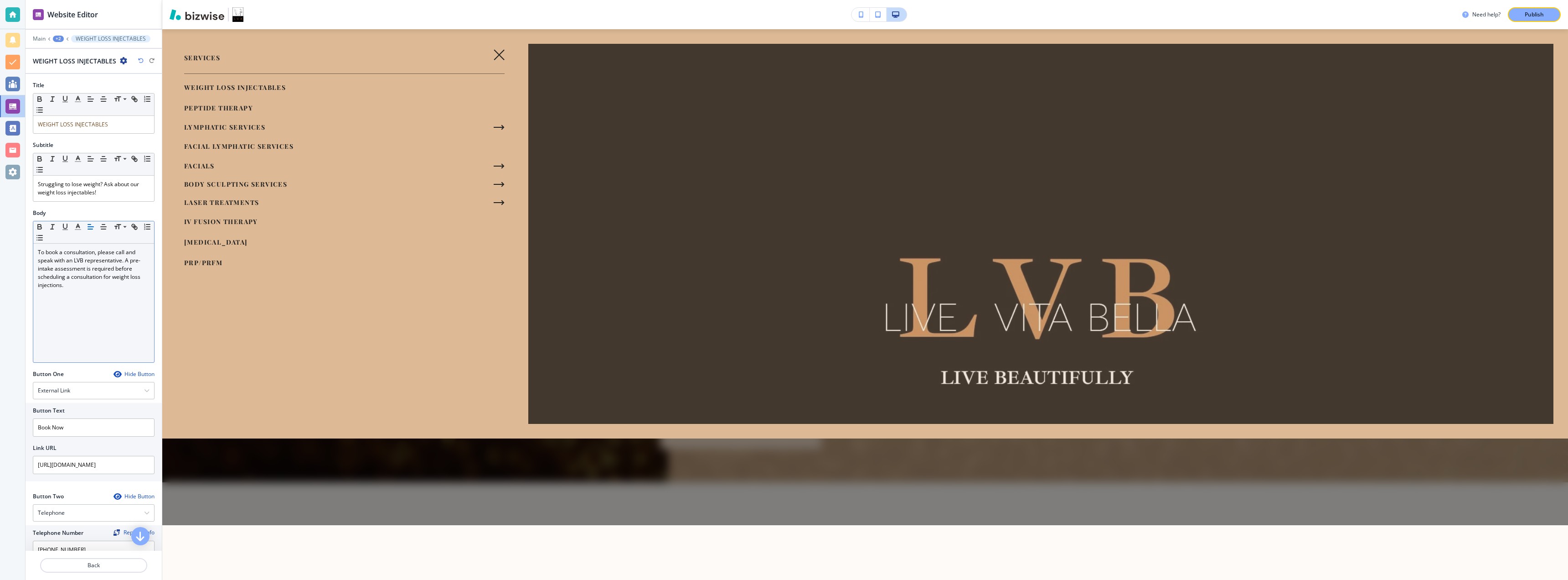
click at [101, 298] on div "To book a consultation, please call and speak with an LVB representative. A pre…" at bounding box center [93, 303] width 121 height 119
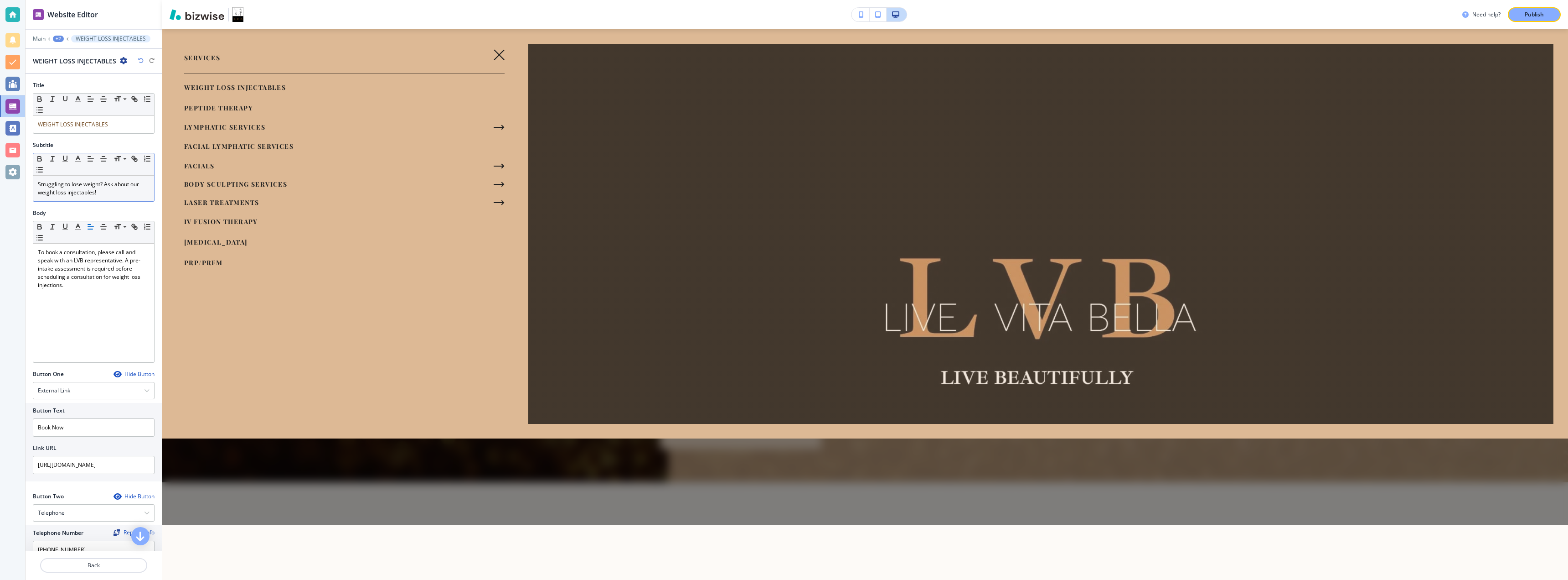
drag, startPoint x: 76, startPoint y: 186, endPoint x: 63, endPoint y: 186, distance: 13.0
click at [63, 186] on span "Struggling to lose weight? Ask about our weight loss injectables!" at bounding box center [89, 188] width 103 height 16
click at [66, 187] on span "Struggling to lose weight? Ask about our weight loss injectables!" at bounding box center [89, 188] width 103 height 16
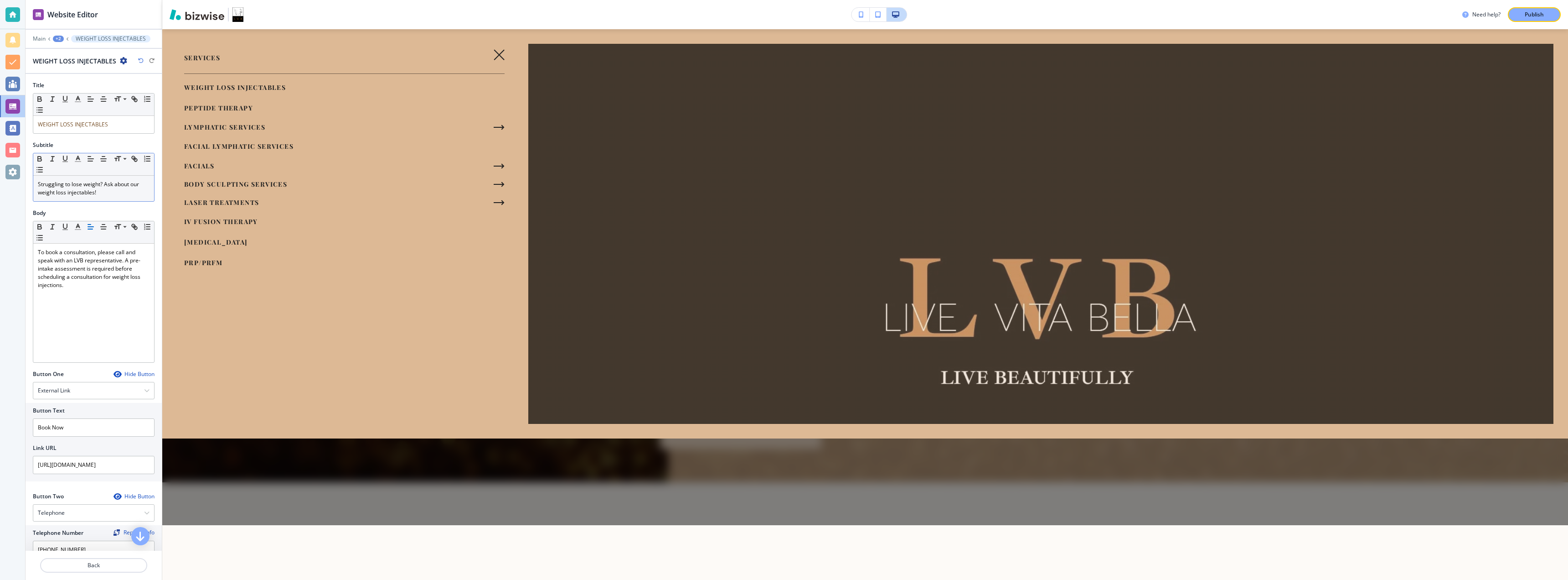
click at [66, 187] on span "Struggling to lose weight? Ask about our weight loss injectables!" at bounding box center [89, 188] width 103 height 16
click at [81, 126] on span "WEIGHT LOSS INJECTABLES" at bounding box center [72, 124] width 70 height 8
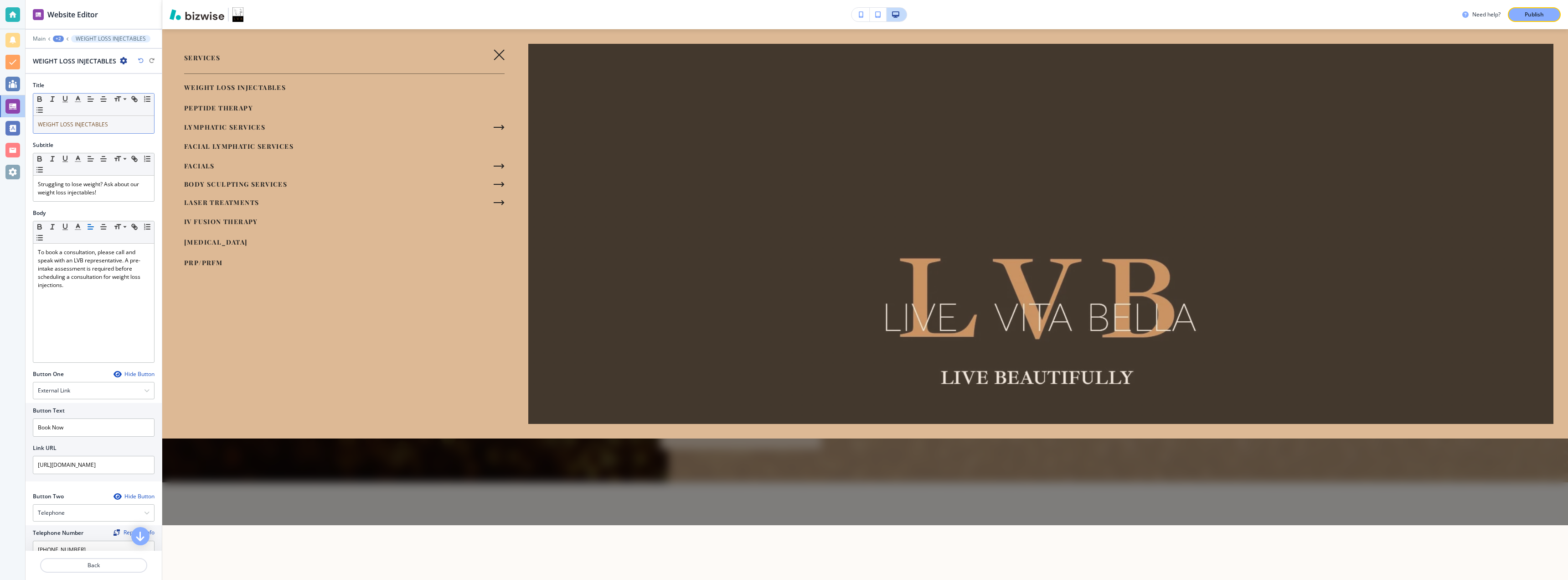
click at [81, 126] on span "WEIGHT LOSS INJECTABLES" at bounding box center [72, 124] width 70 height 8
click at [98, 123] on span "WEIGHT LOSS INJECTABLES" at bounding box center [72, 124] width 70 height 8
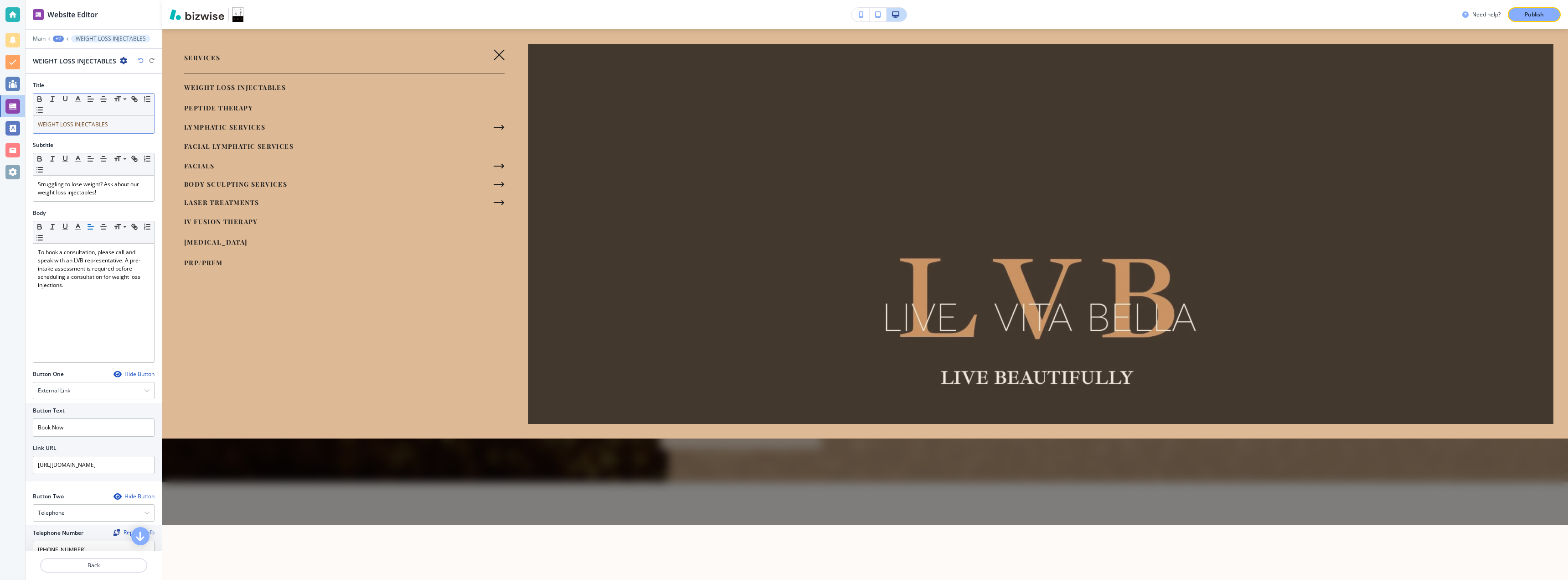
click at [111, 123] on p "WEIGHT LOSS INJECTABLES" at bounding box center [93, 124] width 112 height 8
drag, startPoint x: 113, startPoint y: 123, endPoint x: 106, endPoint y: 123, distance: 7.0
click at [106, 123] on p "WEIGHT LOSS INJECTABLES" at bounding box center [93, 124] width 112 height 8
click at [106, 186] on span "Struggling to lose weight? Ask about our weight loss injectables!" at bounding box center [89, 188] width 103 height 16
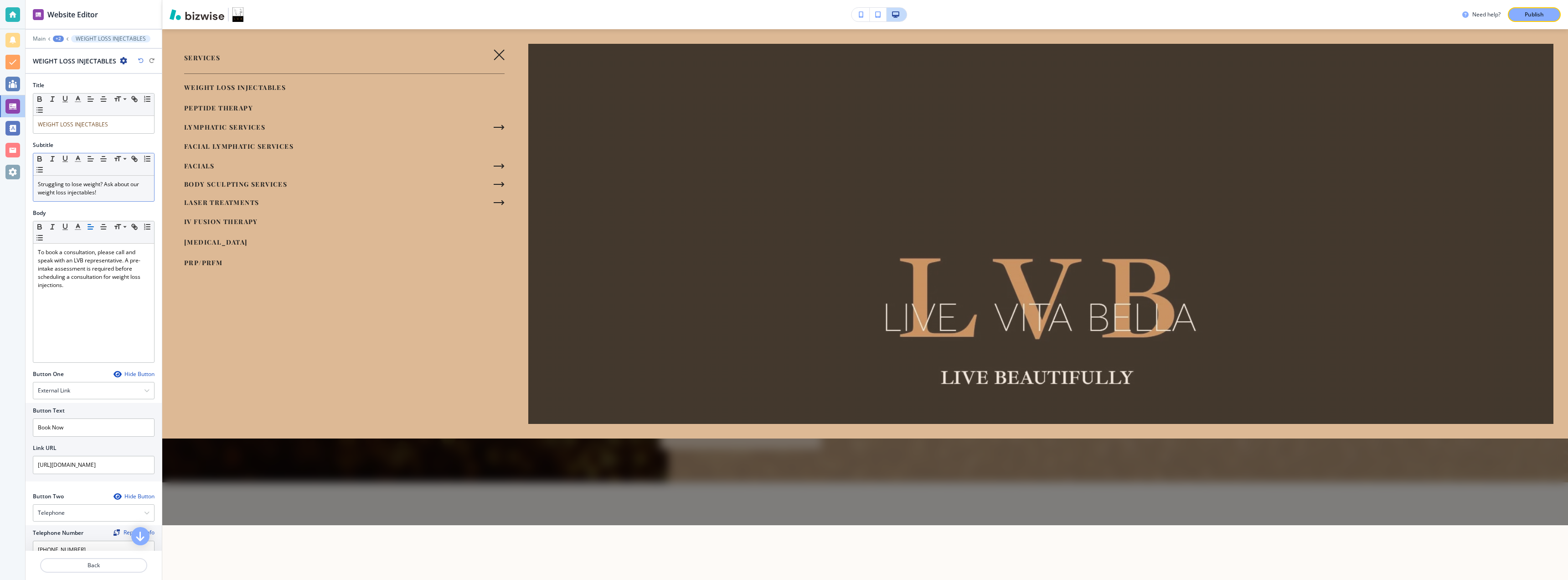
click at [106, 186] on span "Struggling to lose weight? Ask about our weight loss injectables!" at bounding box center [89, 188] width 103 height 16
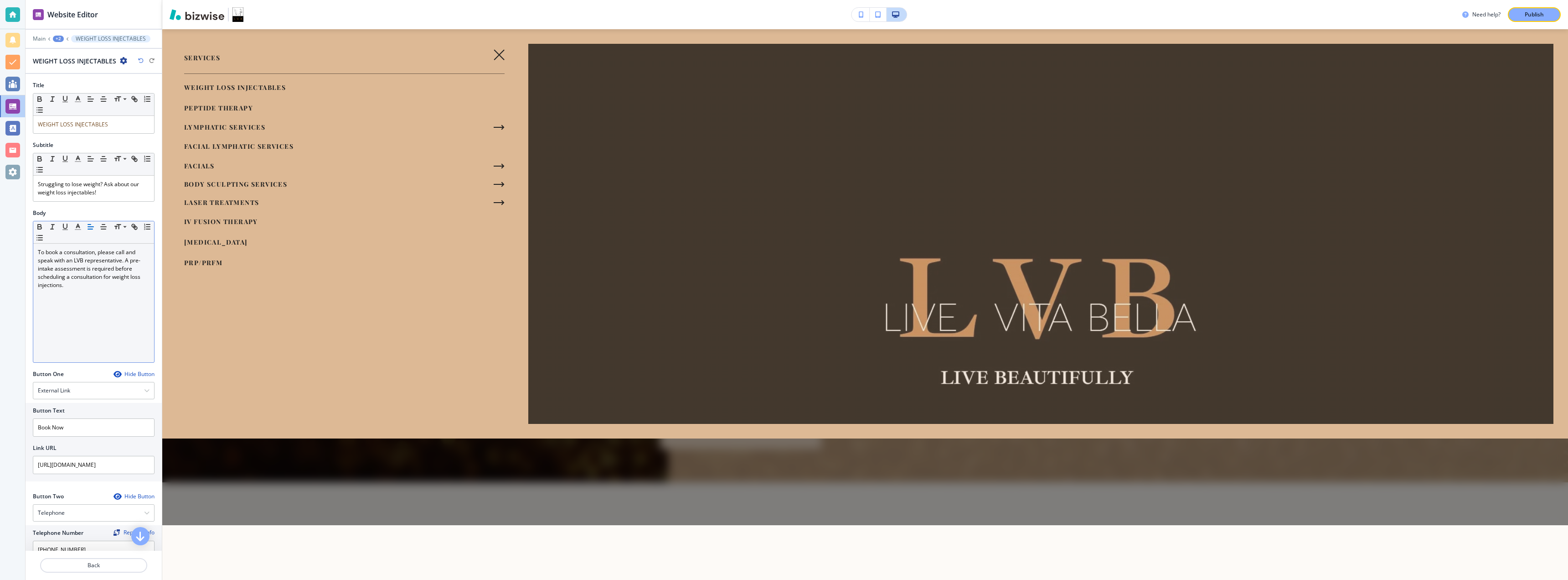
click at [96, 304] on div "To book a consultation, please call and speak with an LVB representative. A pre…" at bounding box center [93, 303] width 121 height 119
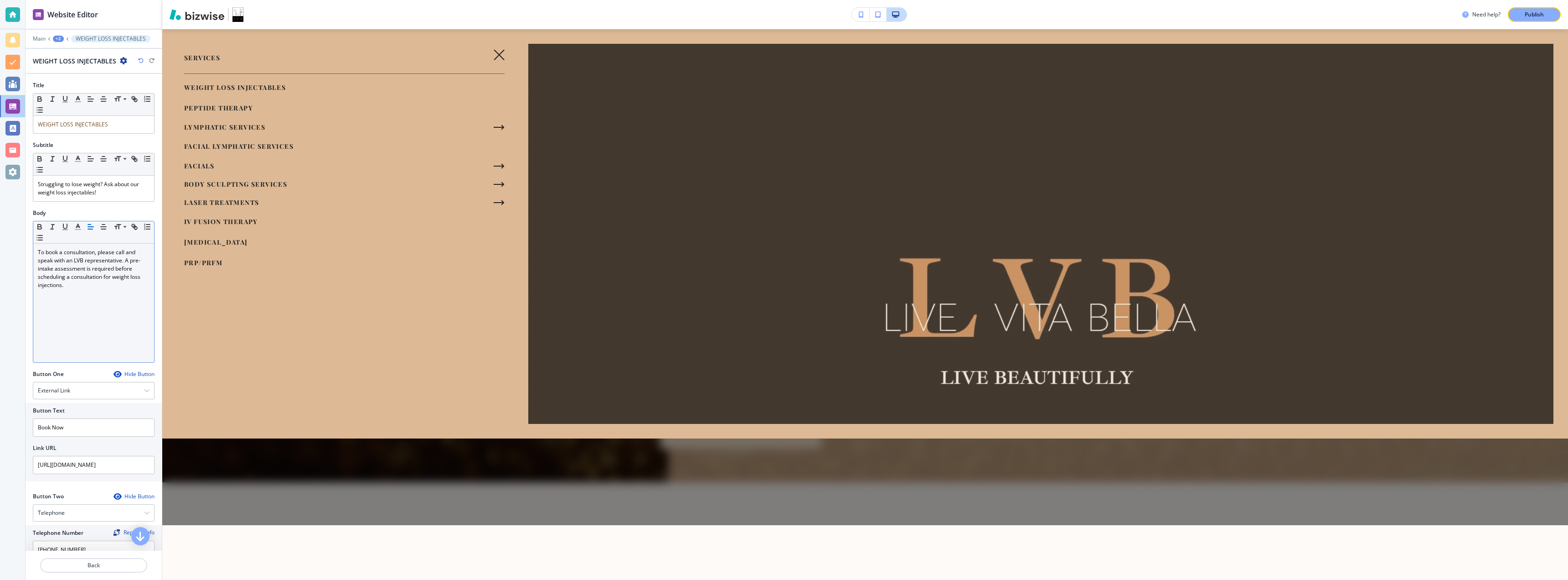
click at [96, 304] on div "To book a consultation, please call and speak with an LVB representative. A pre…" at bounding box center [93, 303] width 121 height 119
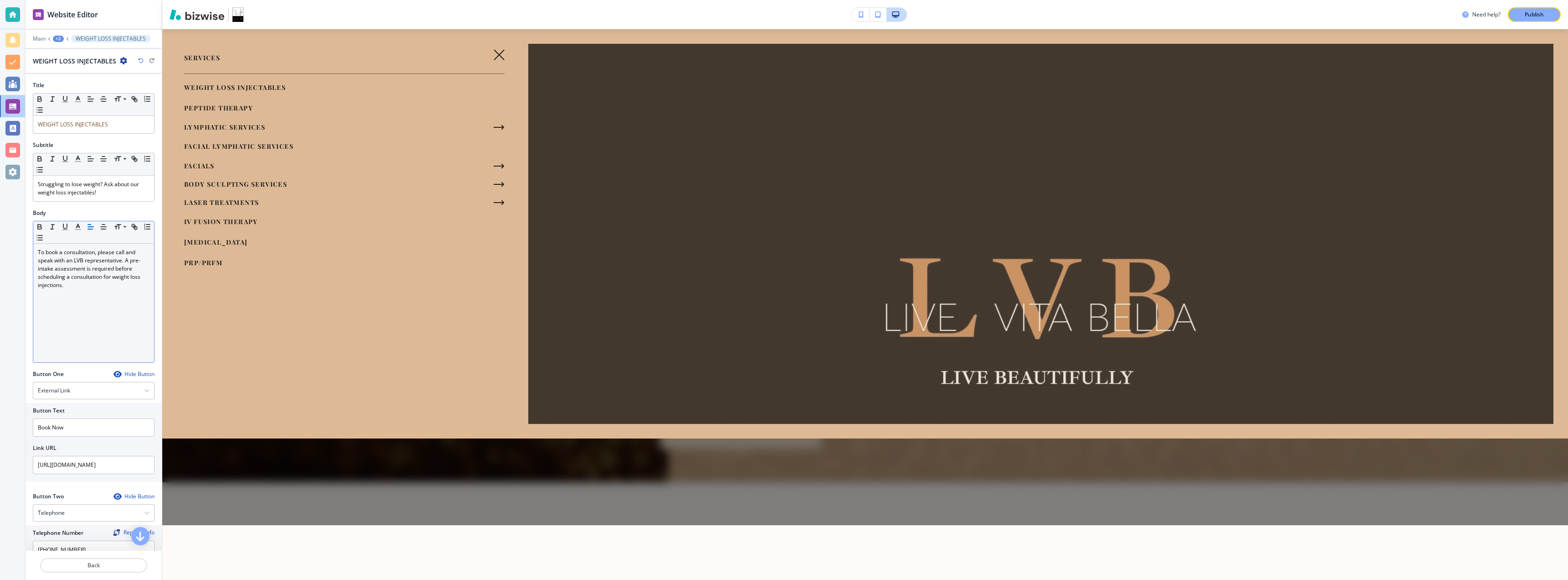
click at [96, 304] on div "To book a consultation, please call and speak with an LVB representative. A pre…" at bounding box center [93, 303] width 121 height 119
click at [82, 261] on p "To book a consultation, please call and speak with an LVB representative. A pre…" at bounding box center [93, 268] width 112 height 41
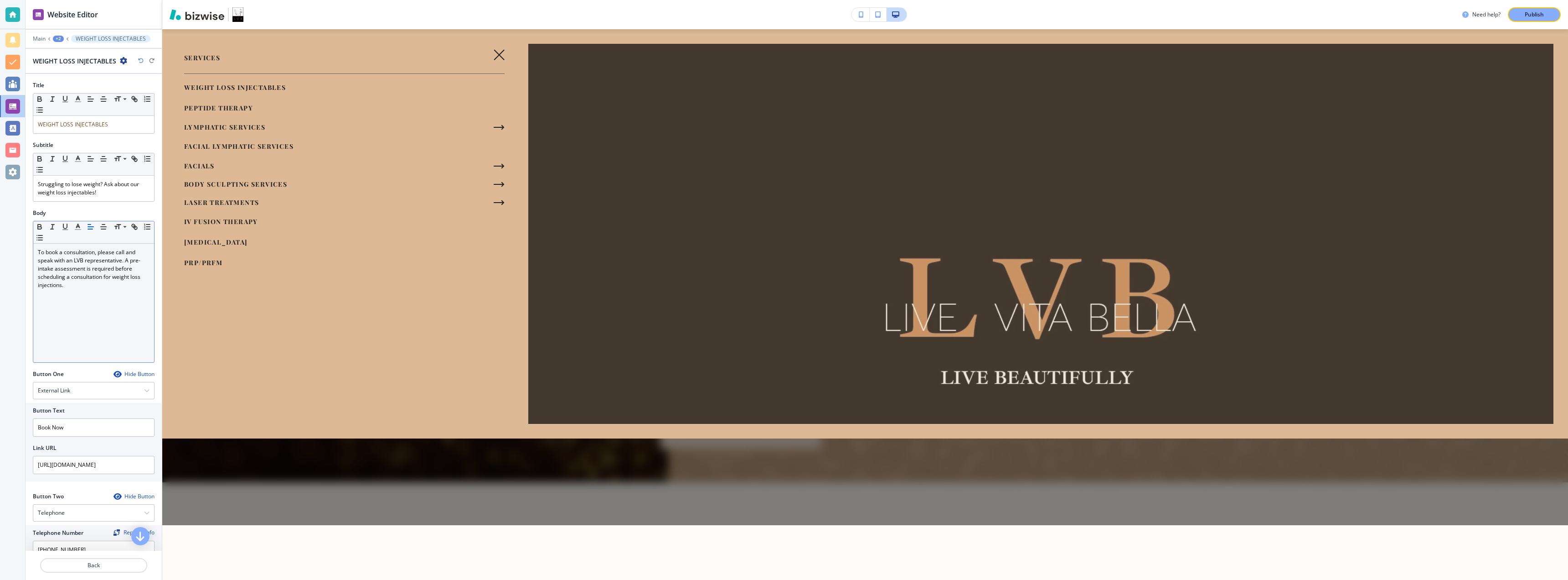
click at [82, 261] on p "To book a consultation, please call and speak with an LVB representative. A pre…" at bounding box center [93, 268] width 112 height 41
drag, startPoint x: 82, startPoint y: 261, endPoint x: 91, endPoint y: 282, distance: 22.8
click at [91, 282] on p "To book a consultation, please call and speak with an LVB representative. A pre…" at bounding box center [93, 268] width 112 height 41
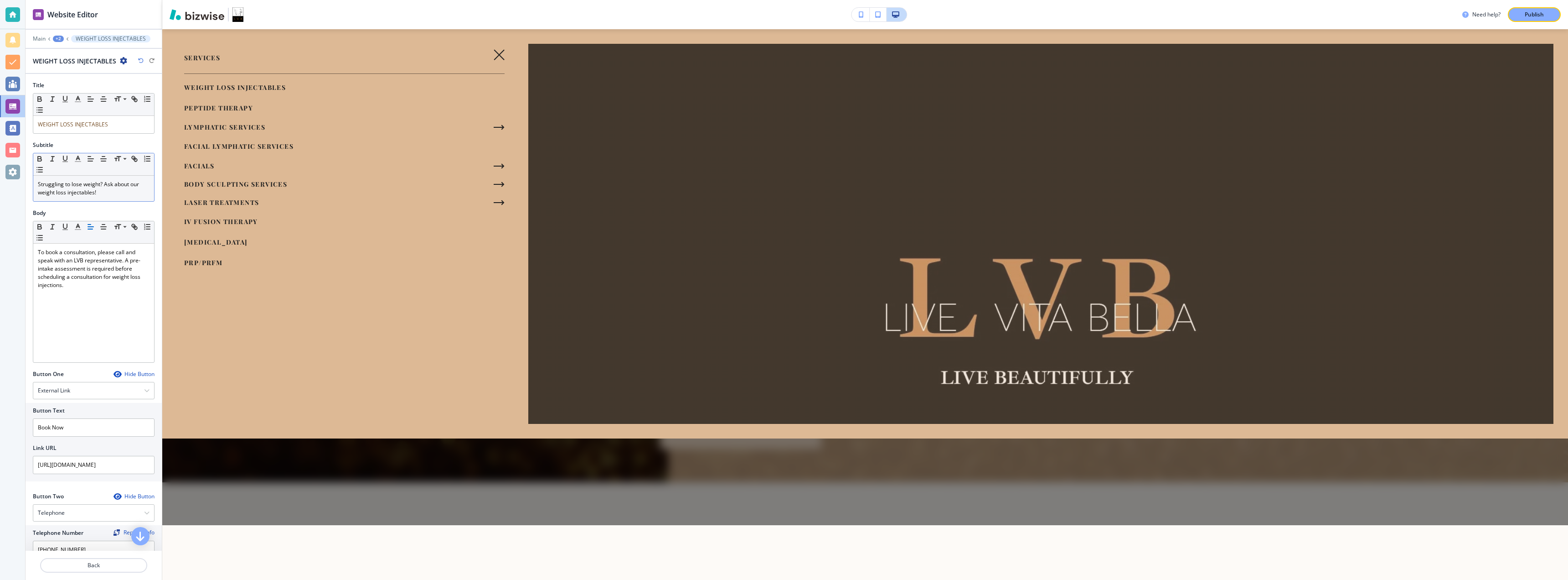
click at [66, 192] on span "Struggling to lose weight? Ask about our weight loss injectables!" at bounding box center [89, 188] width 103 height 16
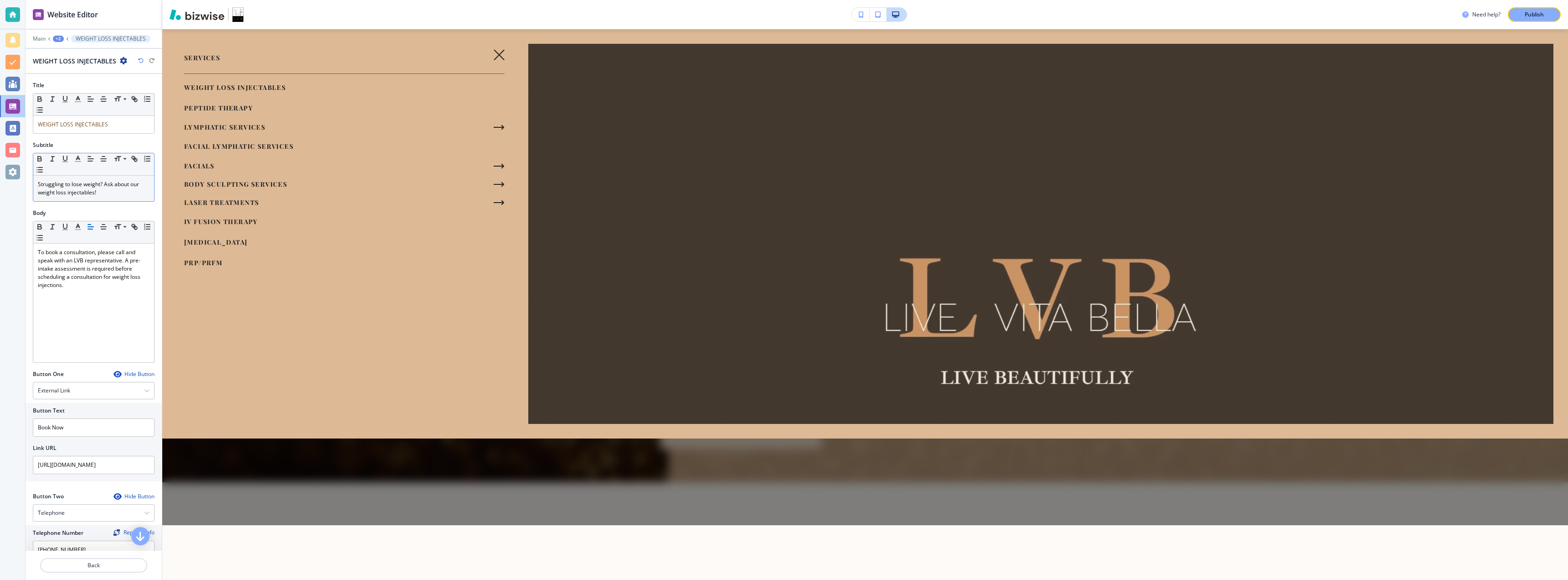
click at [66, 192] on span "Struggling to lose weight? Ask about our weight loss injectables!" at bounding box center [89, 188] width 103 height 16
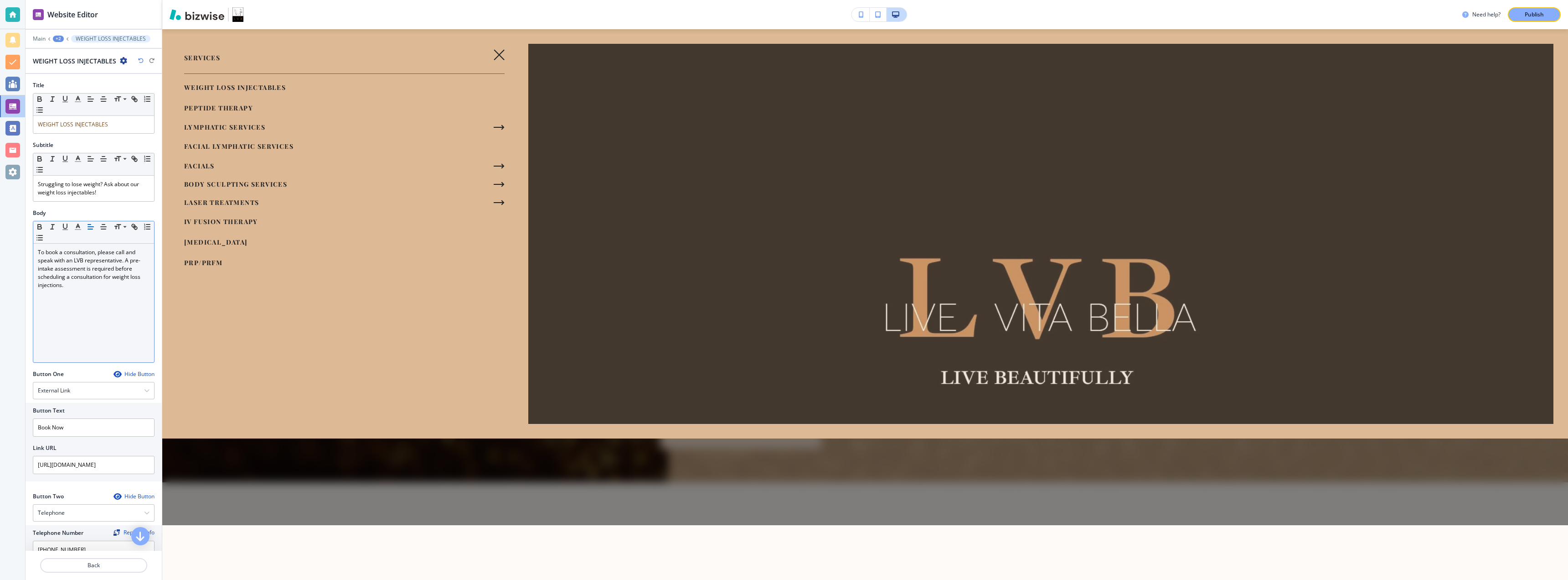
click at [89, 292] on div "To book a consultation, please call and speak with an LVB representative. A pre…" at bounding box center [93, 303] width 121 height 119
click at [69, 125] on span "WEIGHT LOSS INJECTABLES" at bounding box center [72, 124] width 70 height 8
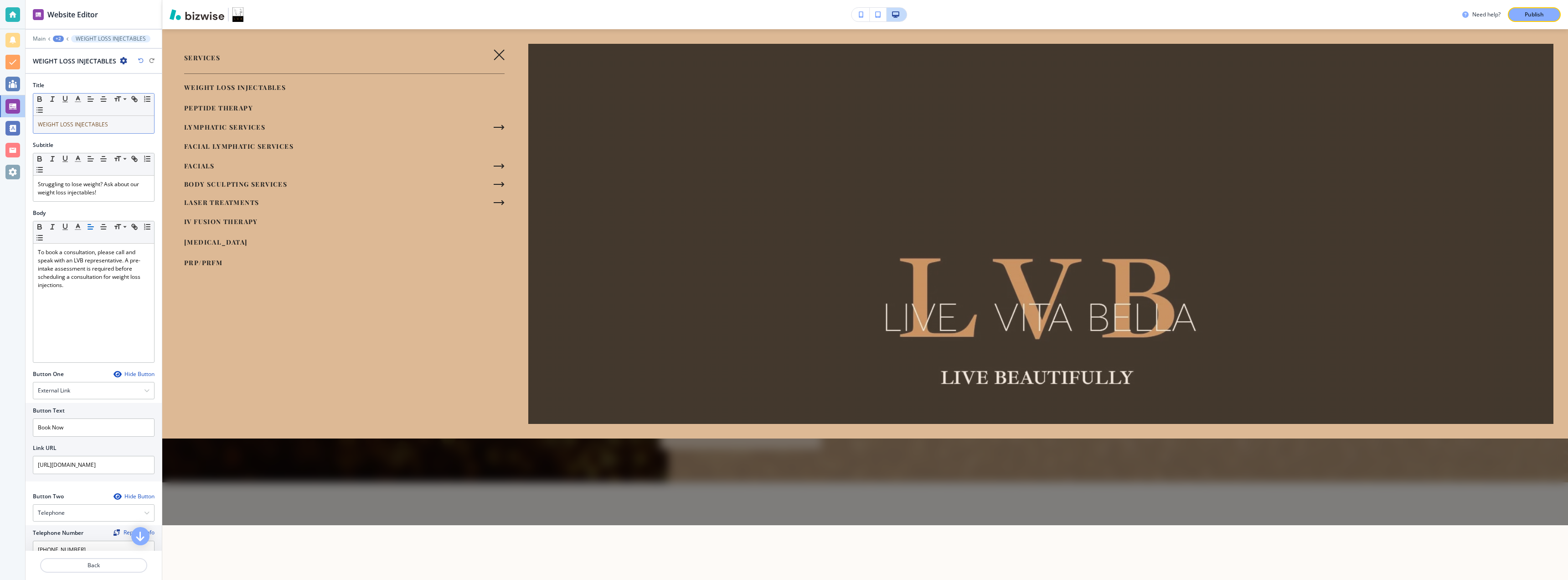
click at [69, 125] on span "WEIGHT LOSS INJECTABLES" at bounding box center [72, 124] width 70 height 8
click at [69, 124] on span "WEIGHT LOSS INJECTABLES" at bounding box center [72, 124] width 70 height 8
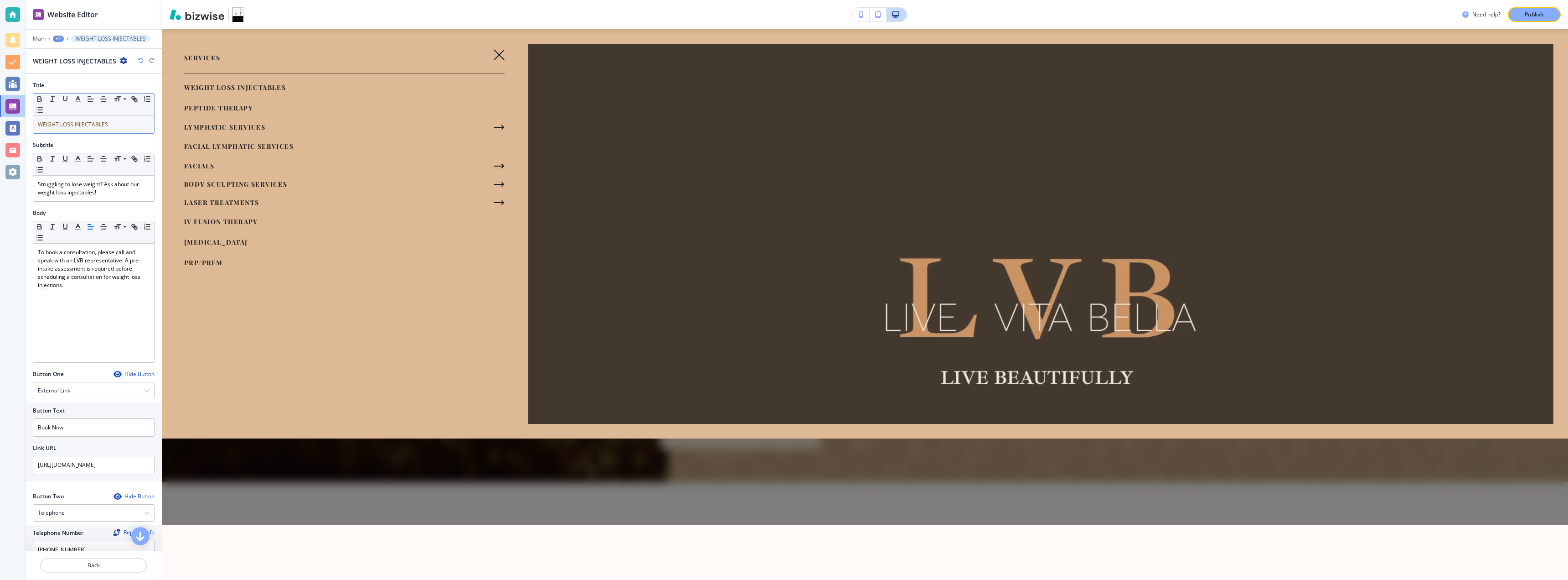
click at [69, 124] on span "WEIGHT LOSS INJECTABLES" at bounding box center [72, 124] width 70 height 8
click at [76, 534] on p "Back" at bounding box center [93, 565] width 106 height 8
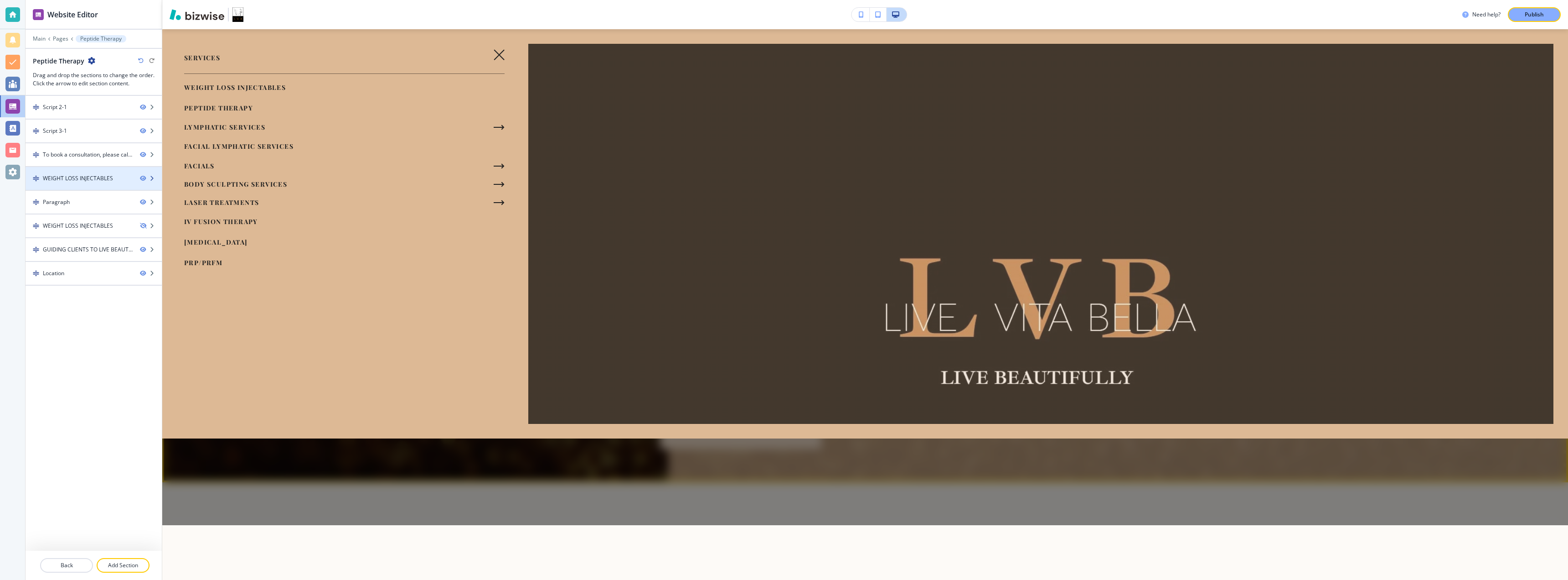
click at [72, 183] on div at bounding box center [93, 186] width 136 height 7
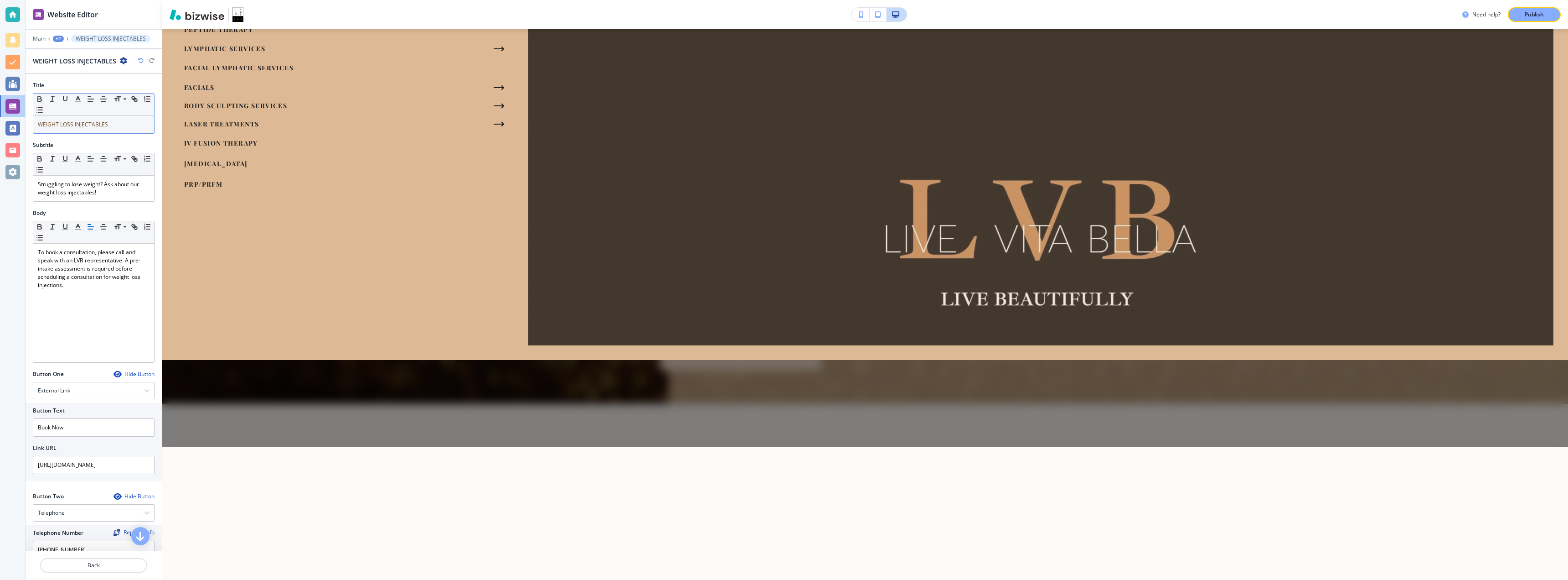
click at [76, 126] on span "WEIGHT LOSS INJECTABLES" at bounding box center [72, 124] width 70 height 8
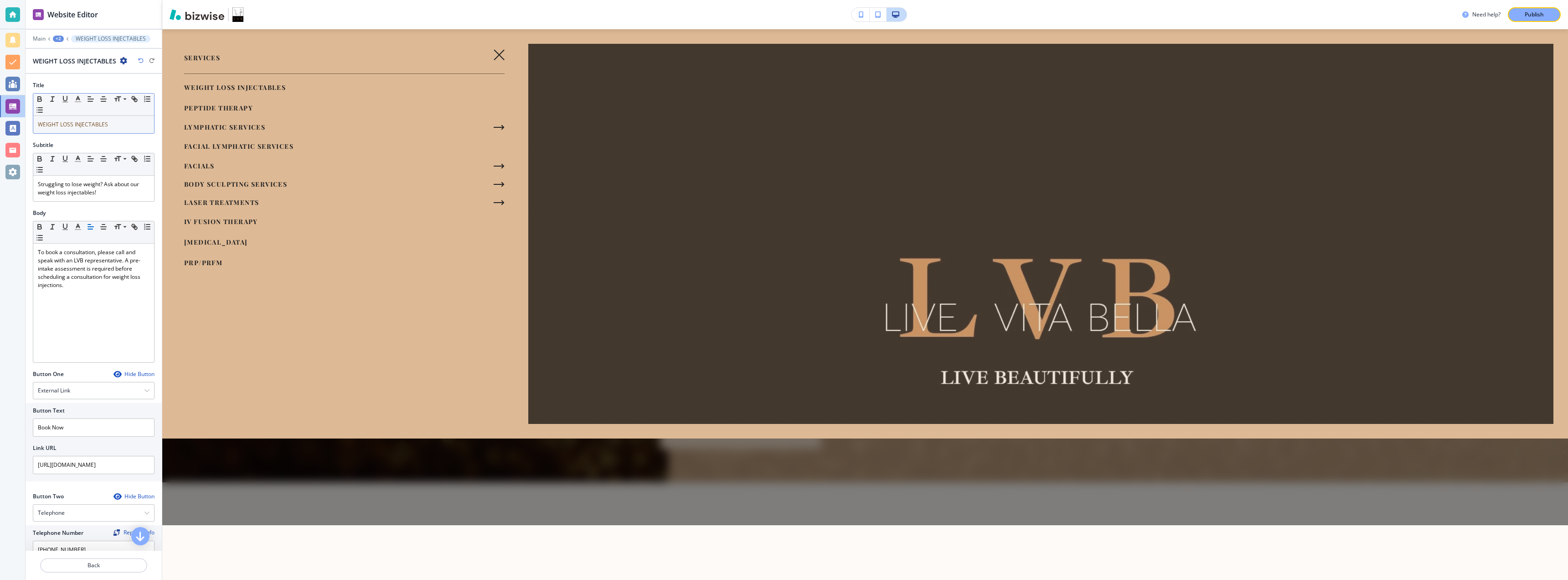
click at [76, 126] on span "WEIGHT LOSS INJECTABLES" at bounding box center [72, 124] width 70 height 8
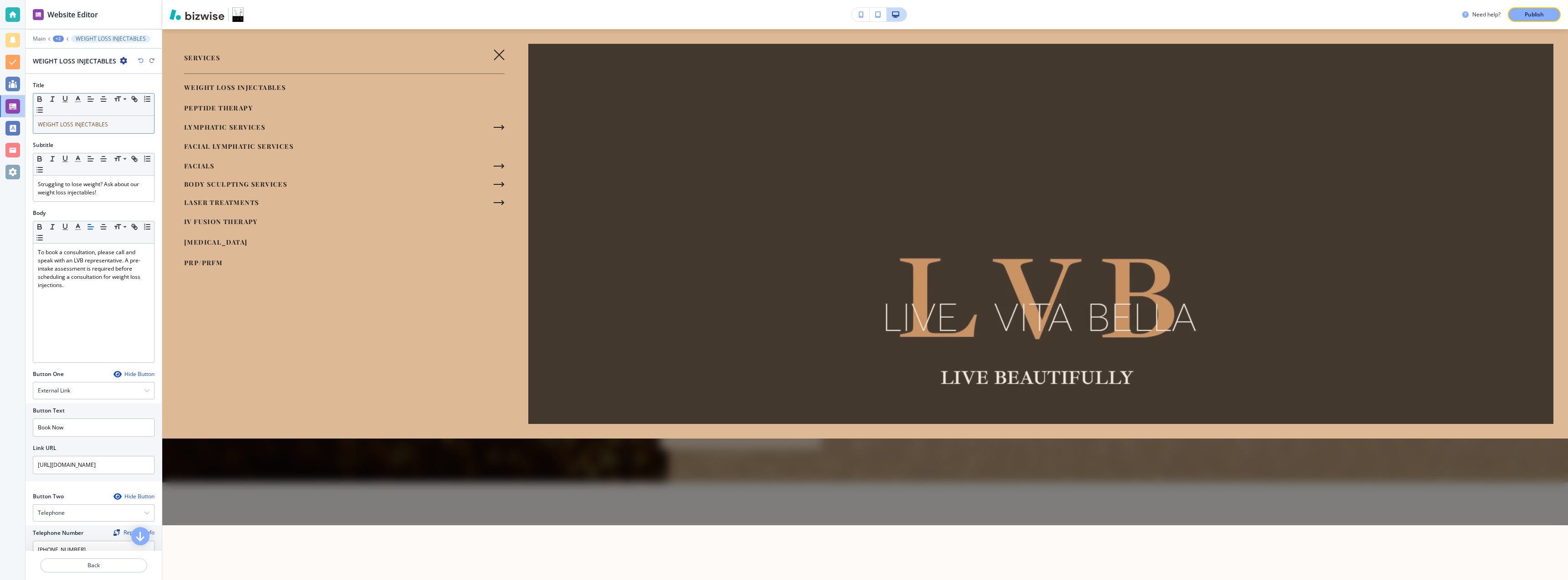
click at [76, 126] on span "WEIGHT LOSS INJECTABLES" at bounding box center [72, 124] width 70 height 8
drag, startPoint x: 76, startPoint y: 126, endPoint x: 98, endPoint y: 124, distance: 22.1
click at [98, 124] on span "WEIGHT LOSS INJECTABLES" at bounding box center [72, 124] width 70 height 8
drag, startPoint x: 98, startPoint y: 271, endPoint x: 58, endPoint y: 268, distance: 40.1
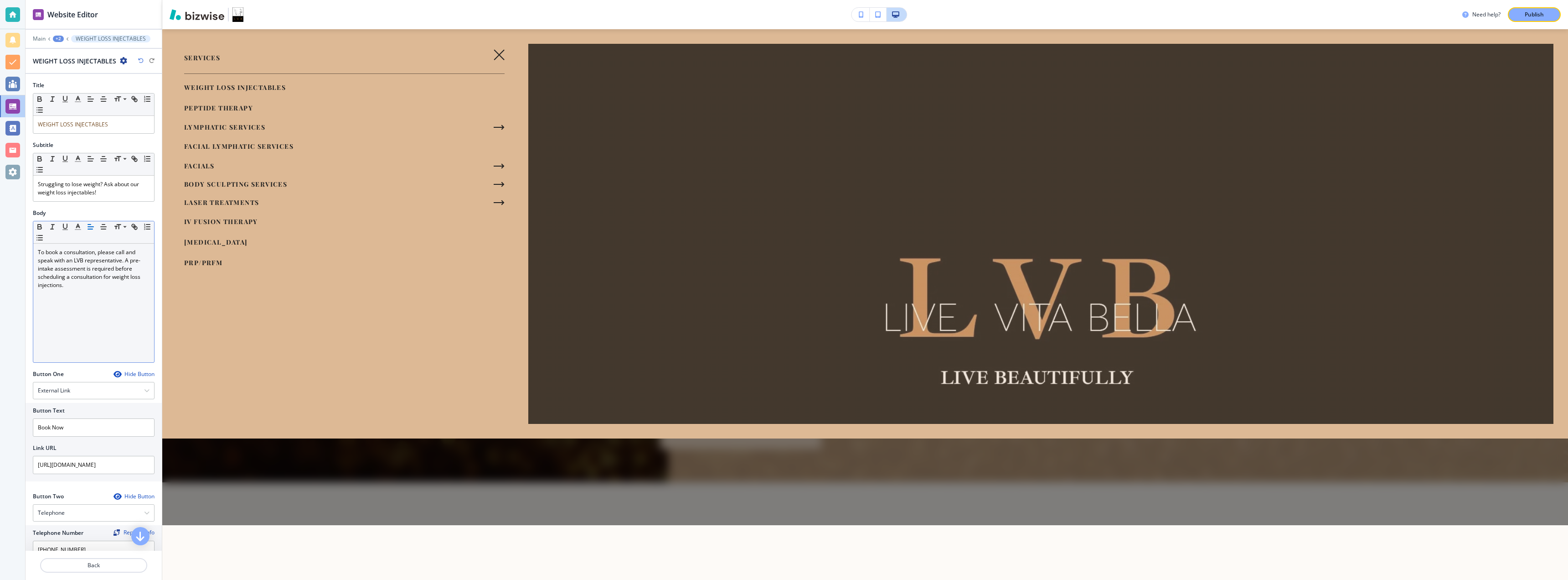
click at [58, 268] on p "To book a consultation, please call and speak with an LVB representative. A pre…" at bounding box center [93, 268] width 112 height 41
click at [78, 282] on p "To book a consultation, please call and speak with an LVB representative. A pre…" at bounding box center [93, 268] width 112 height 41
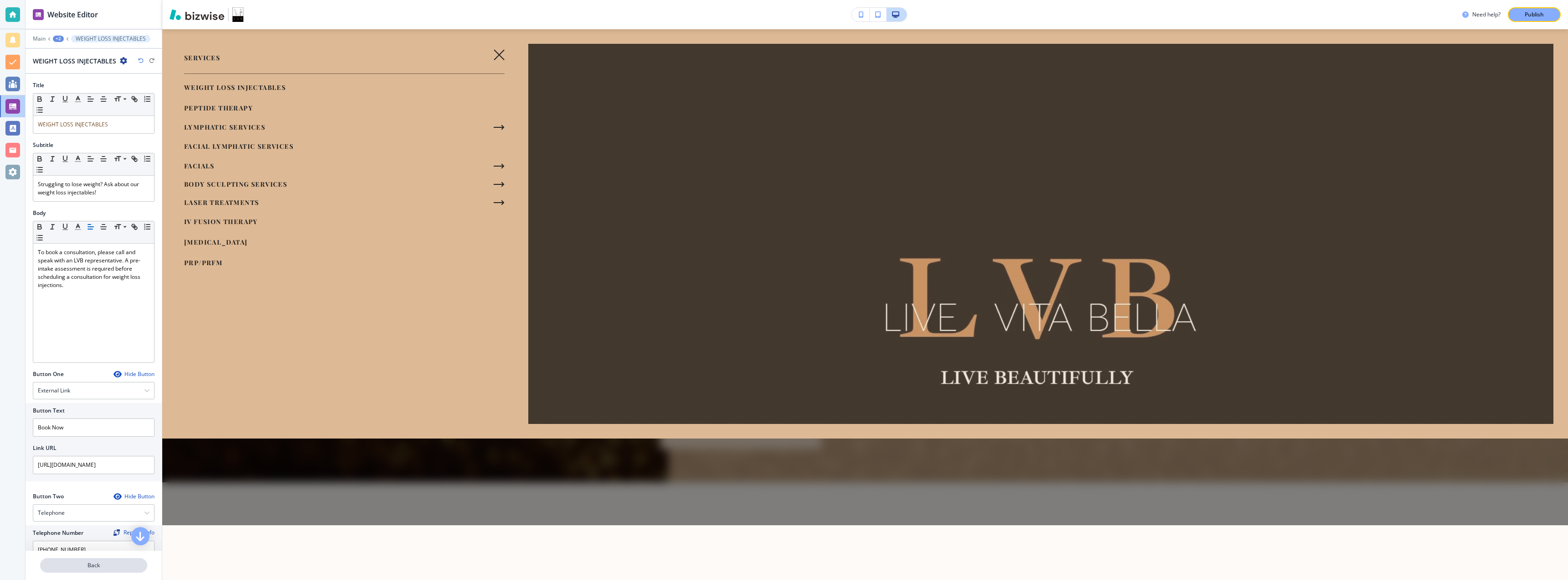
click at [94, 534] on button "Back" at bounding box center [93, 565] width 107 height 15
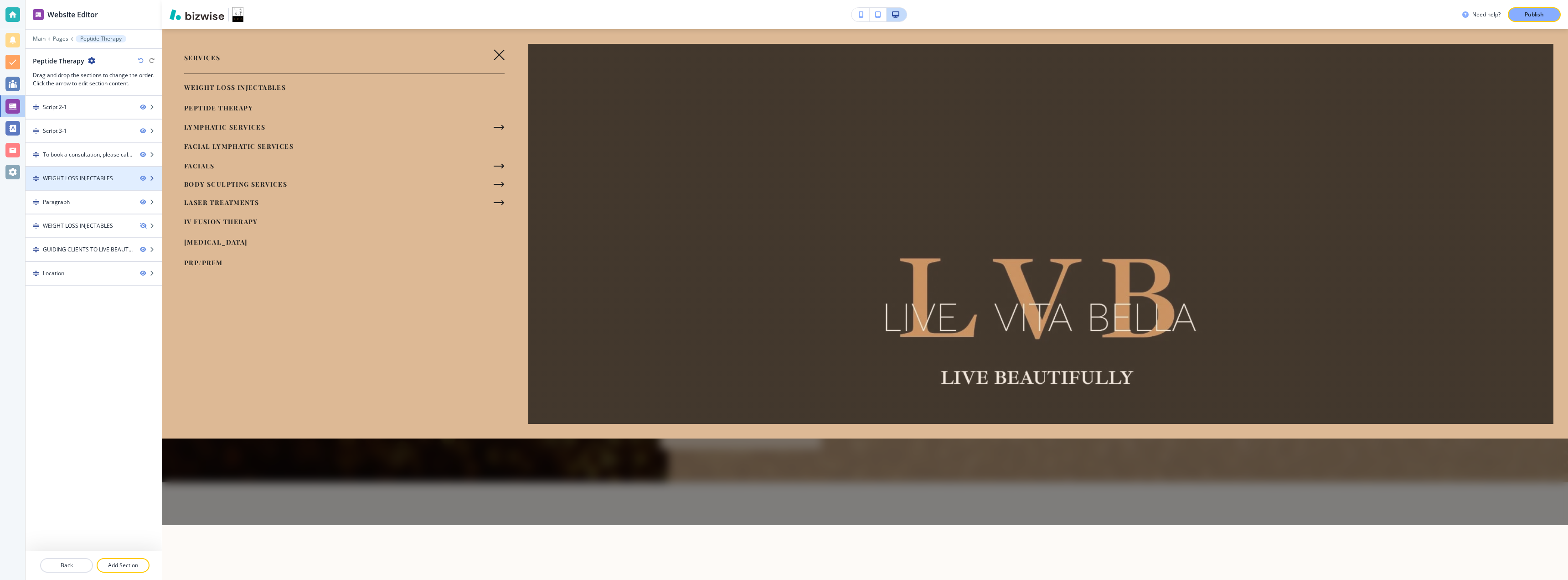
click at [86, 174] on div at bounding box center [93, 170] width 136 height 7
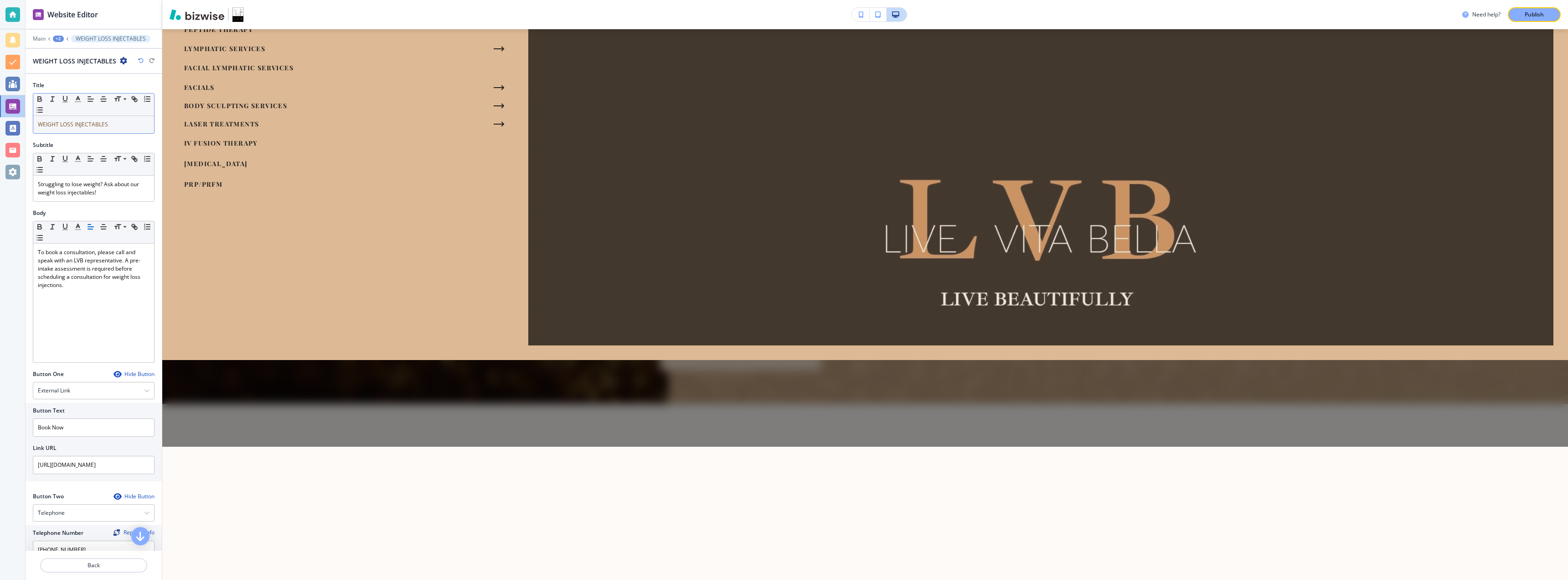
click at [93, 126] on span "WEIGHT LOSS INJECTABLES" at bounding box center [72, 124] width 70 height 8
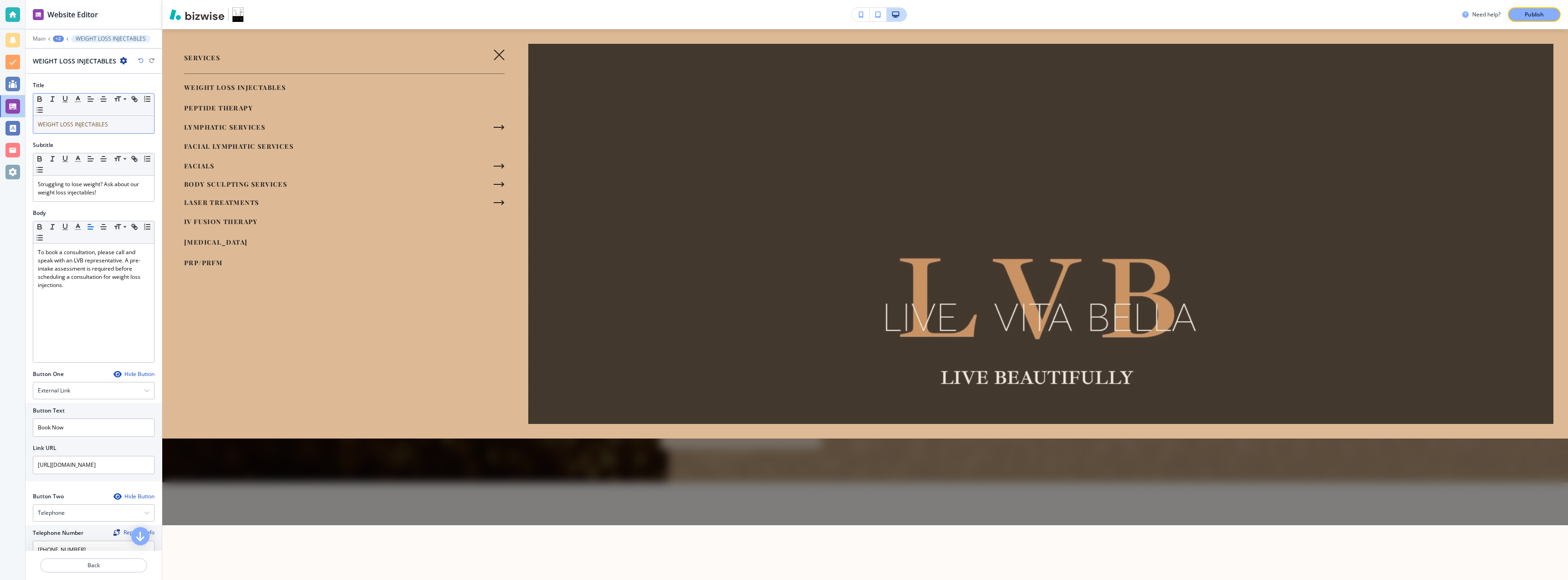
click at [93, 126] on span "WEIGHT LOSS INJECTABLES" at bounding box center [72, 124] width 70 height 8
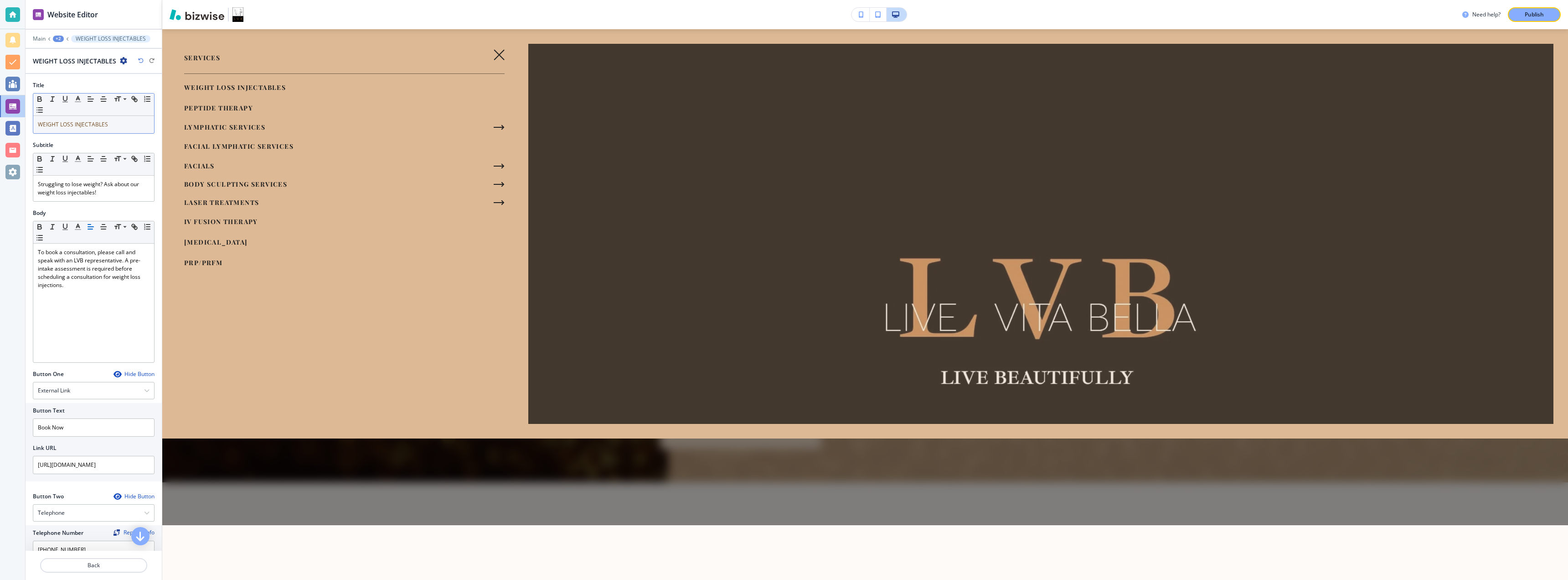
click at [93, 126] on span "WEIGHT LOSS INJECTABLES" at bounding box center [72, 124] width 70 height 8
click at [125, 58] on icon "button" at bounding box center [123, 60] width 7 height 7
click at [96, 120] on span "WEIGHT LOSS INJECTABLES" at bounding box center [72, 124] width 70 height 8
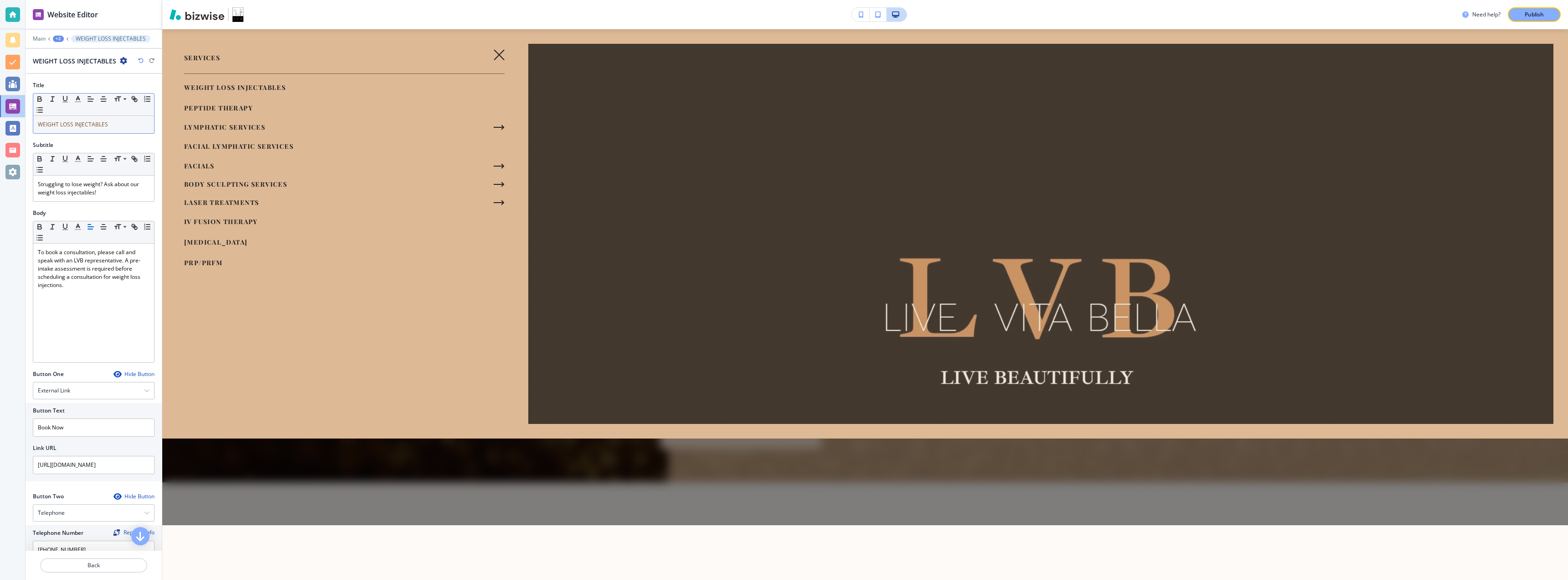
click at [96, 120] on span "WEIGHT LOSS INJECTABLES" at bounding box center [72, 124] width 70 height 8
drag, startPoint x: 73, startPoint y: 298, endPoint x: 30, endPoint y: 266, distance: 53.6
click at [30, 266] on div "Body Small Normal Large Huge To book a consultation, please call and speak with…" at bounding box center [93, 289] width 136 height 161
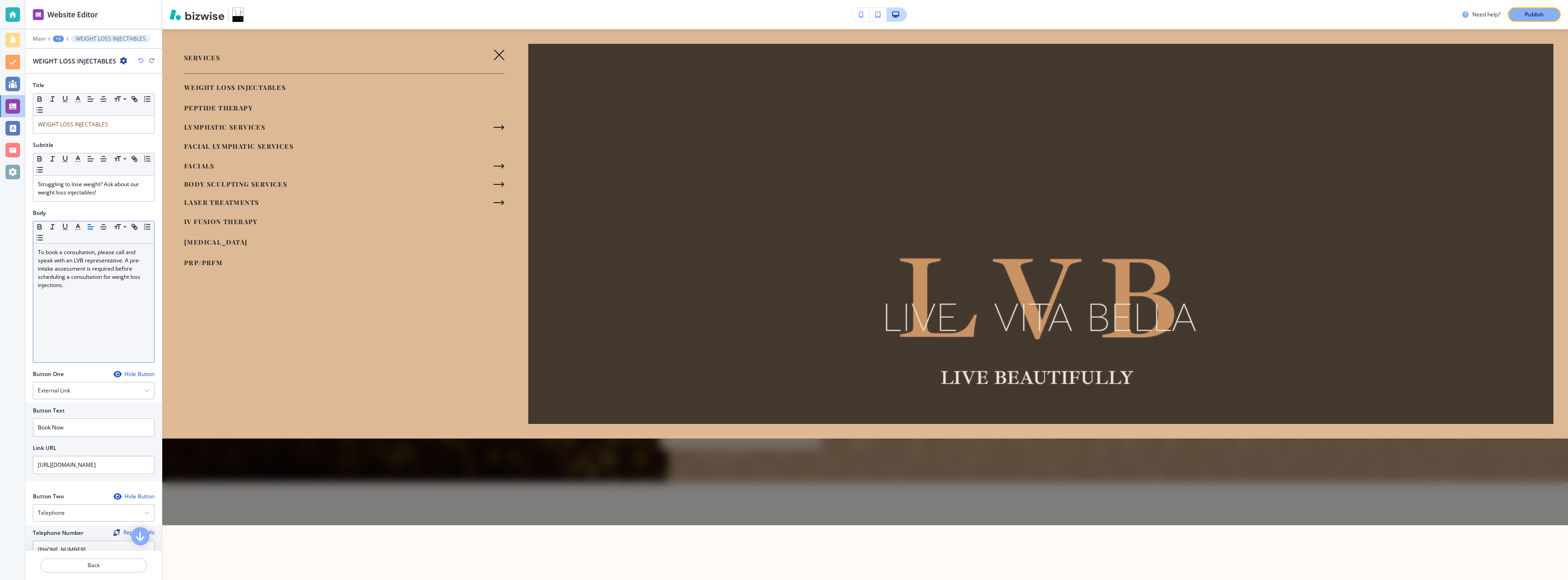
drag, startPoint x: 55, startPoint y: 281, endPoint x: 37, endPoint y: 269, distance: 21.6
click at [37, 269] on div "To book a consultation, please call and speak with an LVB representative. A pre…" at bounding box center [93, 303] width 121 height 119
drag, startPoint x: 46, startPoint y: 269, endPoint x: 79, endPoint y: 282, distance: 35.5
click at [79, 282] on p "To book a consultation, please call and speak with an LVB representative. A pre…" at bounding box center [93, 268] width 112 height 41
click at [87, 121] on span "WEIGHT LOSS INJECTABLES" at bounding box center [72, 124] width 70 height 8
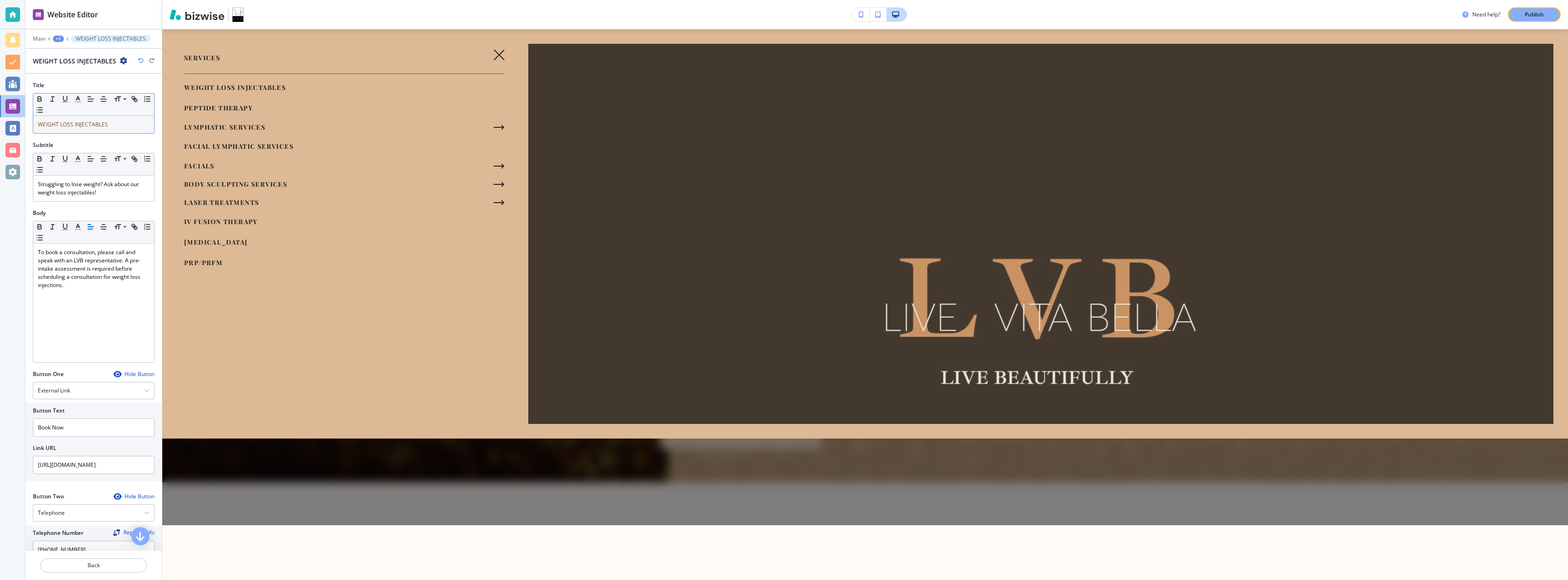
click at [87, 121] on span "WEIGHT LOSS INJECTABLES" at bounding box center [72, 124] width 70 height 8
drag, startPoint x: 87, startPoint y: 121, endPoint x: 45, endPoint y: 118, distance: 42.1
click at [45, 118] on div "WEIGHT LOSS INJECTABLES" at bounding box center [93, 124] width 121 height 17
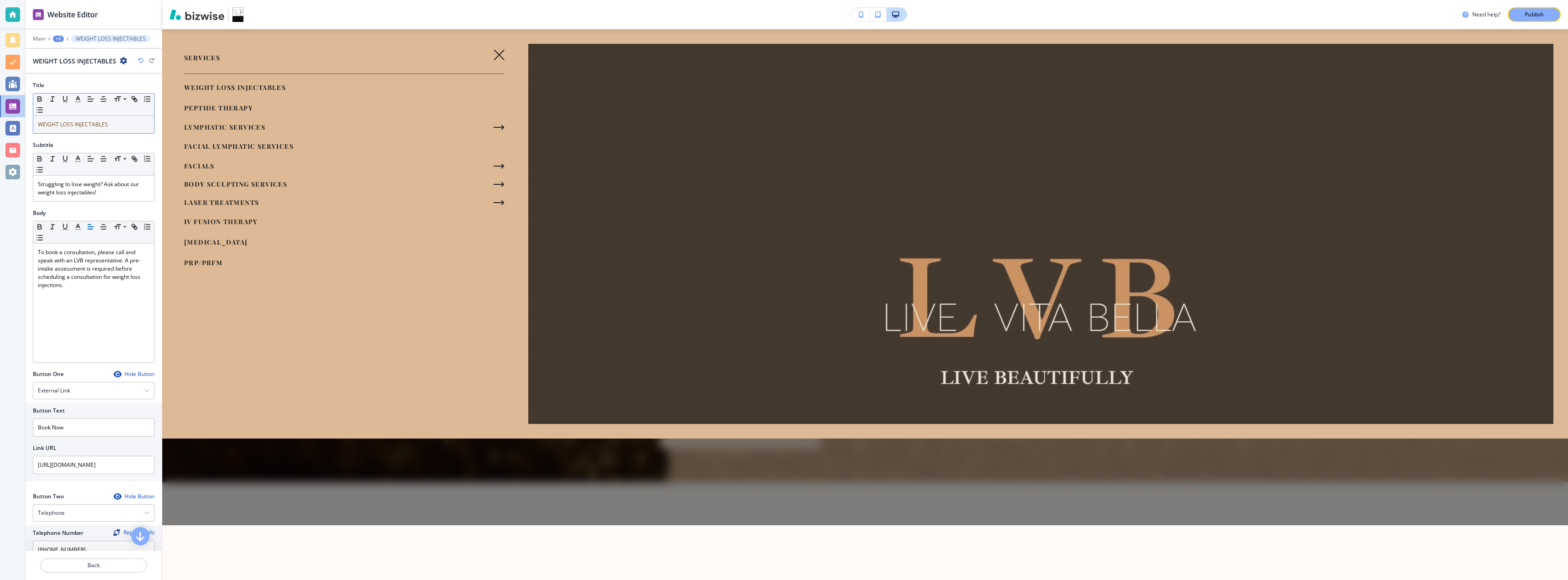
click at [64, 121] on span "WEIGHT LOSS INJECTABLES" at bounding box center [72, 124] width 70 height 8
click at [61, 122] on span "WEIGHT LOSS INJECTABLES" at bounding box center [72, 124] width 70 height 8
click at [89, 180] on span "Struggling to lose weight? Ask about our weight loss injectables!" at bounding box center [89, 188] width 103 height 16
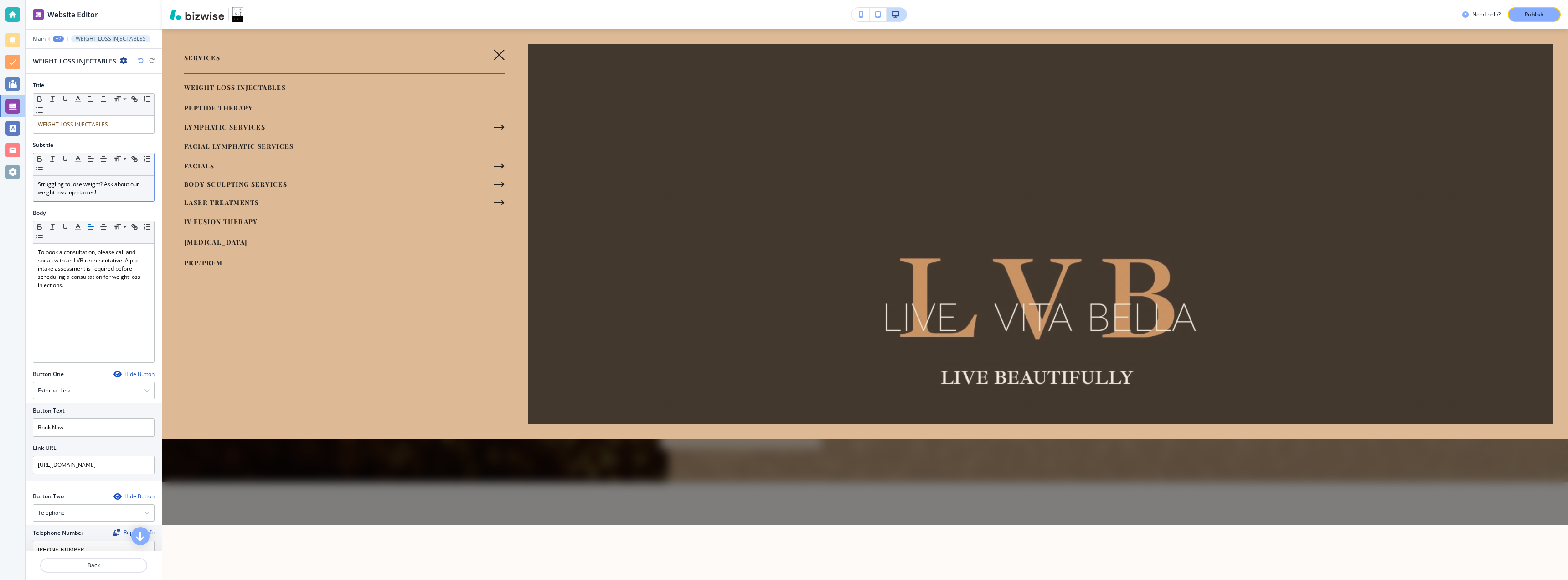
click at [89, 180] on span "Struggling to lose weight? Ask about our weight loss injectables!" at bounding box center [89, 188] width 103 height 16
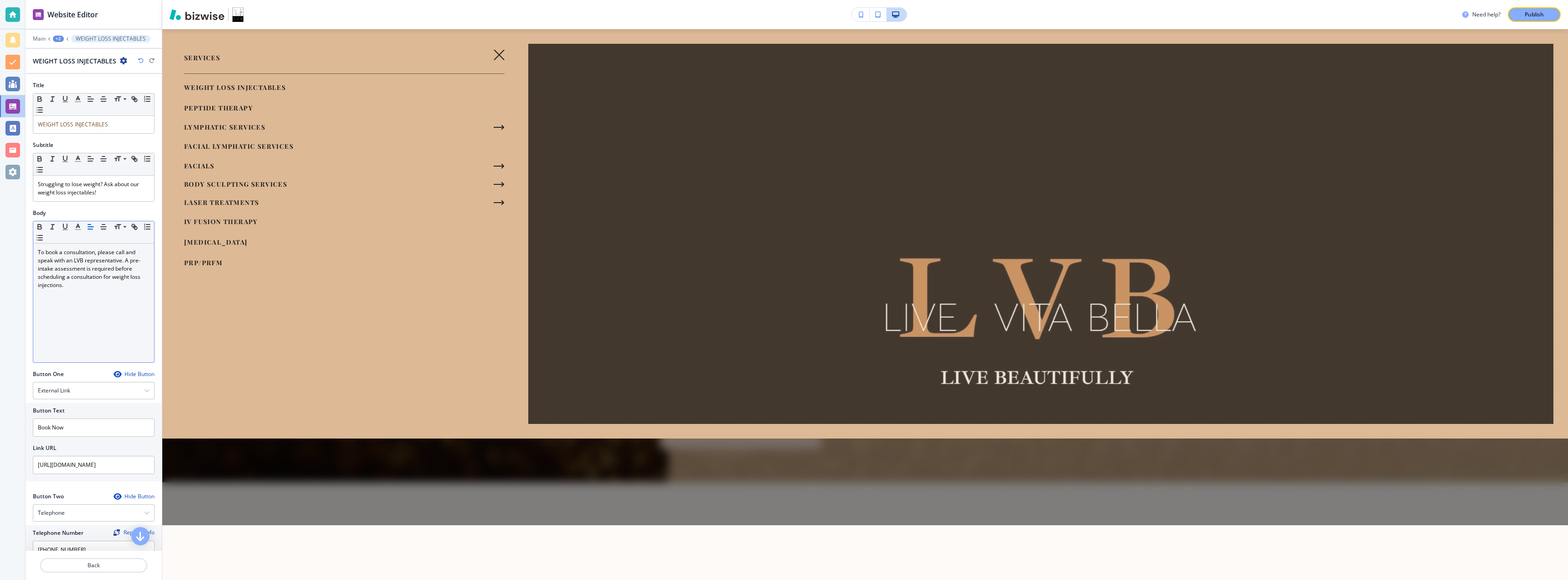
click at [106, 323] on div "To book a consultation, please call and speak with an LVB representative. A pre…" at bounding box center [93, 303] width 121 height 119
click at [106, 321] on div "To book a consultation, please call and speak with an LVB representative. A pre…" at bounding box center [93, 303] width 121 height 119
click at [103, 318] on div "To book a consultation, please call and speak with an LVB representative. A pre…" at bounding box center [93, 303] width 121 height 119
drag, startPoint x: 99, startPoint y: 300, endPoint x: 99, endPoint y: 306, distance: 6.0
click at [99, 306] on div "To book a consultation, please call and speak with an LVB representative. A pre…" at bounding box center [93, 303] width 121 height 119
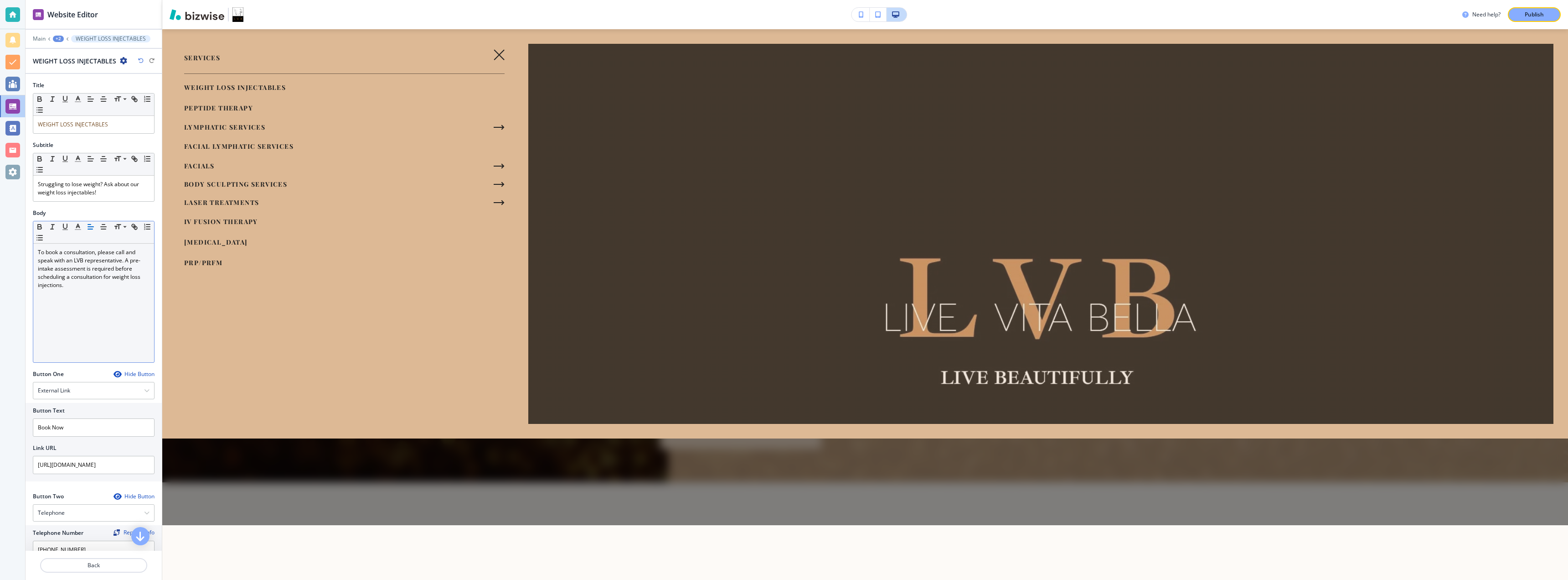
click at [99, 301] on div "To book a consultation, please call and speak with an LVB representative. A pre…" at bounding box center [93, 303] width 121 height 119
click at [99, 305] on div "To book a consultation, please call and speak with an LVB representative. A pre…" at bounding box center [93, 303] width 121 height 119
click at [45, 444] on h2 "Link URL" at bounding box center [45, 447] width 24 height 8
click at [112, 286] on p "To book a consultation, please call and speak with an LVB representative. A pre…" at bounding box center [93, 268] width 112 height 41
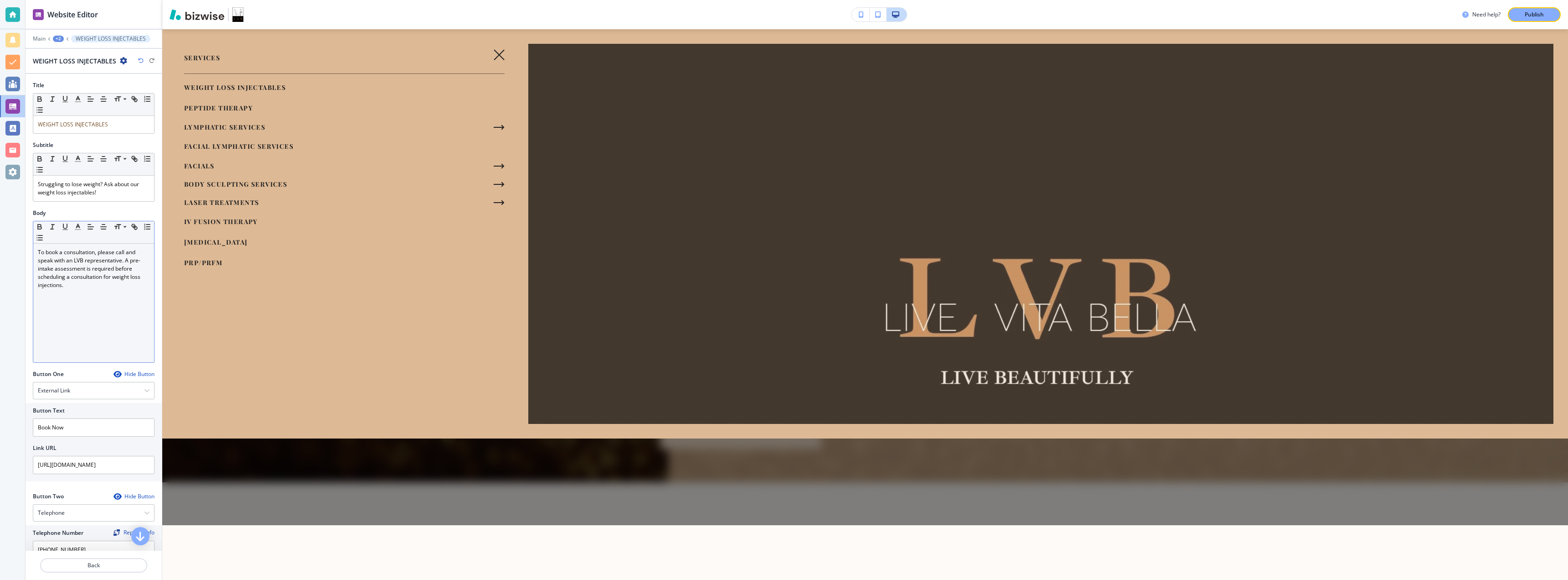
click at [112, 286] on p "To book a consultation, please call and speak with an LVB representative. A pre…" at bounding box center [93, 268] width 112 height 41
drag, startPoint x: 84, startPoint y: 285, endPoint x: 52, endPoint y: 289, distance: 32.2
click at [52, 289] on div "To book a consultation, please call and speak with an LVB representative. A pre…" at bounding box center [93, 303] width 121 height 119
drag, startPoint x: 49, startPoint y: 281, endPoint x: 91, endPoint y: 296, distance: 44.6
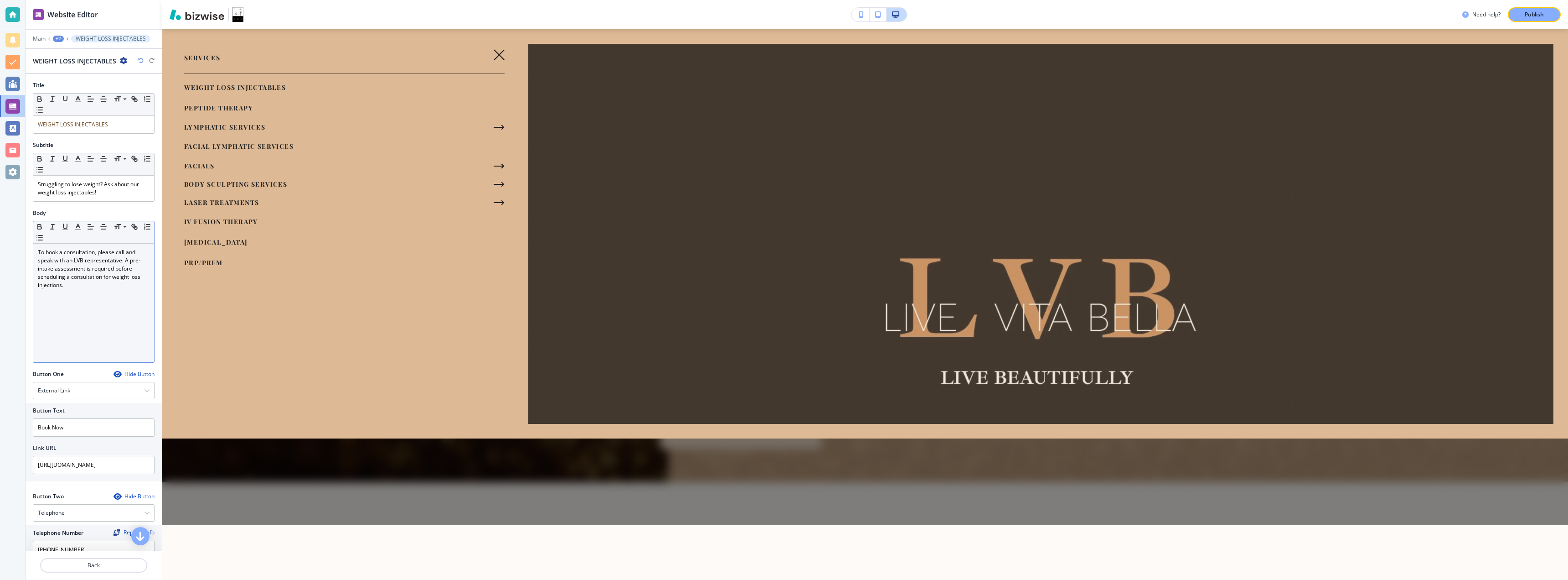
click at [91, 296] on div "To book a consultation, please call and speak with an LVB representative. A pre…" at bounding box center [93, 303] width 121 height 119
drag, startPoint x: 91, startPoint y: 296, endPoint x: 82, endPoint y: 289, distance: 11.4
click at [89, 295] on div "To book a consultation, please call and speak with an LVB representative. A pre…" at bounding box center [93, 303] width 121 height 119
drag, startPoint x: 66, startPoint y: 264, endPoint x: 89, endPoint y: 289, distance: 34.0
click at [89, 289] on div "To book a consultation, please call and speak with an LVB representative. A pre…" at bounding box center [93, 303] width 121 height 119
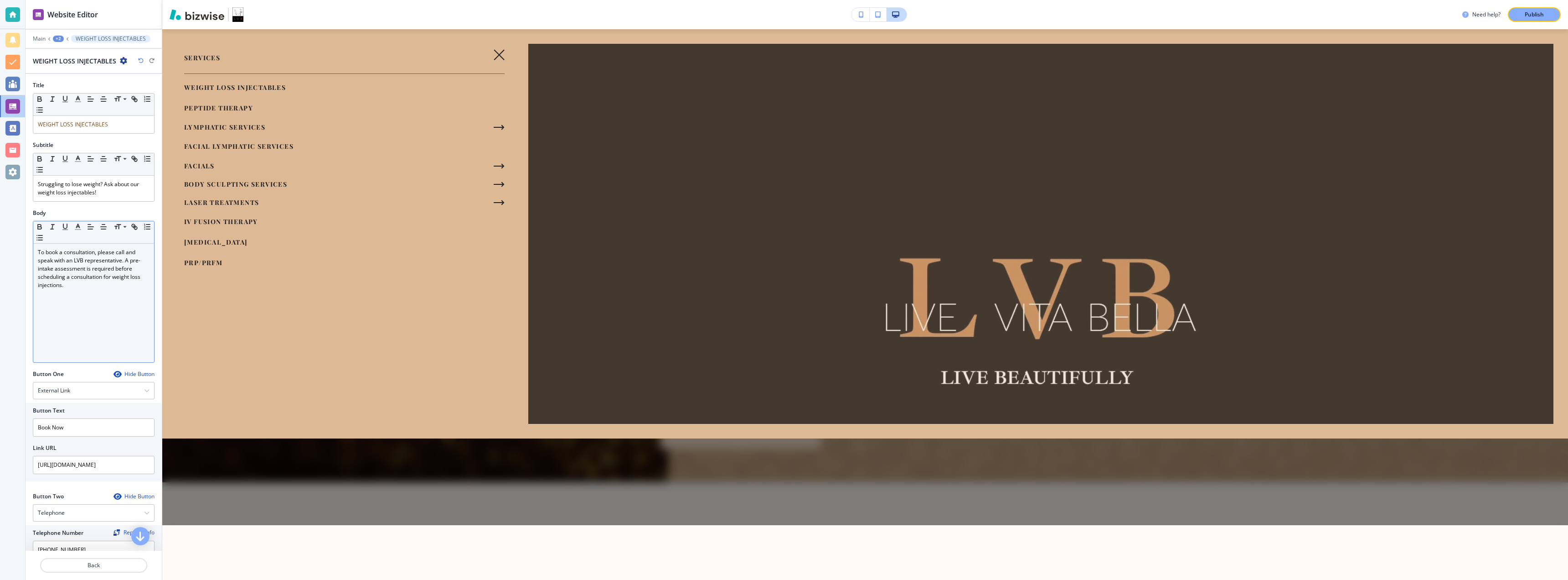
click at [89, 289] on div "To book a consultation, please call and speak with an LVB representative. A pre…" at bounding box center [93, 303] width 121 height 119
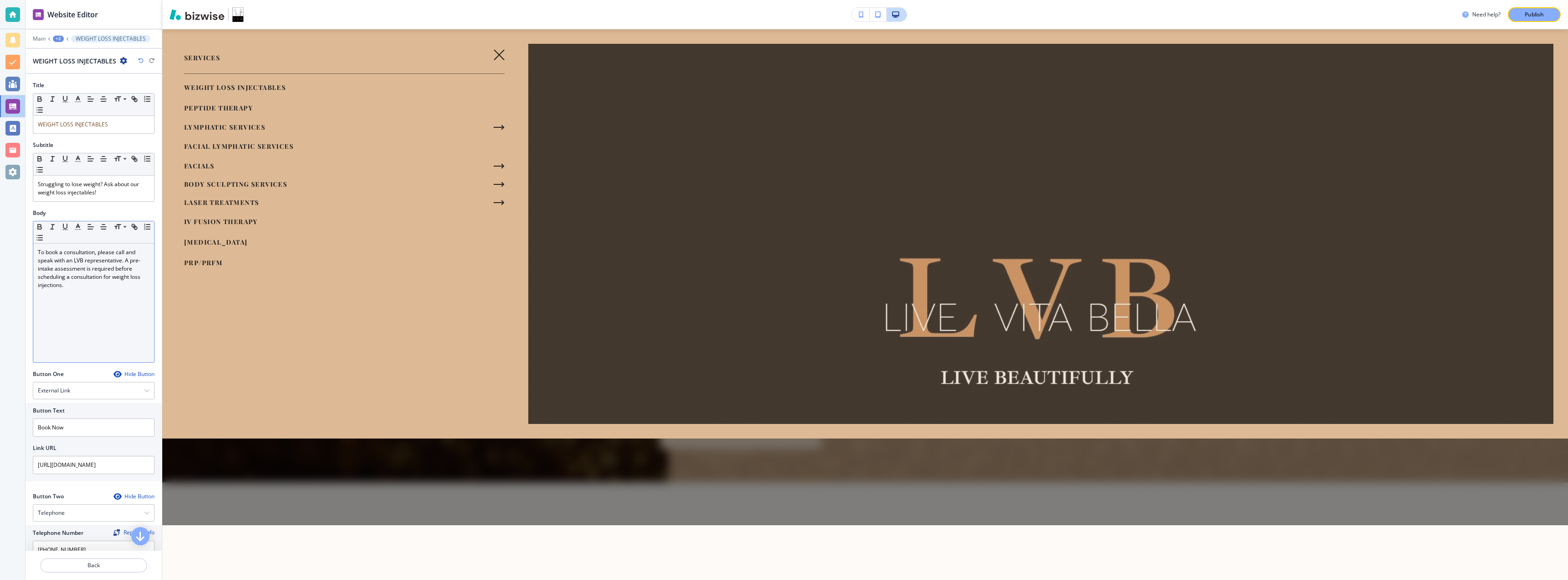
click at [89, 289] on div "To book a consultation, please call and speak with an LVB representative. A pre…" at bounding box center [93, 303] width 121 height 119
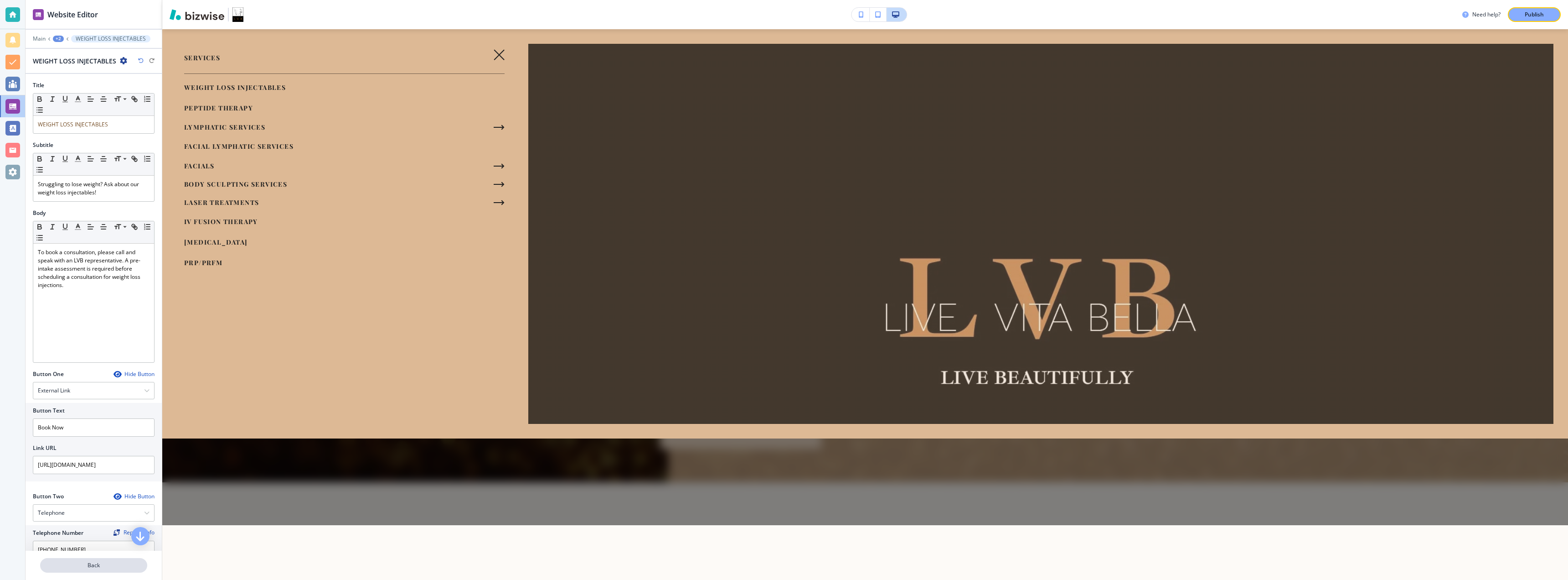
click at [93, 534] on p "Back" at bounding box center [93, 565] width 106 height 8
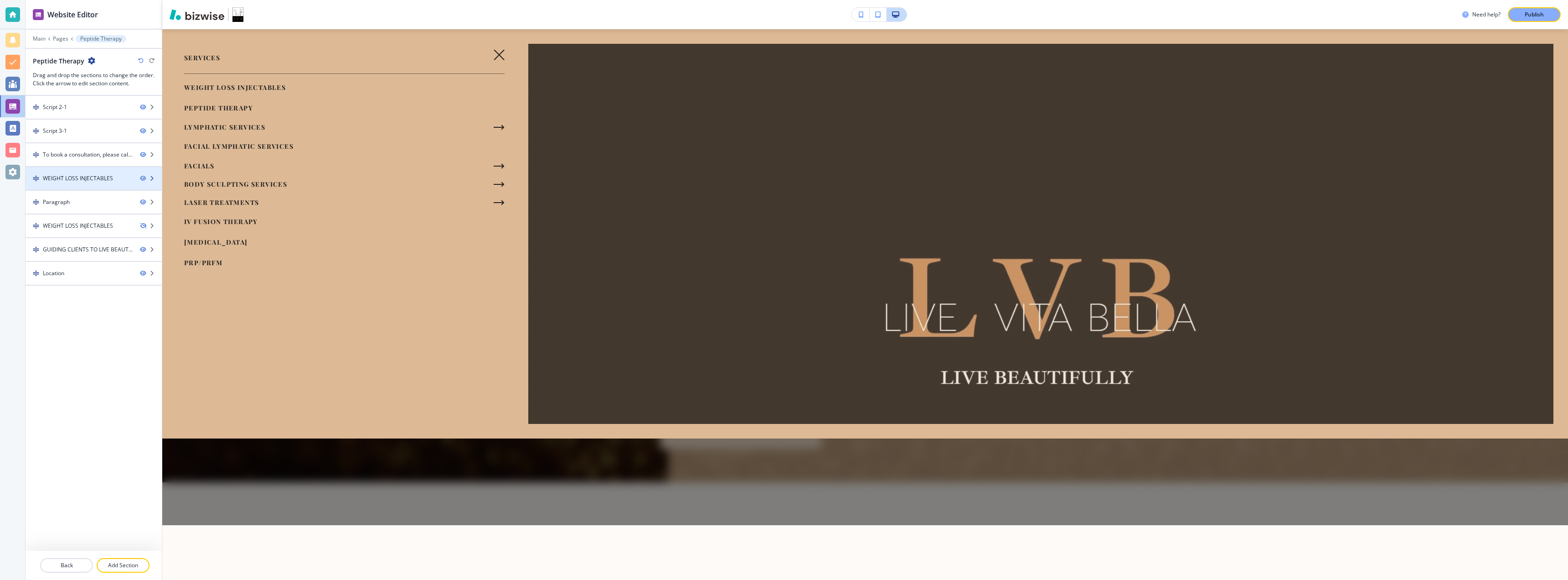
click at [64, 187] on div at bounding box center [93, 186] width 136 height 7
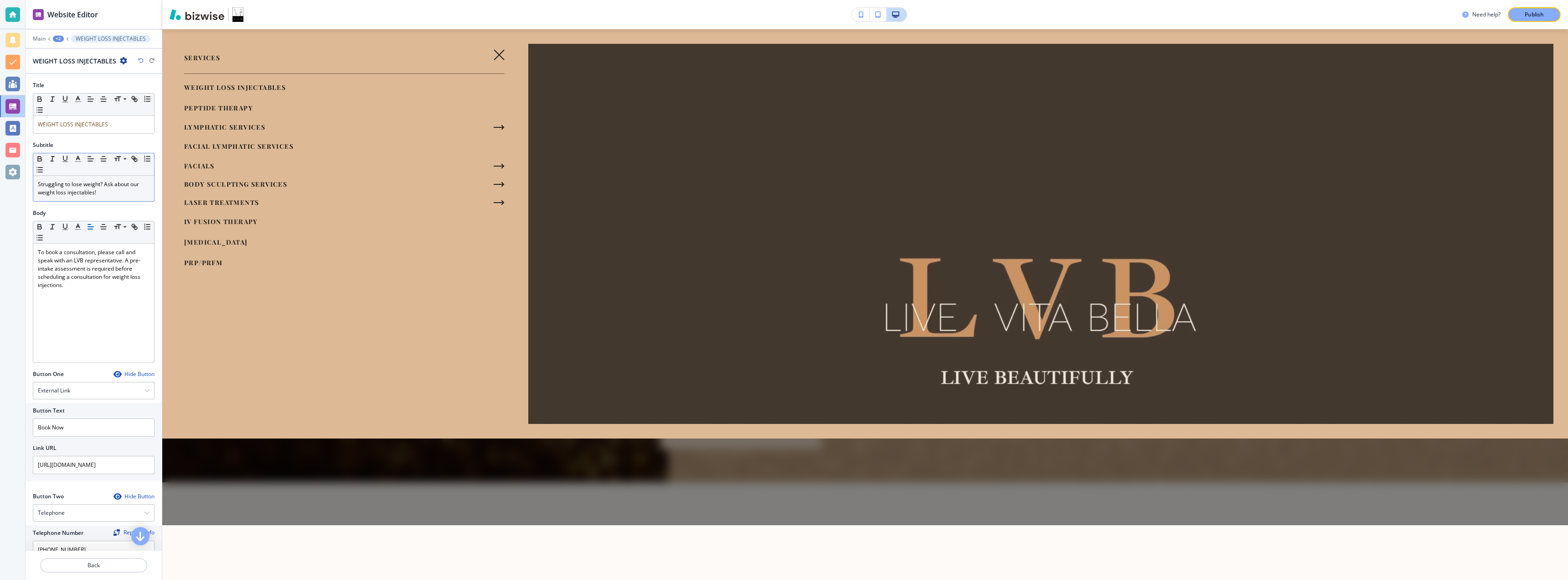
click at [65, 177] on div "Struggling to lose weight? Ask about our weight loss injectables!" at bounding box center [93, 188] width 121 height 25
drag, startPoint x: 65, startPoint y: 177, endPoint x: 98, endPoint y: 193, distance: 36.7
click at [98, 193] on div "Struggling to lose weight? Ask about our weight loss injectables!" at bounding box center [93, 188] width 121 height 25
drag, startPoint x: 79, startPoint y: 189, endPoint x: 103, endPoint y: 189, distance: 24.0
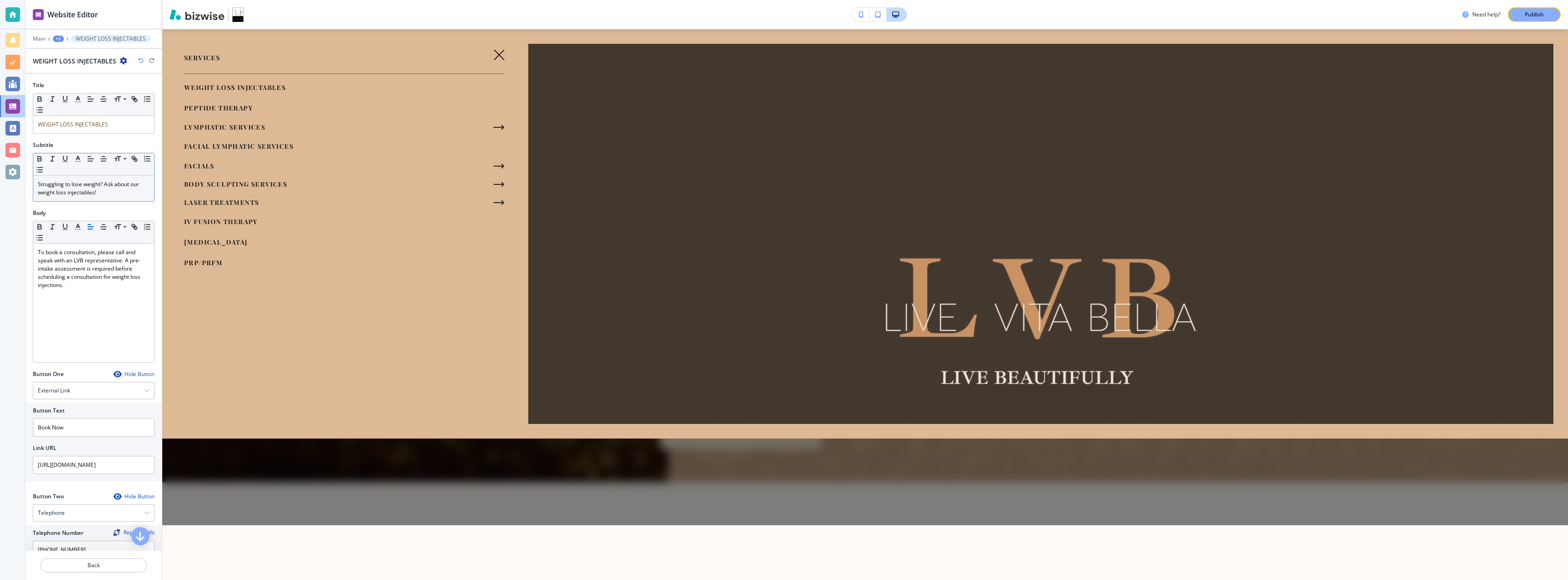
click at [103, 189] on p "Struggling to lose weight? Ask about our weight loss injectables!" at bounding box center [93, 188] width 112 height 16
drag, startPoint x: 87, startPoint y: 189, endPoint x: 112, endPoint y: 191, distance: 25.1
click at [112, 191] on p "Struggling to lose weight? Ask about our weight loss injectables!" at bounding box center [93, 188] width 112 height 16
drag, startPoint x: 68, startPoint y: 126, endPoint x: 93, endPoint y: 128, distance: 25.1
click at [93, 128] on p "WEIGHT LOSS INJECTABLES" at bounding box center [93, 124] width 112 height 8
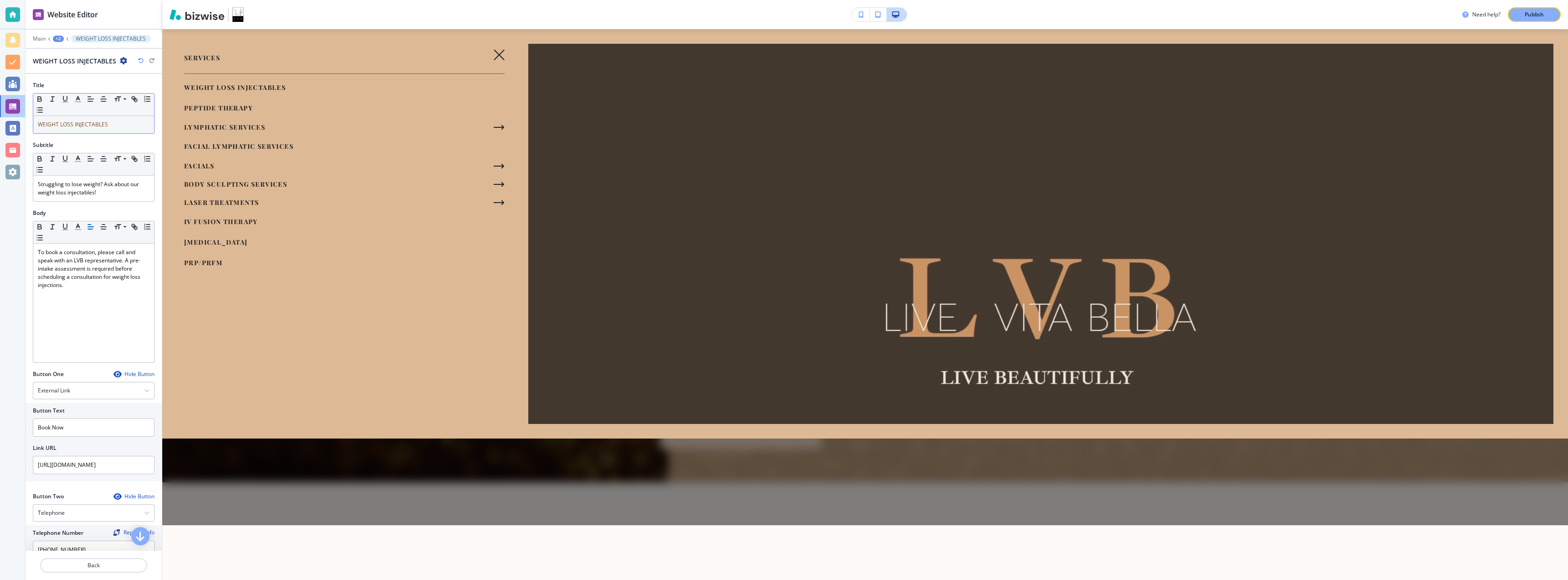
drag, startPoint x: 88, startPoint y: 123, endPoint x: 100, endPoint y: 124, distance: 12.0
click at [106, 123] on span "WEIGHT LOSS INJECTABLES" at bounding box center [72, 124] width 70 height 8
drag, startPoint x: 89, startPoint y: 125, endPoint x: 113, endPoint y: 126, distance: 24.0
click at [113, 126] on p "WEIGHT LOSS INJECTABLES" at bounding box center [93, 124] width 112 height 8
